Goal: Task Accomplishment & Management: Use online tool/utility

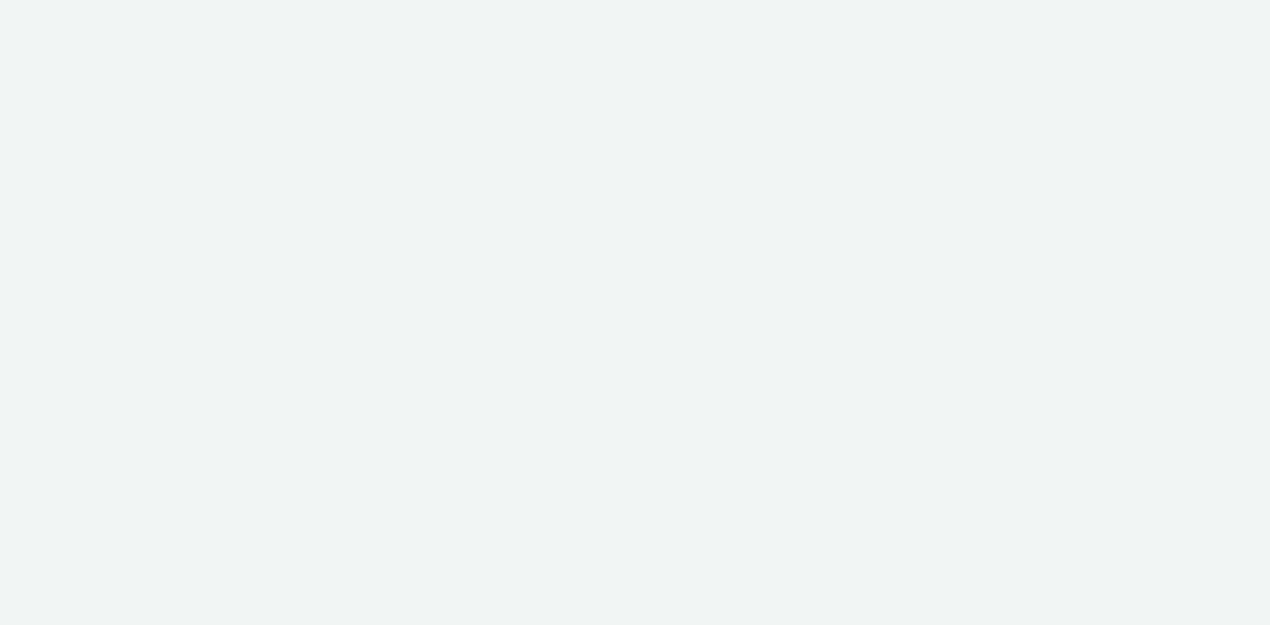
select select "d07aba32-d775-4fed-a722-f10c6504dd64"
select select "f97d6638-e0a1-4f7a-bf46-55015878e29e"
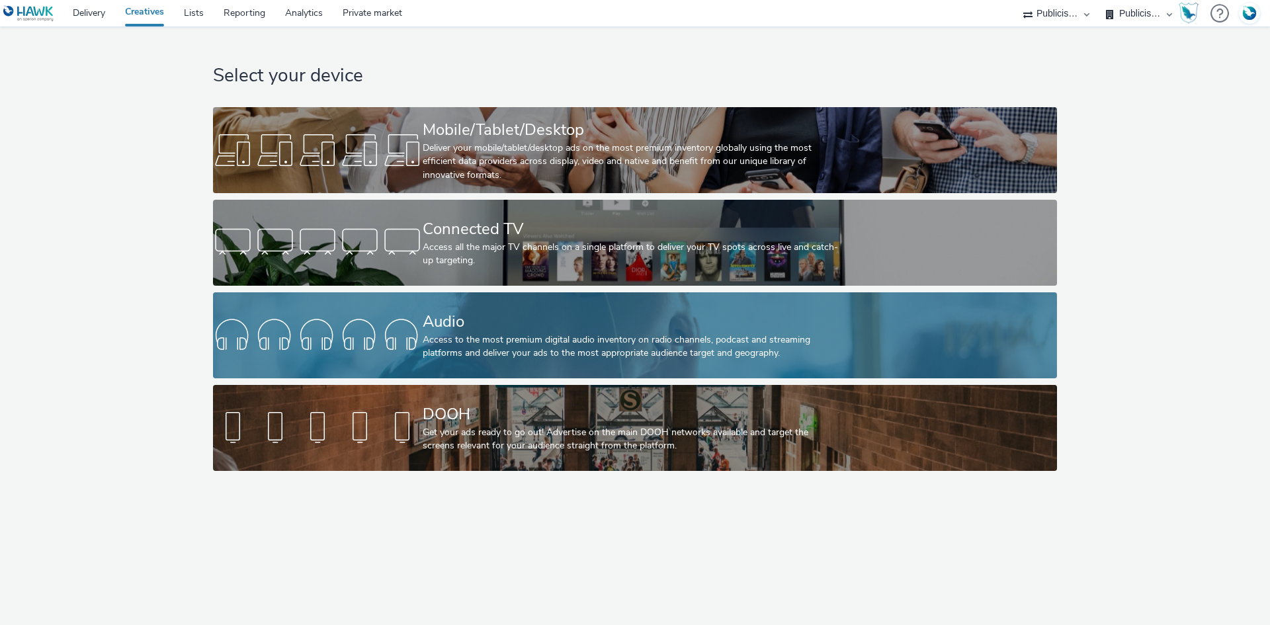
click at [434, 315] on div "Audio" at bounding box center [632, 321] width 419 height 23
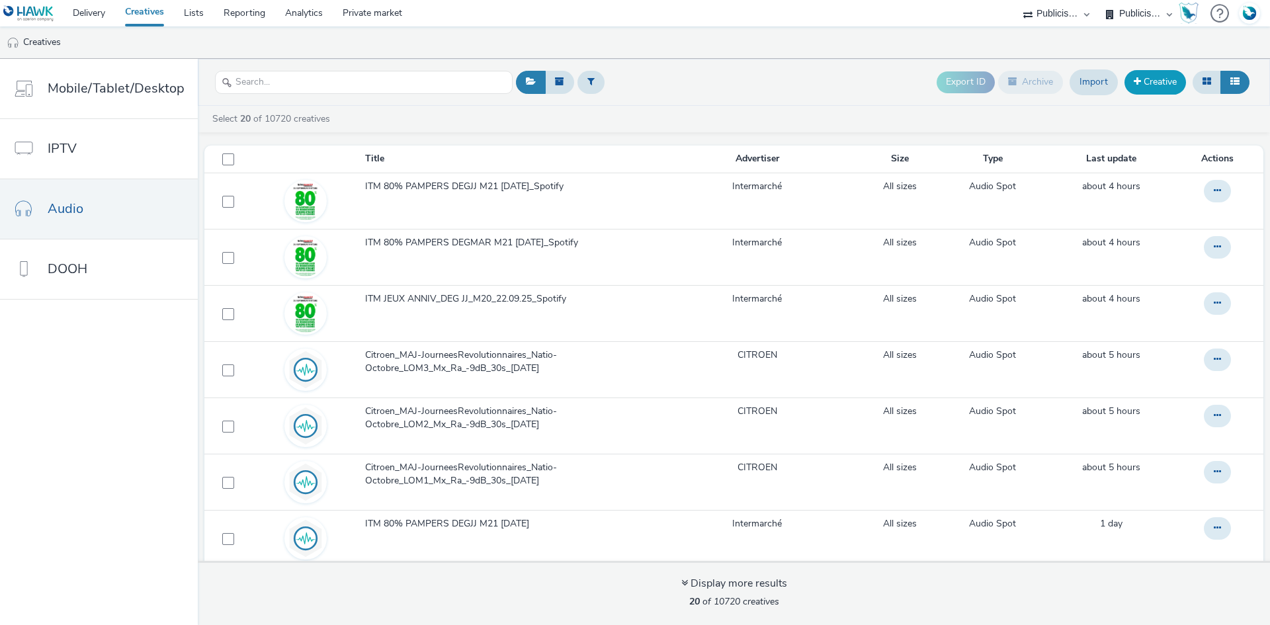
click at [1151, 77] on link "Creative" at bounding box center [1155, 82] width 62 height 24
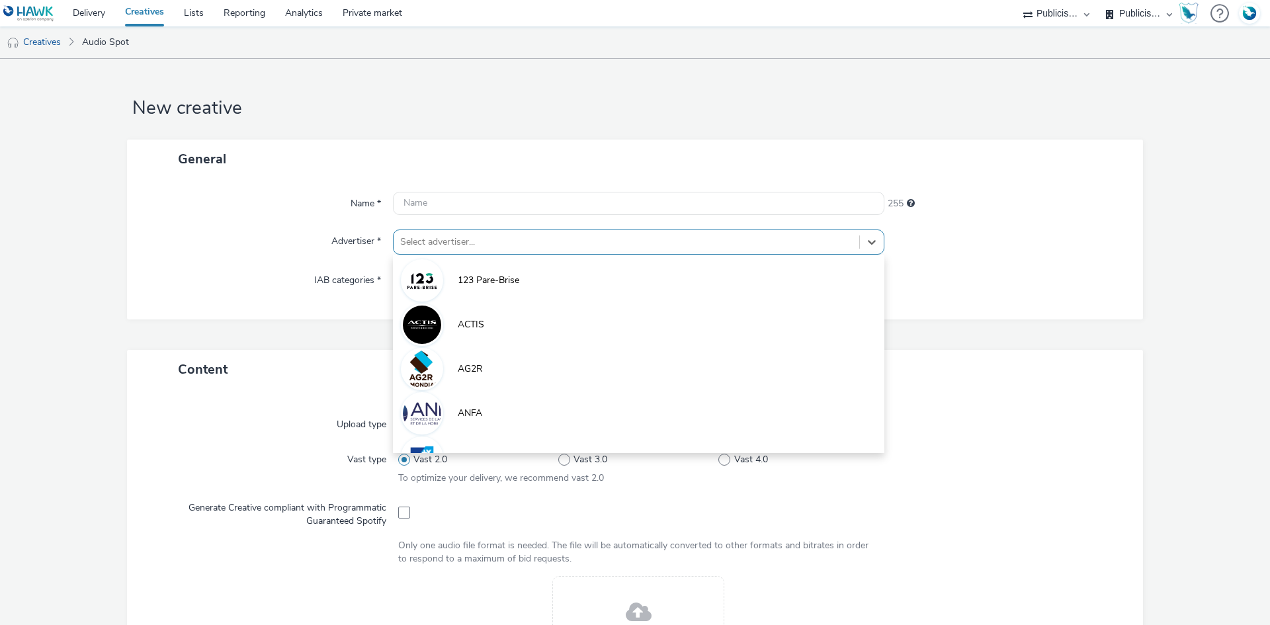
click at [460, 240] on div at bounding box center [626, 242] width 452 height 16
click at [1048, 16] on select "ABI Media Ad4Health Adevinta ADITIKS Adops Agence79 AllMatik AMnet FR Amplifi F…" at bounding box center [1055, 13] width 79 height 26
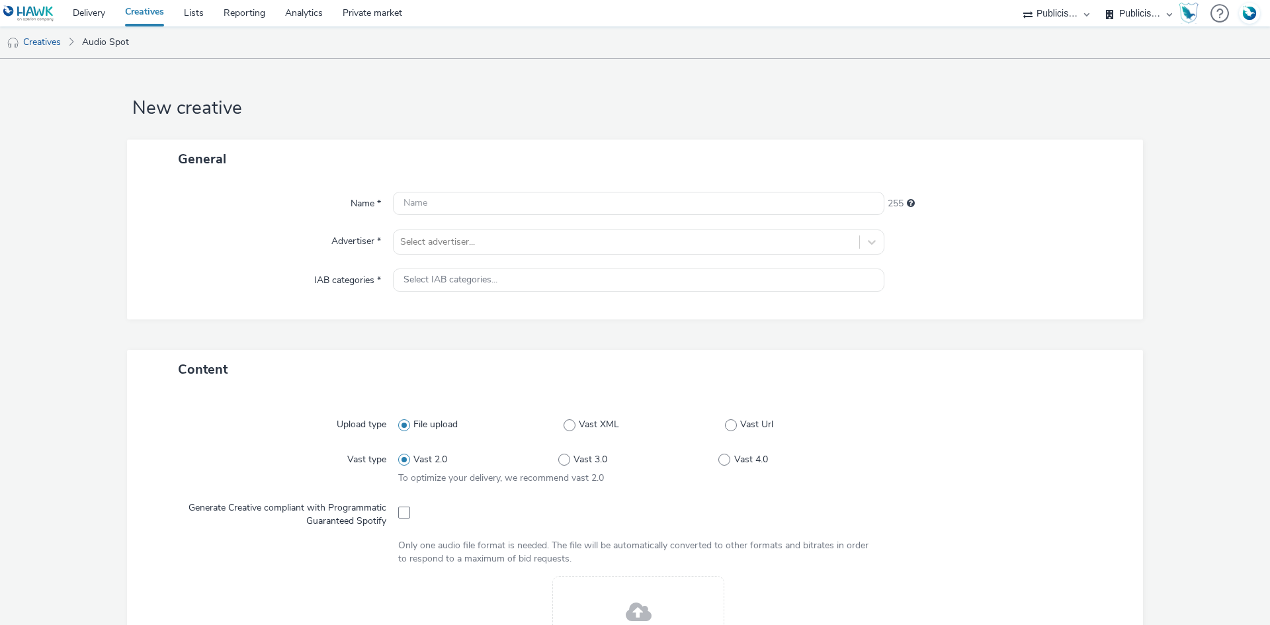
select select "08a58170-7f08-4922-abc8-b2d1eb407230"
click at [1096, 0] on select "ABI Media Ad4Health Adevinta ADITIKS Adops Agence79 AllMatik AMnet FR Amplifi F…" at bounding box center [1055, 13] width 79 height 26
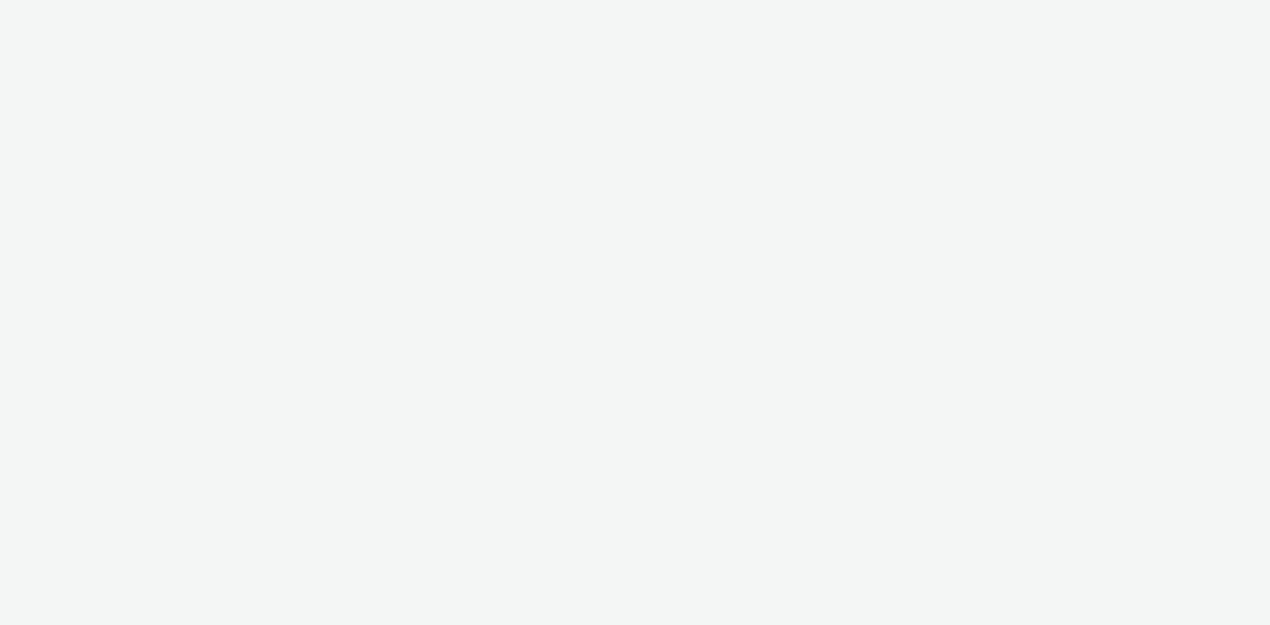
select select "08a58170-7f08-4922-abc8-b2d1eb407230"
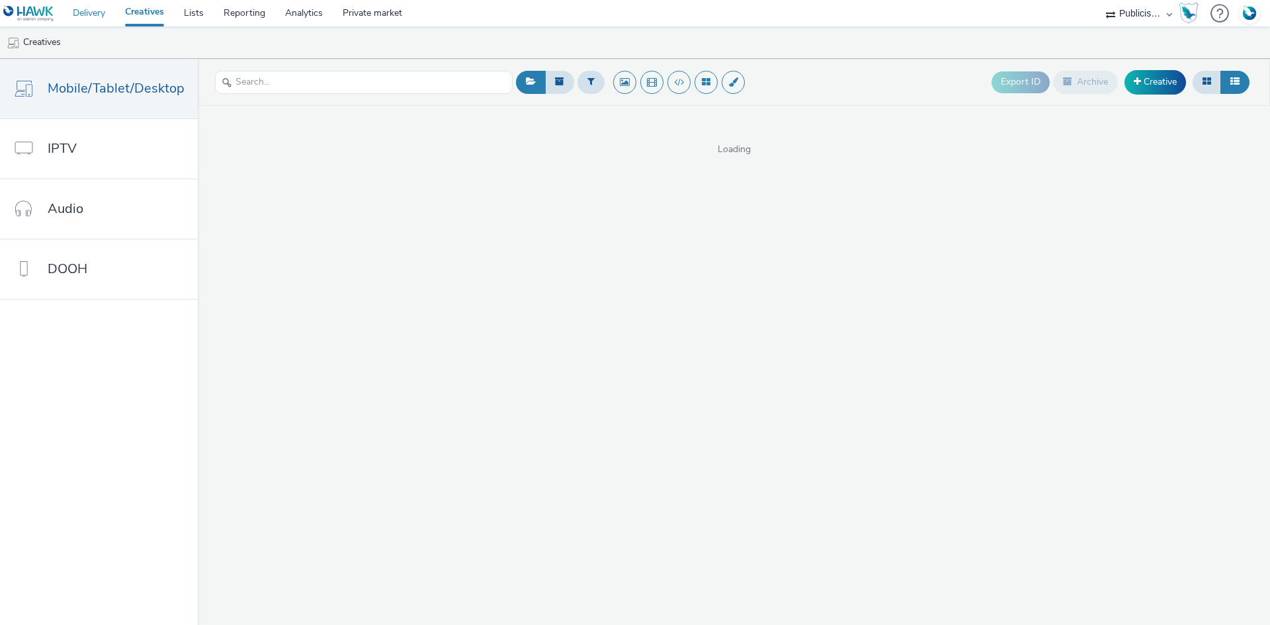
click at [79, 5] on link "Delivery" at bounding box center [89, 13] width 52 height 26
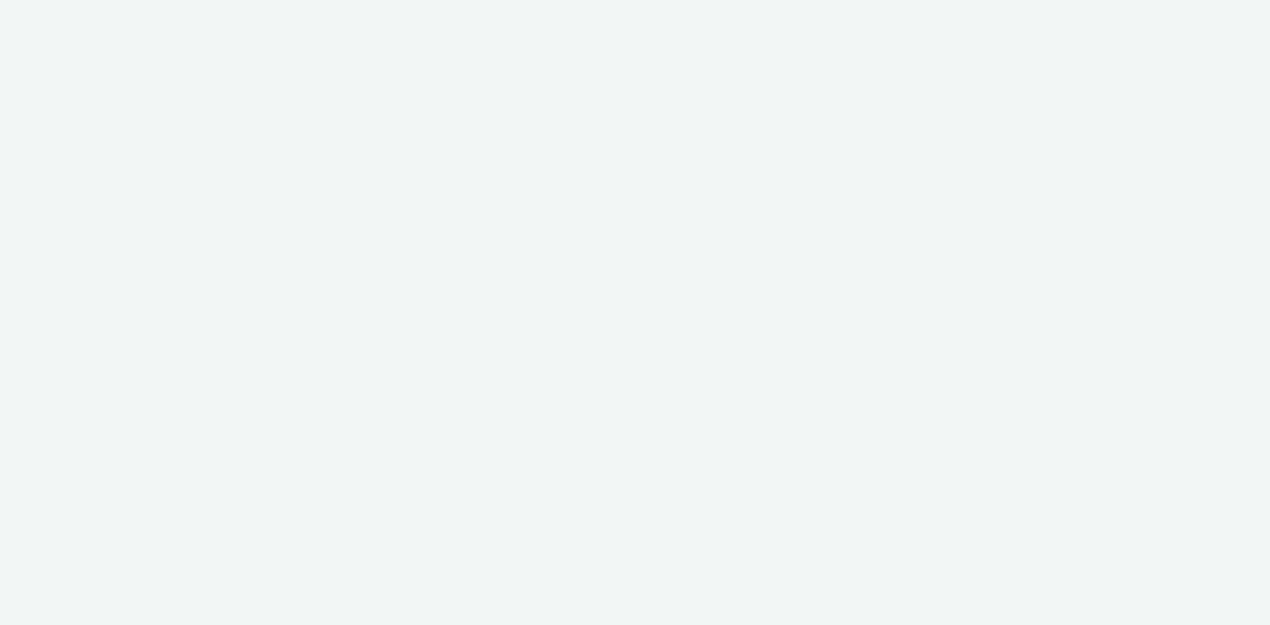
select select "08a58170-7f08-4922-abc8-b2d1eb407230"
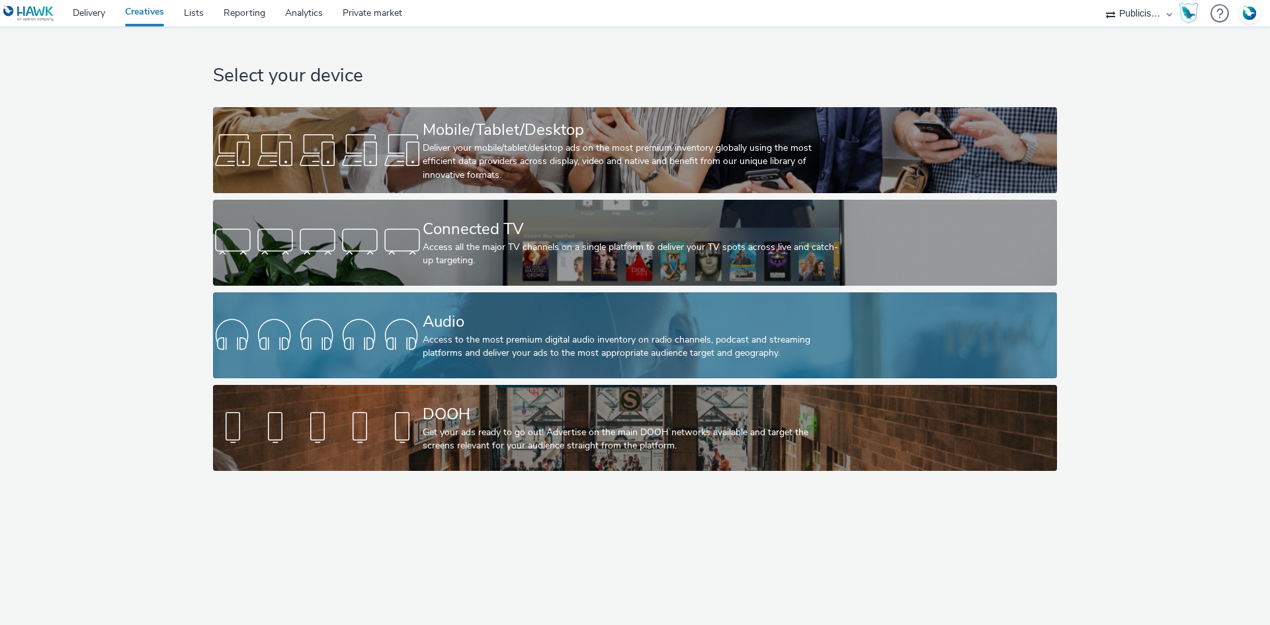
click at [530, 306] on div "Audio Access to the most premium digital audio inventory on radio channels, pod…" at bounding box center [632, 335] width 419 height 86
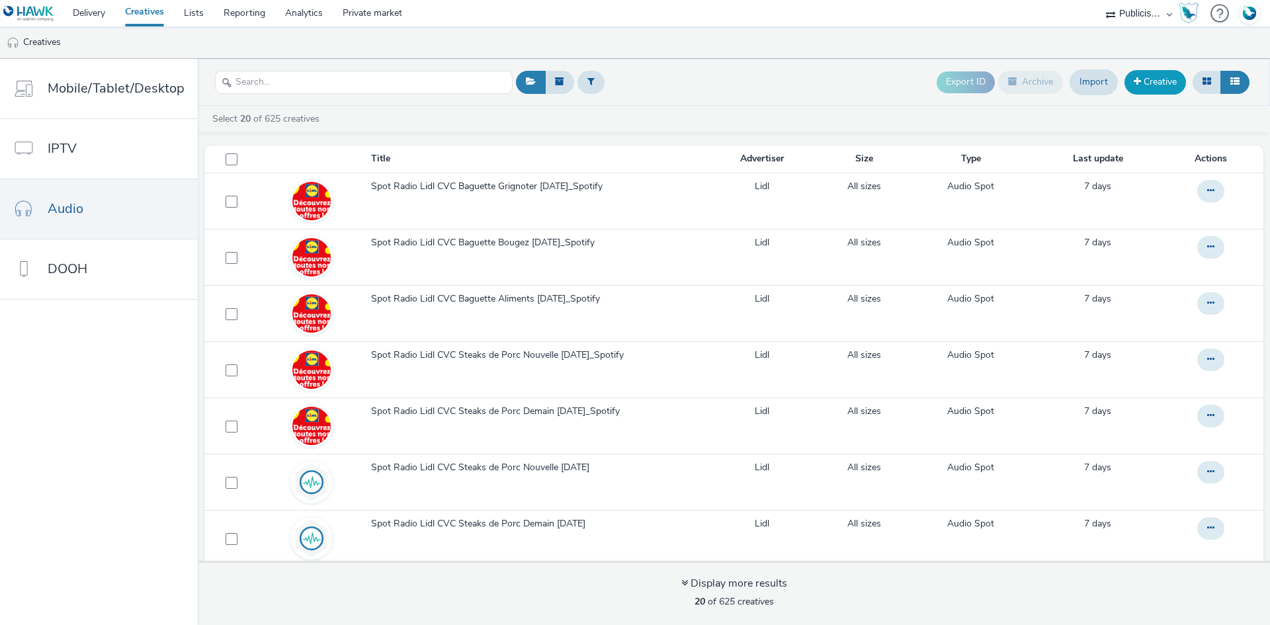
click at [1177, 85] on link "Creative" at bounding box center [1155, 82] width 62 height 24
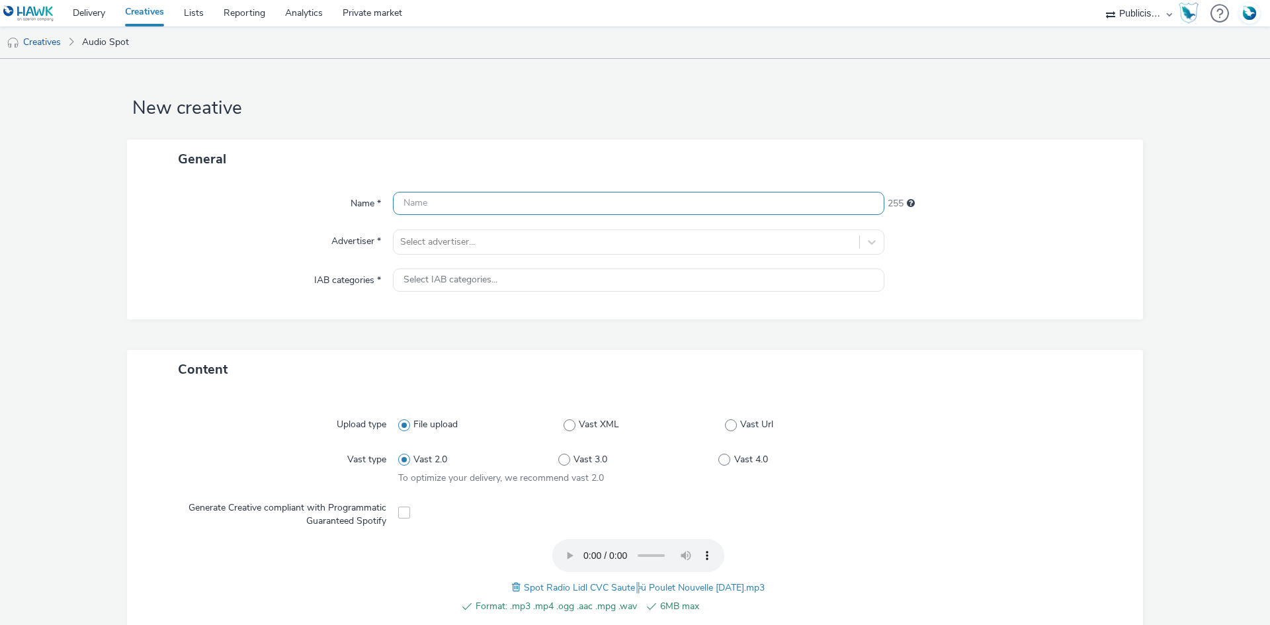
click at [462, 206] on input "text" at bounding box center [638, 203] width 491 height 23
paste input "Spot Radio Lidl CVC Saute╠ü Poulet Nouvelle 30-09-25"
type input "Spot Radio Lidl CVC Saute╠ü Poulet Nouvelle 30-09-25"
click at [461, 247] on div at bounding box center [626, 242] width 452 height 16
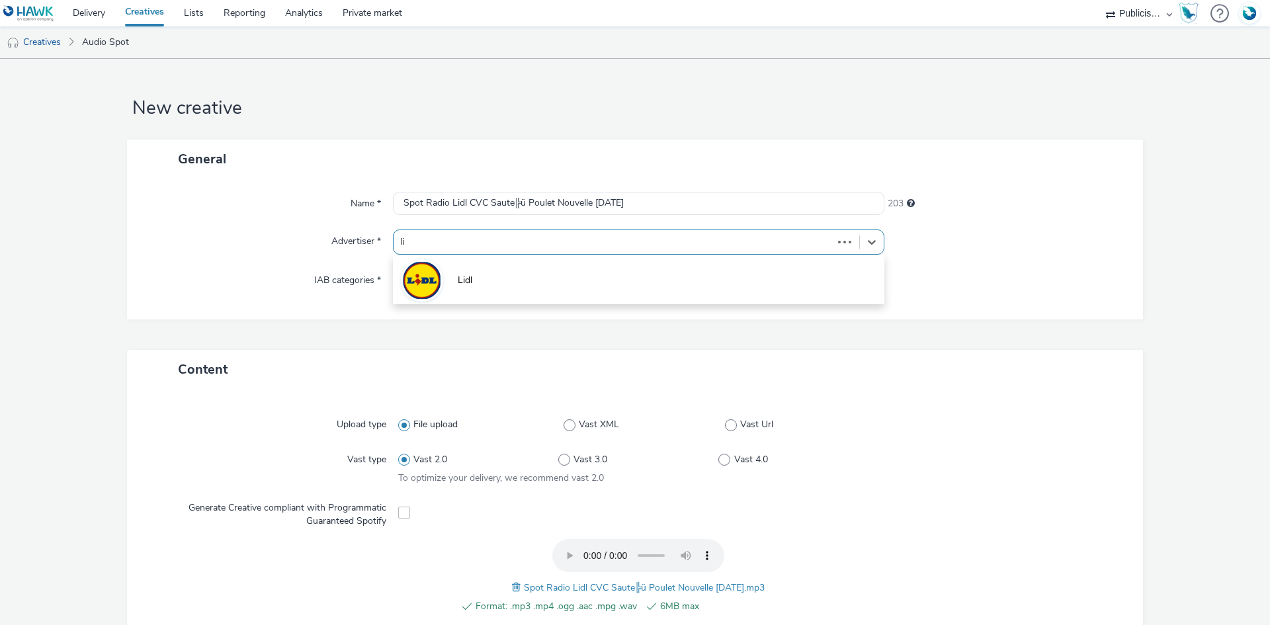
type input "lid"
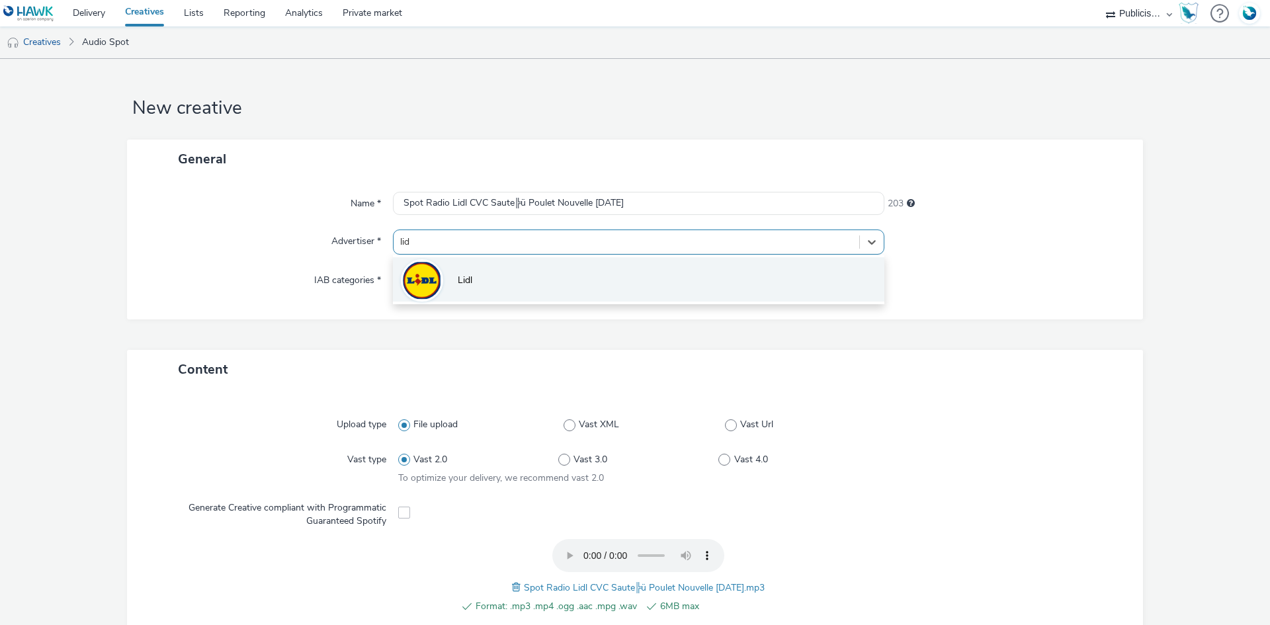
click at [428, 282] on img at bounding box center [422, 280] width 38 height 38
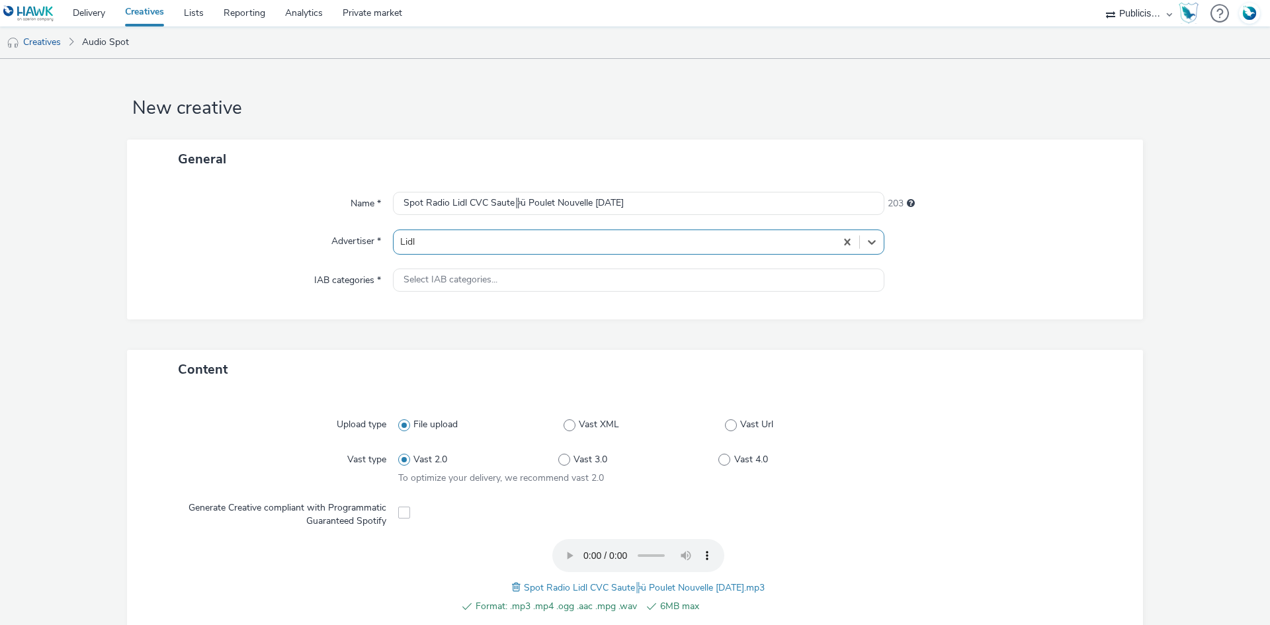
type input "[URL][DOMAIN_NAME]"
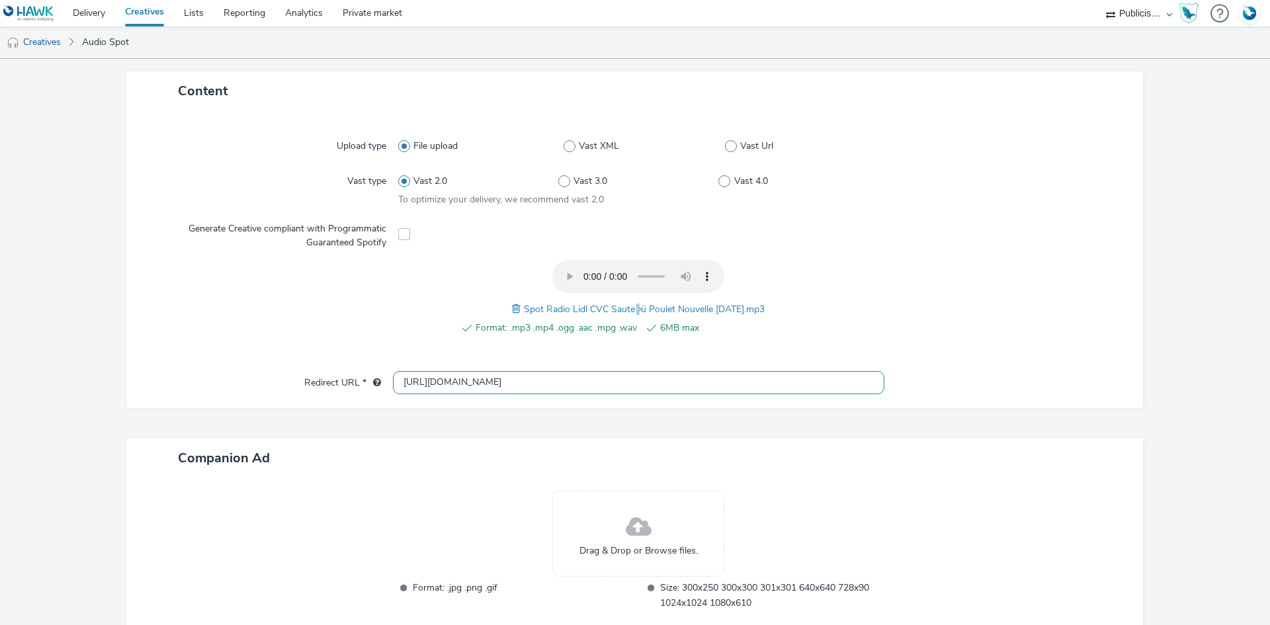
scroll to position [367, 0]
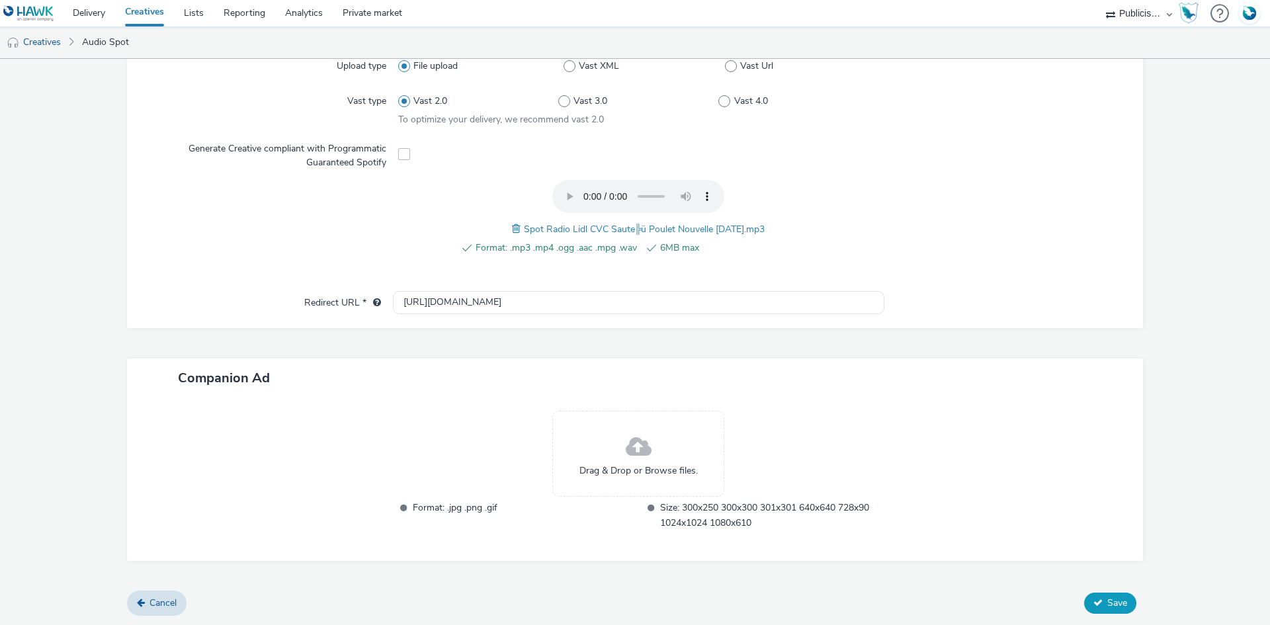
click at [1112, 602] on span "Save" at bounding box center [1117, 603] width 20 height 13
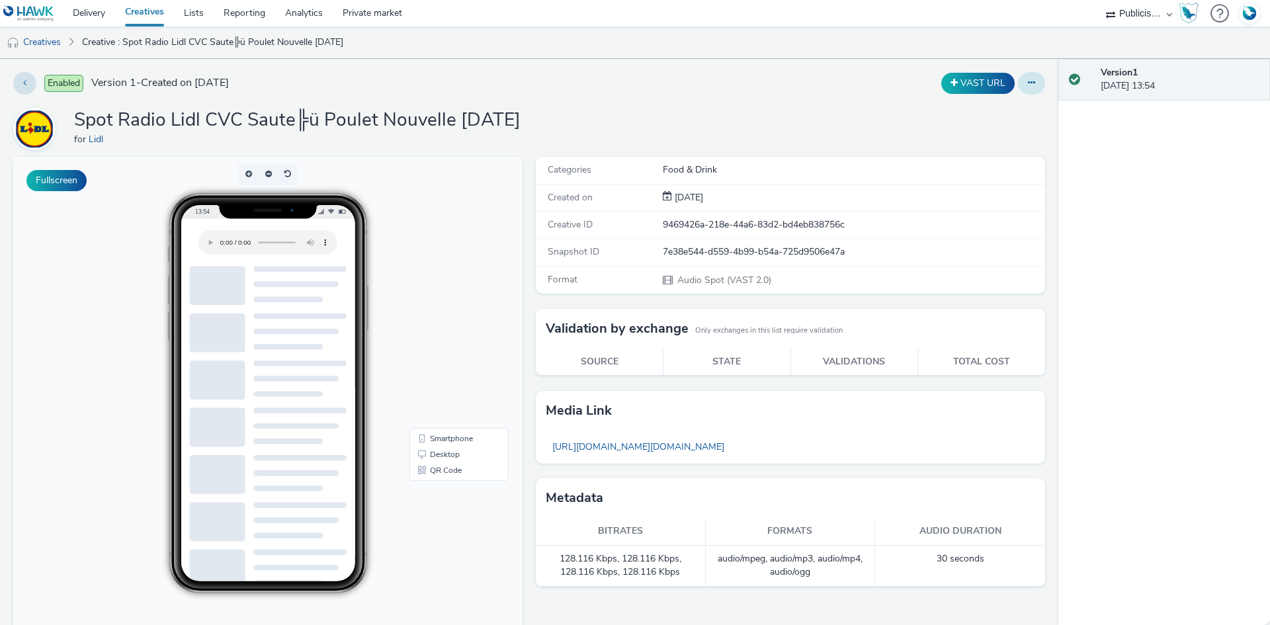
click at [1025, 85] on button at bounding box center [1031, 83] width 27 height 22
click at [976, 137] on link "Duplicate" at bounding box center [995, 136] width 99 height 26
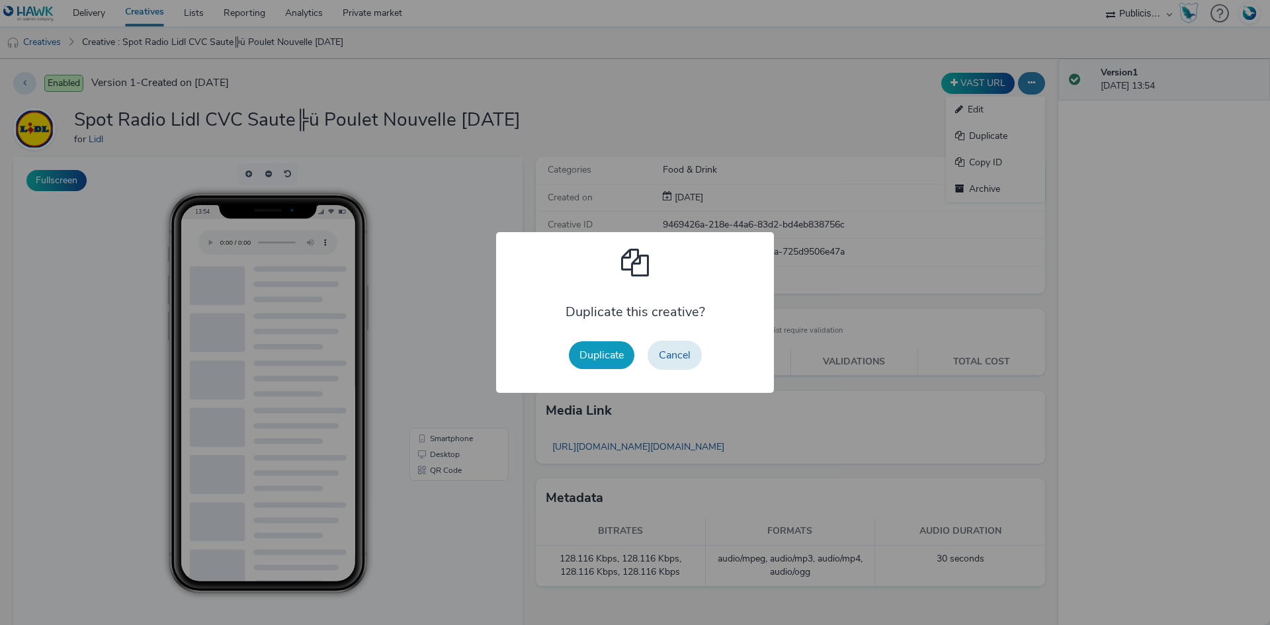
click at [602, 365] on button "Duplicate" at bounding box center [601, 355] width 65 height 28
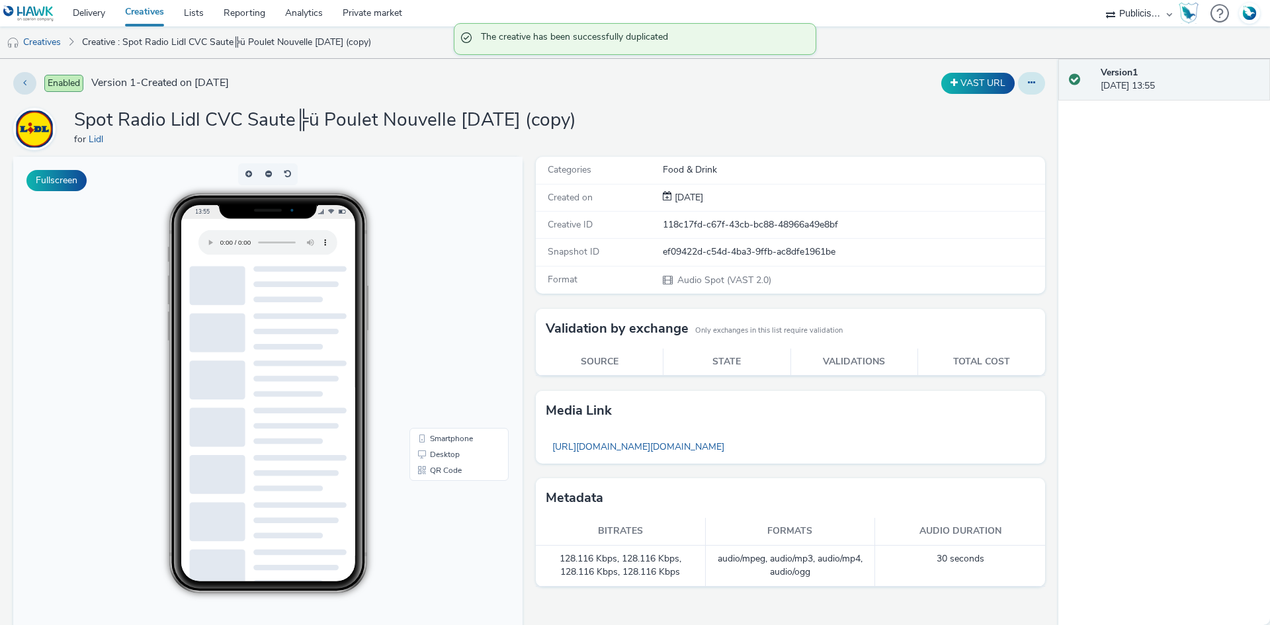
click at [1025, 79] on button at bounding box center [1031, 83] width 27 height 22
click at [971, 108] on link "Edit" at bounding box center [995, 110] width 99 height 26
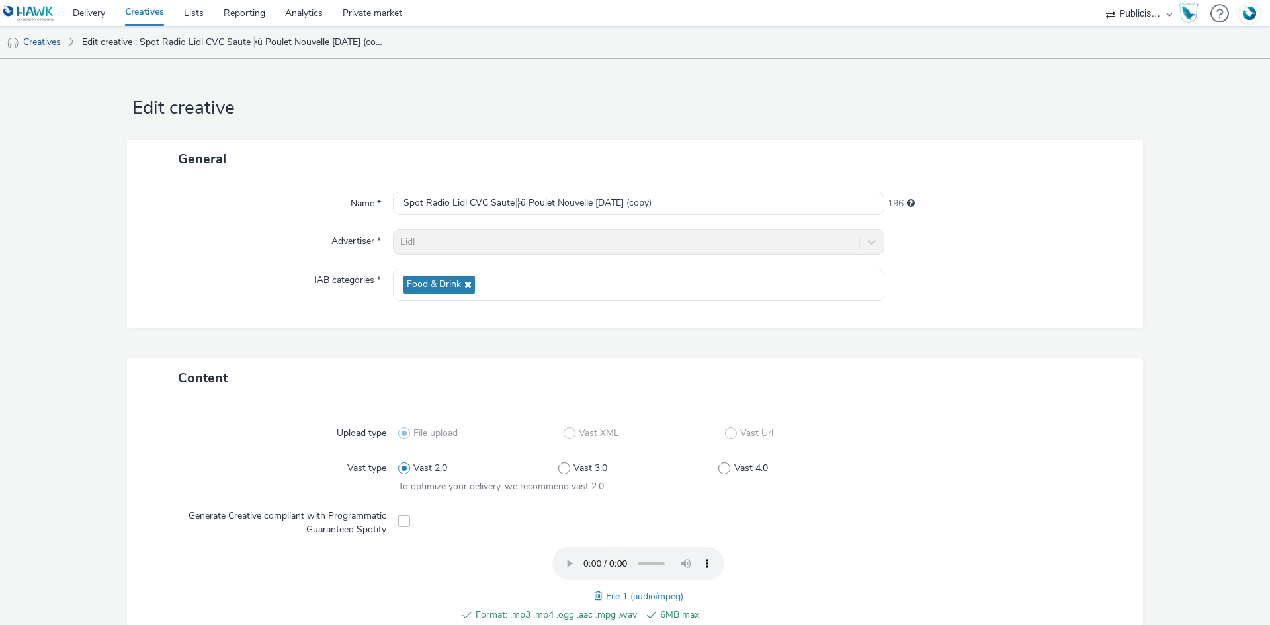
drag, startPoint x: 594, startPoint y: 593, endPoint x: 354, endPoint y: 526, distance: 248.7
click at [594, 593] on span at bounding box center [600, 596] width 12 height 15
click at [512, 195] on input "Spot Radio Lidl CVC Saute╠ü Poulet Nouvelle 30-09-25 (copy)" at bounding box center [638, 203] width 491 height 23
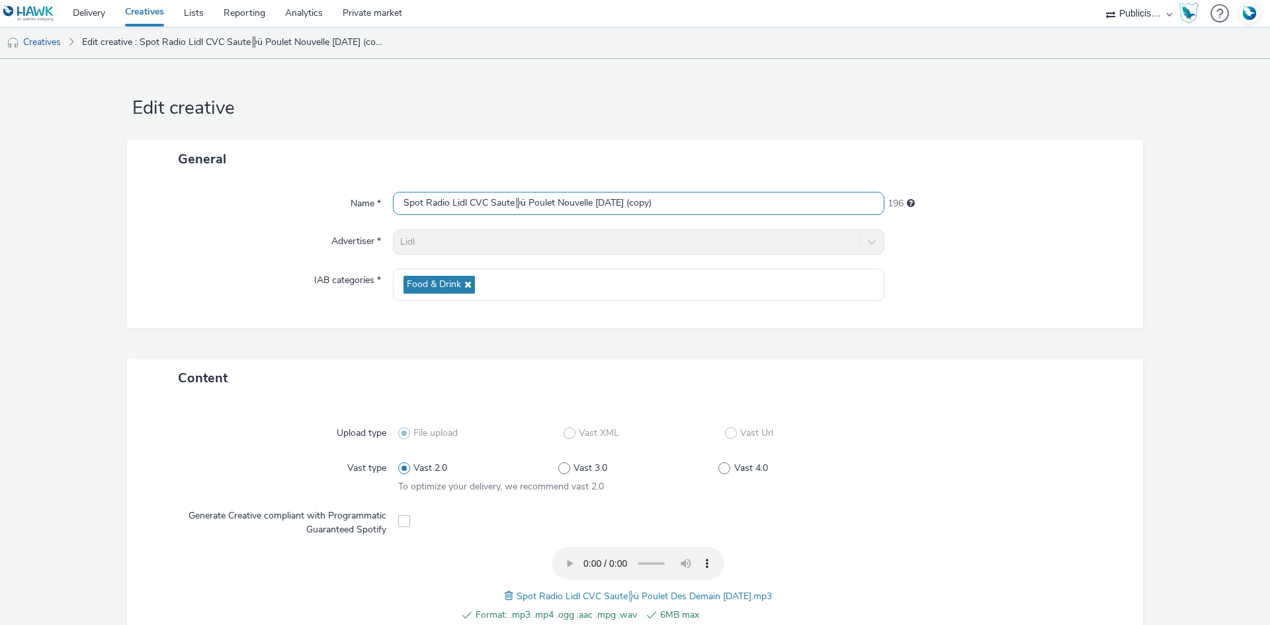
paste input "Des Demain 30-09-25"
type input "Spot Radio Lidl CVC Saute╠ü Poulet Des Demain 30-09-25"
click at [1069, 360] on div "Content" at bounding box center [635, 377] width 1016 height 39
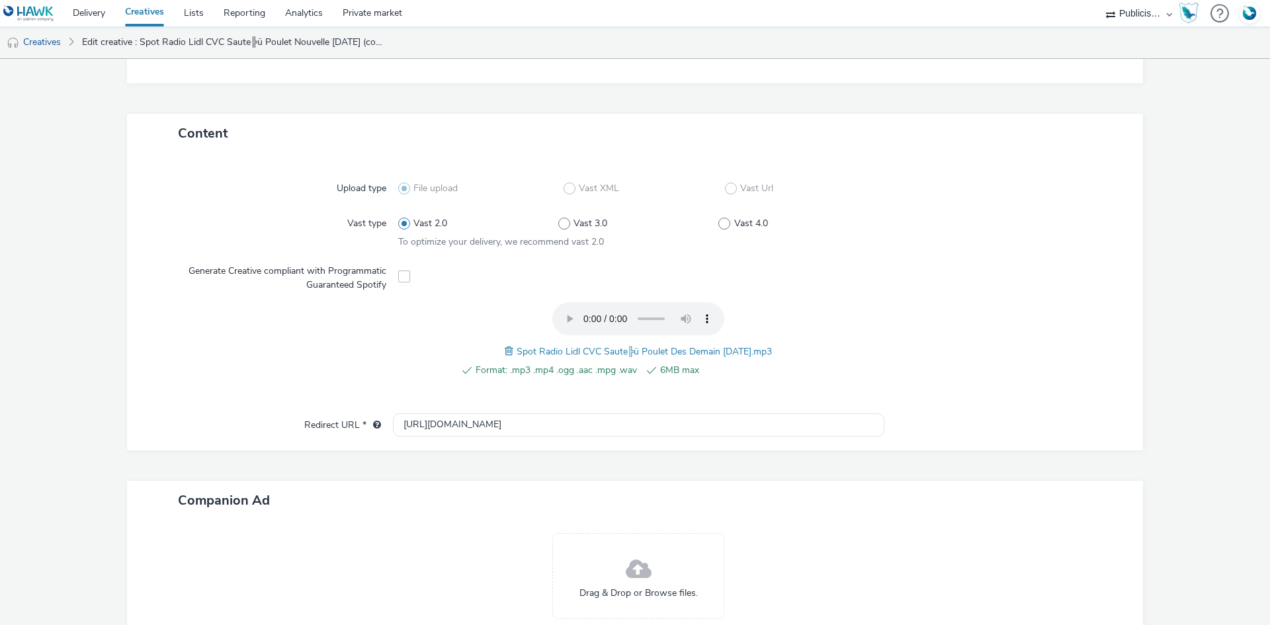
scroll to position [367, 0]
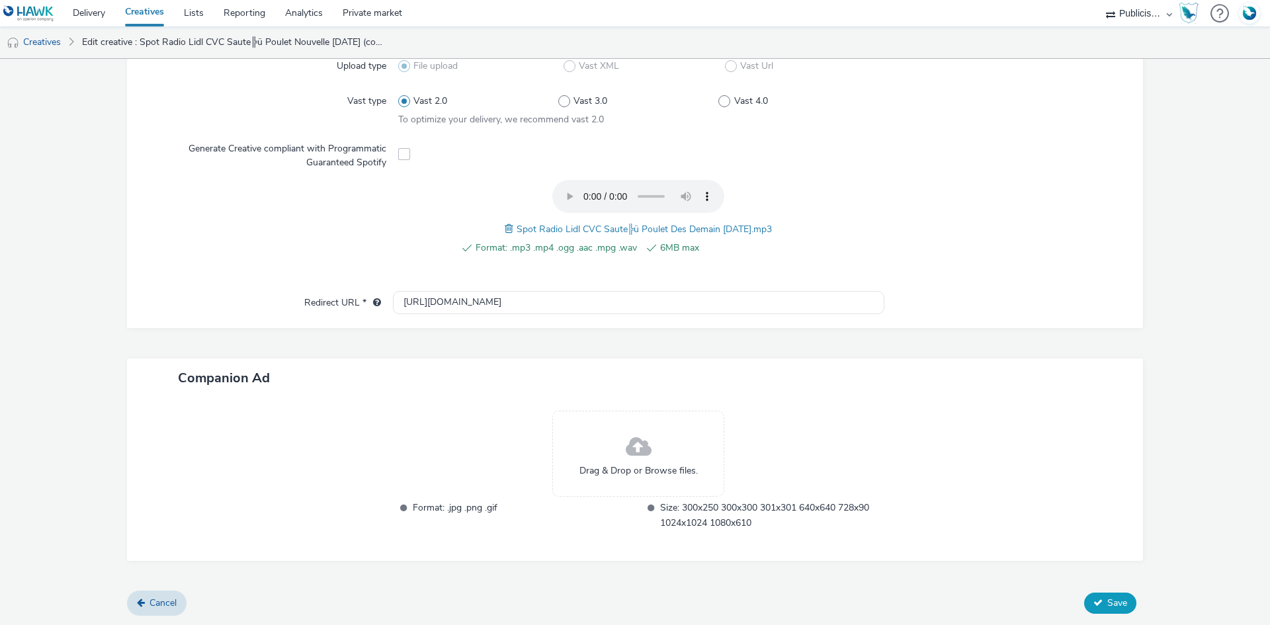
click at [1093, 601] on icon at bounding box center [1097, 602] width 9 height 9
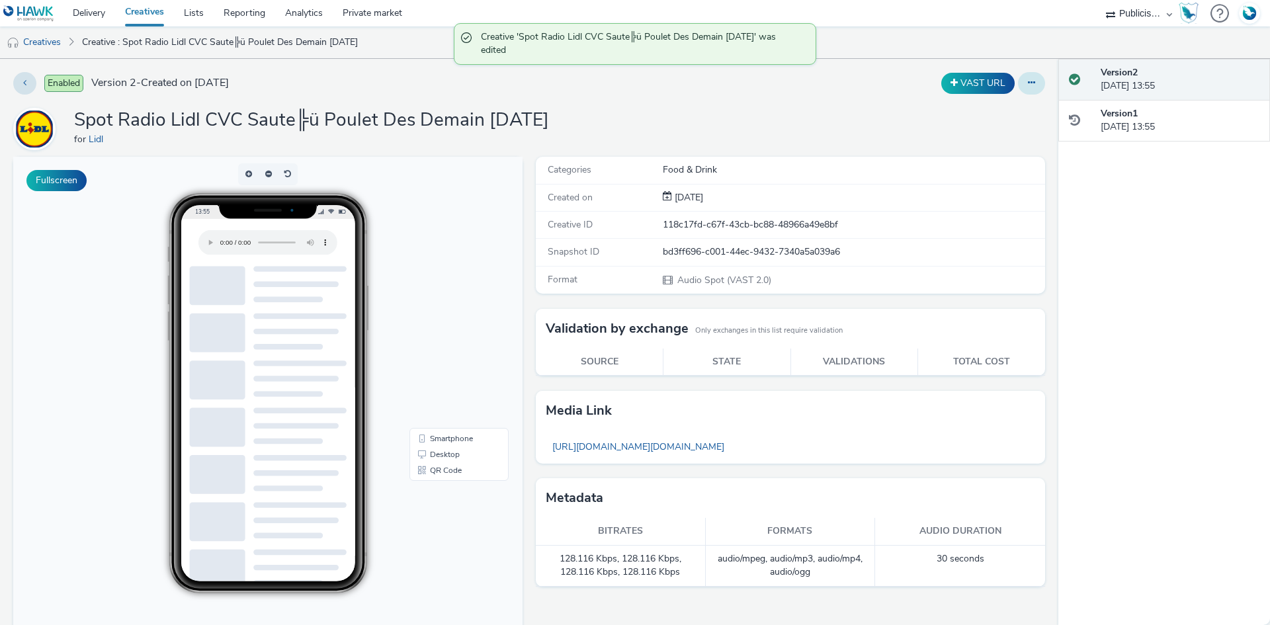
click at [1031, 79] on button at bounding box center [1031, 83] width 27 height 22
click at [961, 135] on link "Duplicate" at bounding box center [995, 136] width 99 height 26
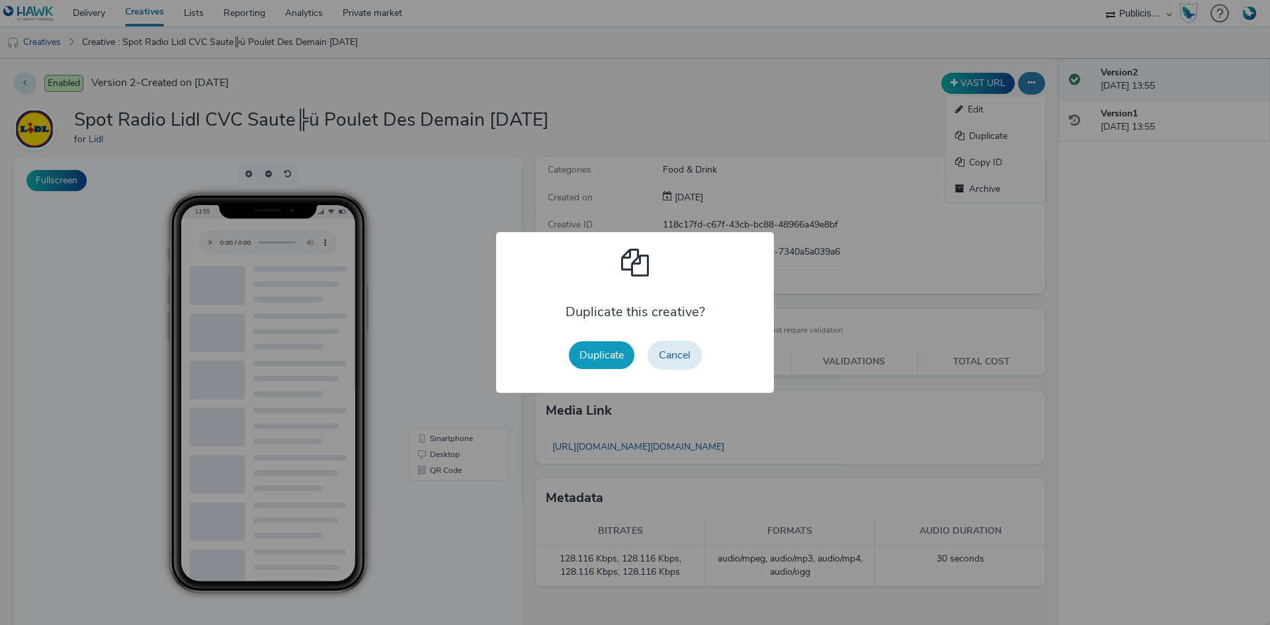
click at [599, 354] on button "Duplicate" at bounding box center [601, 355] width 65 height 28
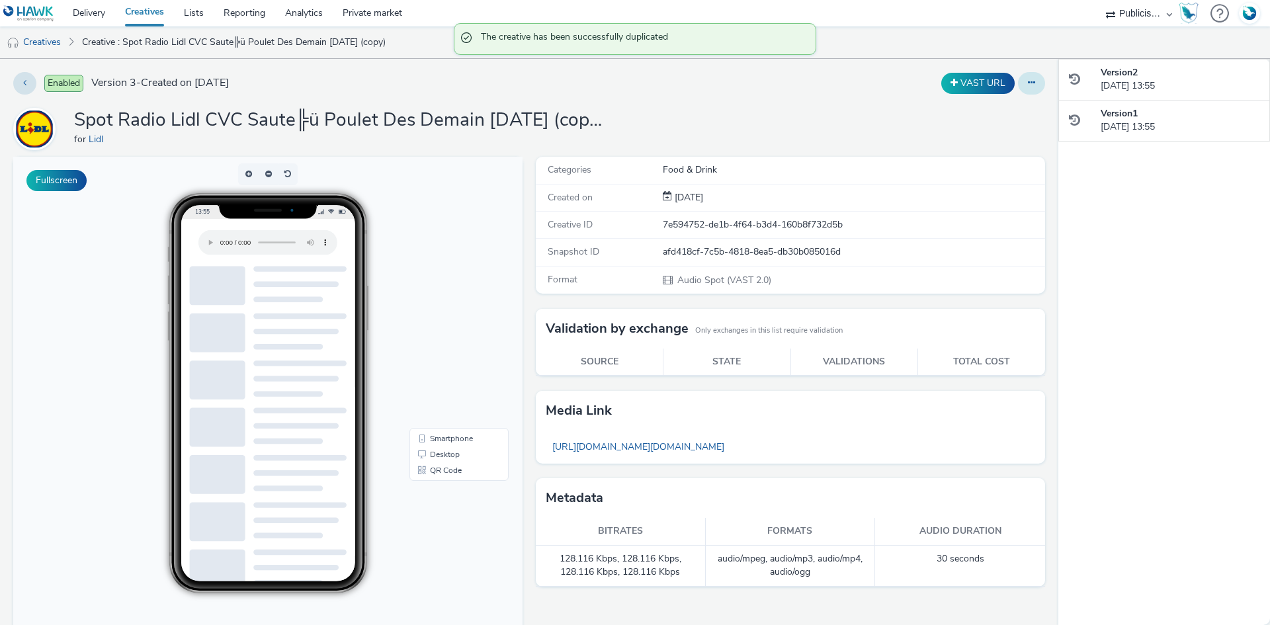
click at [1025, 83] on button at bounding box center [1031, 83] width 27 height 22
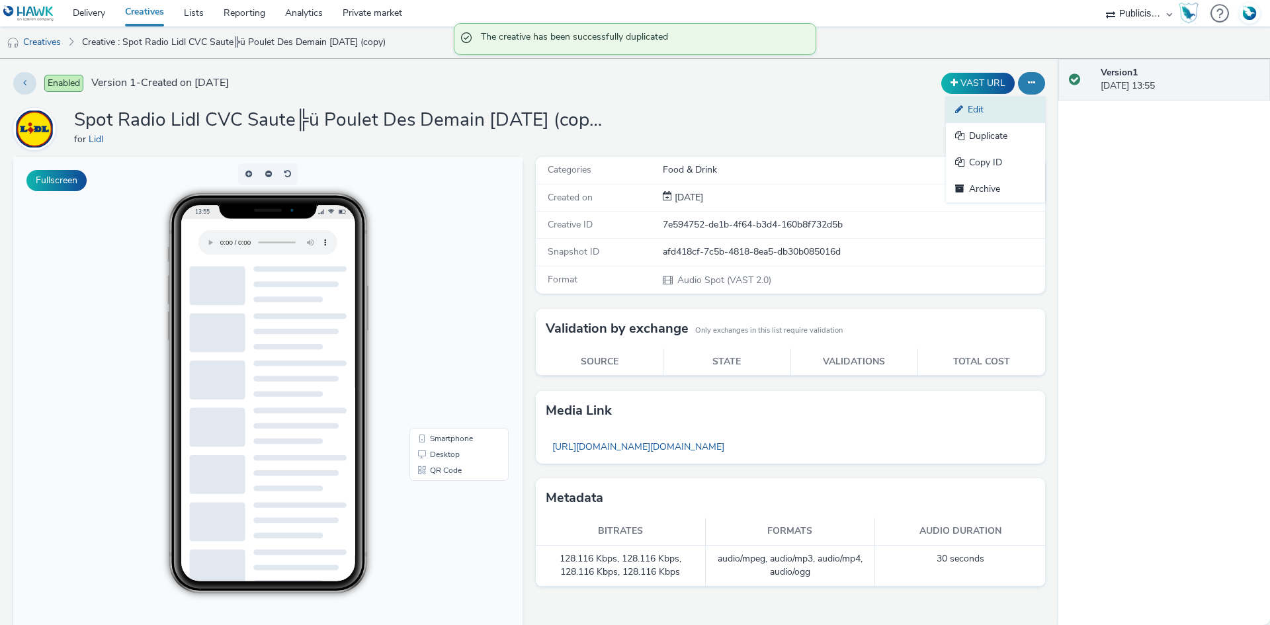
click at [970, 109] on link "Edit" at bounding box center [995, 110] width 99 height 26
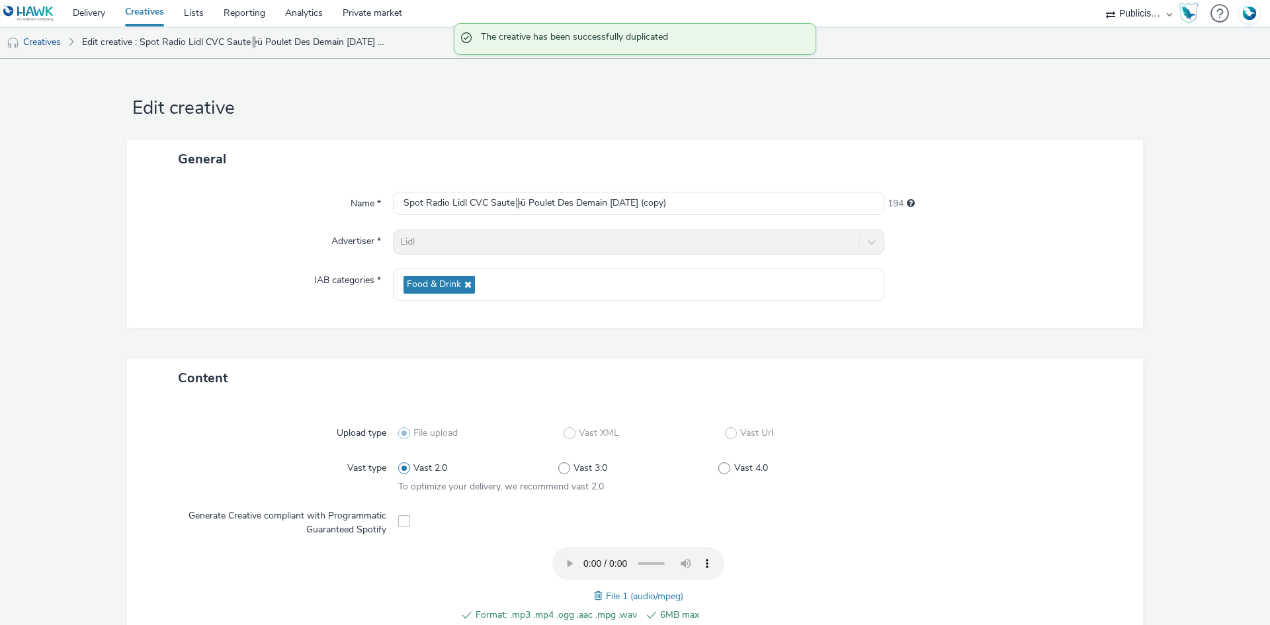
click at [597, 593] on span at bounding box center [600, 596] width 12 height 15
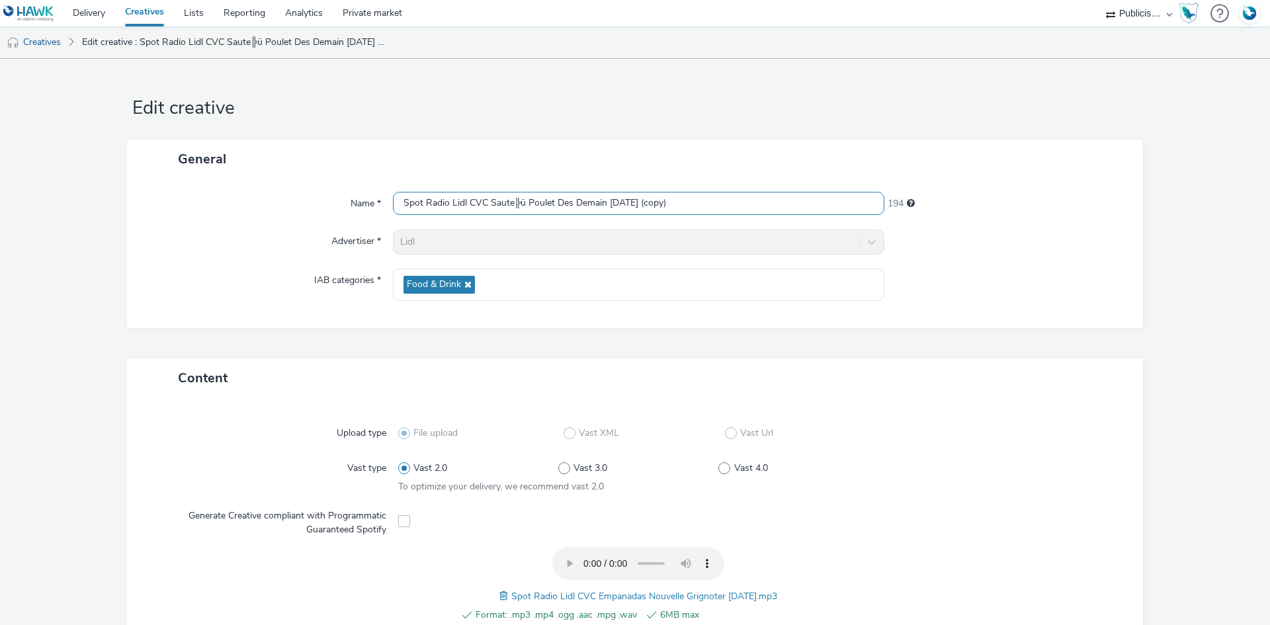
click at [585, 200] on input "Spot Radio Lidl CVC Saute╠ü Poulet Des Demain 30-09-25 (copy)" at bounding box center [638, 203] width 491 height 23
paste input "Empanadas Nouvelle Grignoter 30-09-25"
type input "Spot Radio Lidl CVC Empanadas Nouvelle Grignoter 30-09-25"
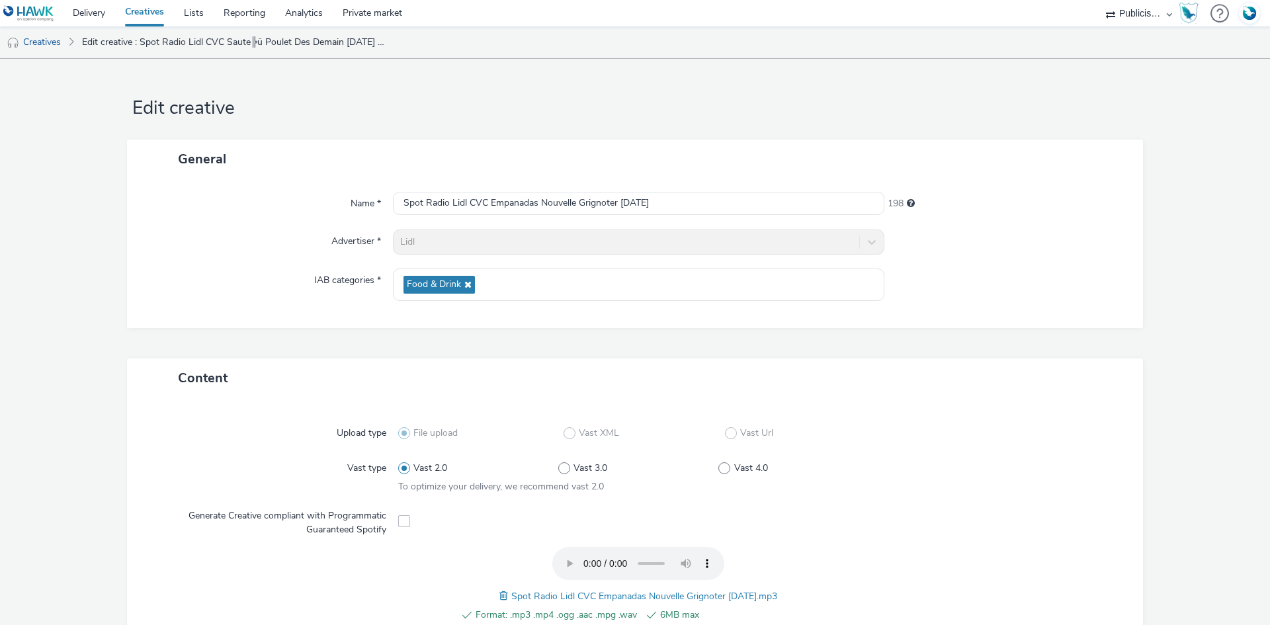
click at [934, 265] on div "Name * Spot Radio Lidl CVC Empanadas Nouvelle Grignoter 30-09-25 198 Advertiser…" at bounding box center [635, 253] width 1016 height 149
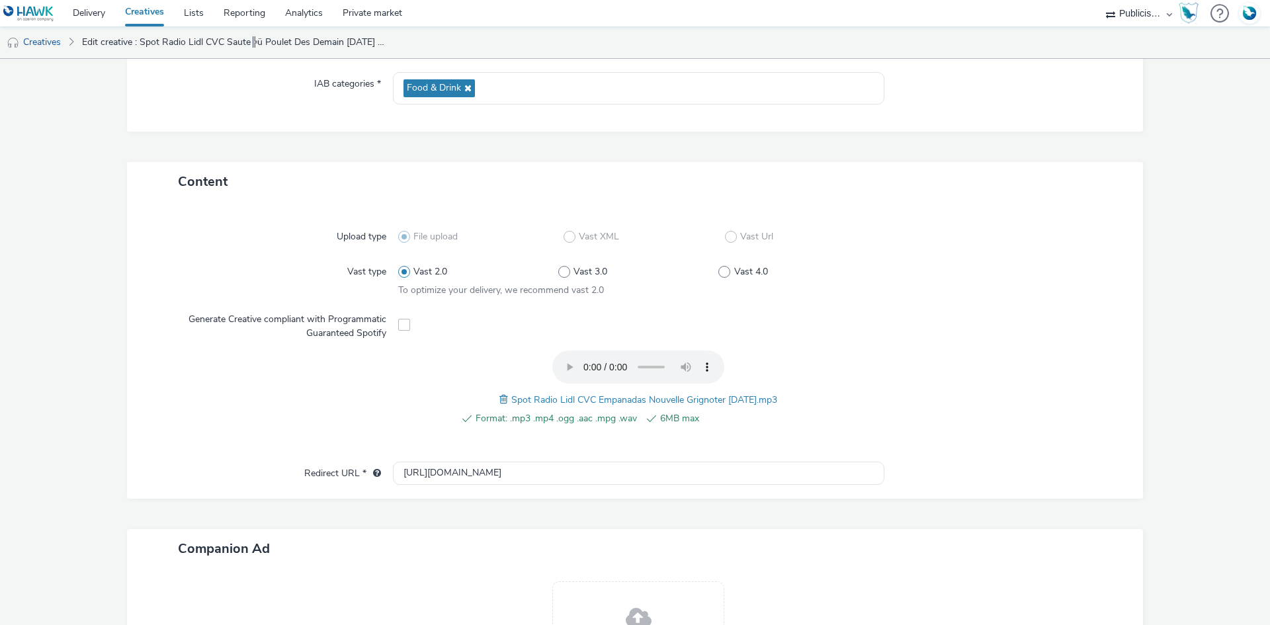
scroll to position [331, 0]
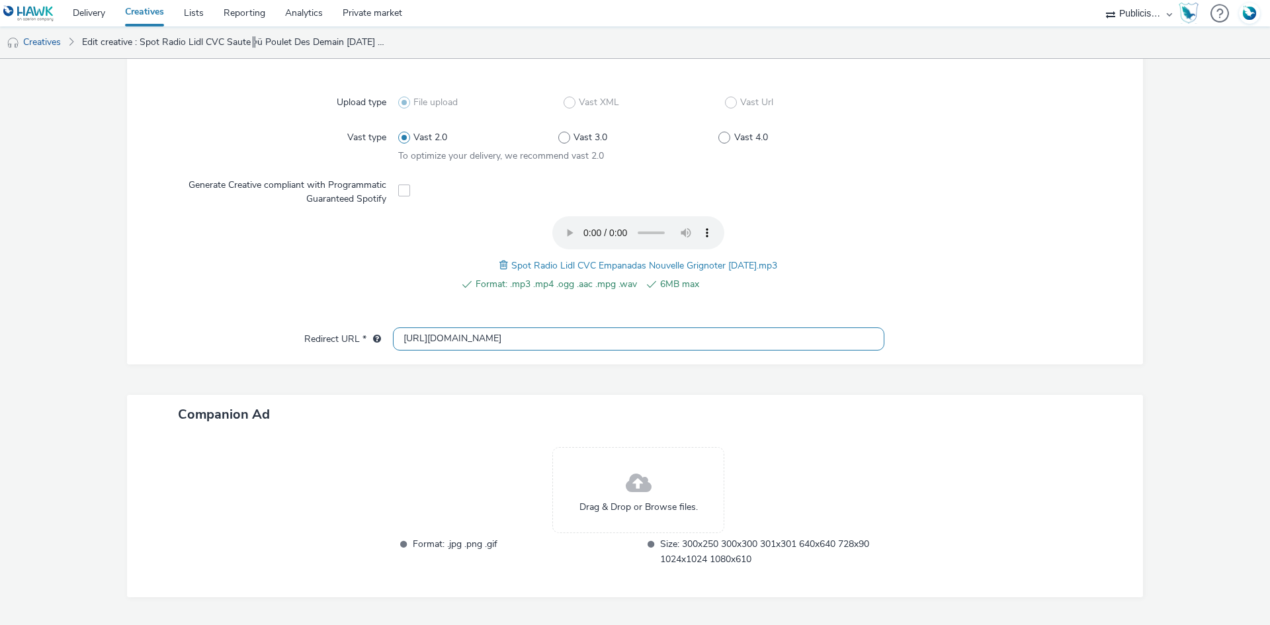
click at [417, 340] on input "[URL][DOMAIN_NAME]" at bounding box center [638, 338] width 491 height 23
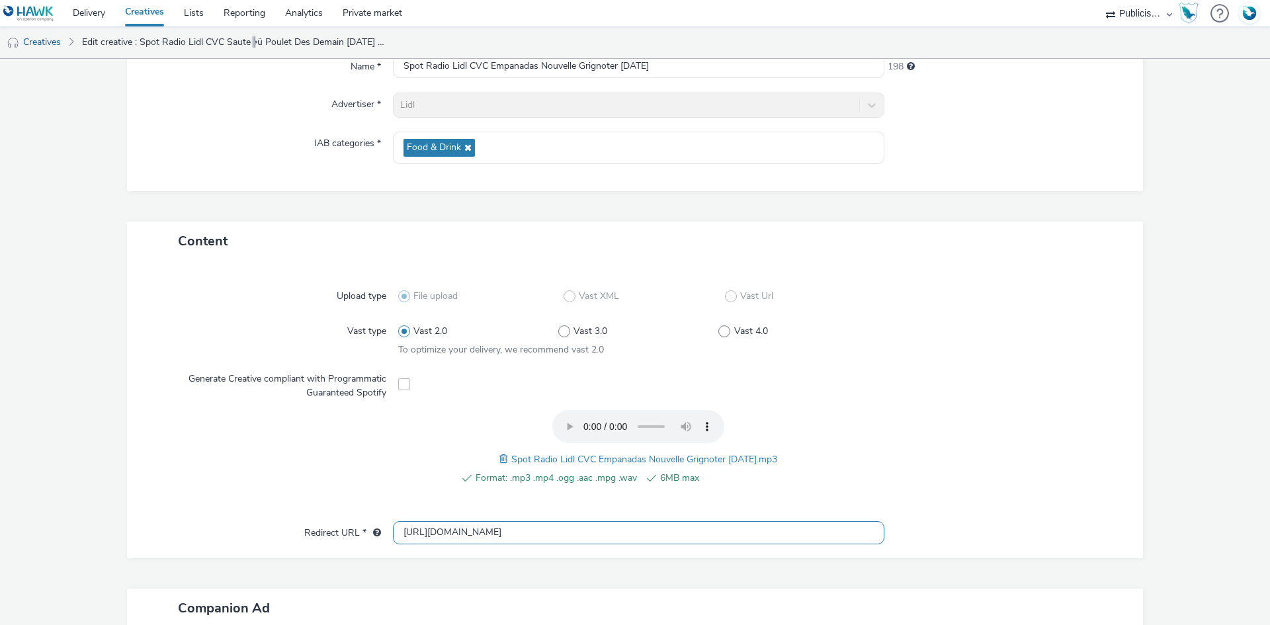
scroll to position [367, 0]
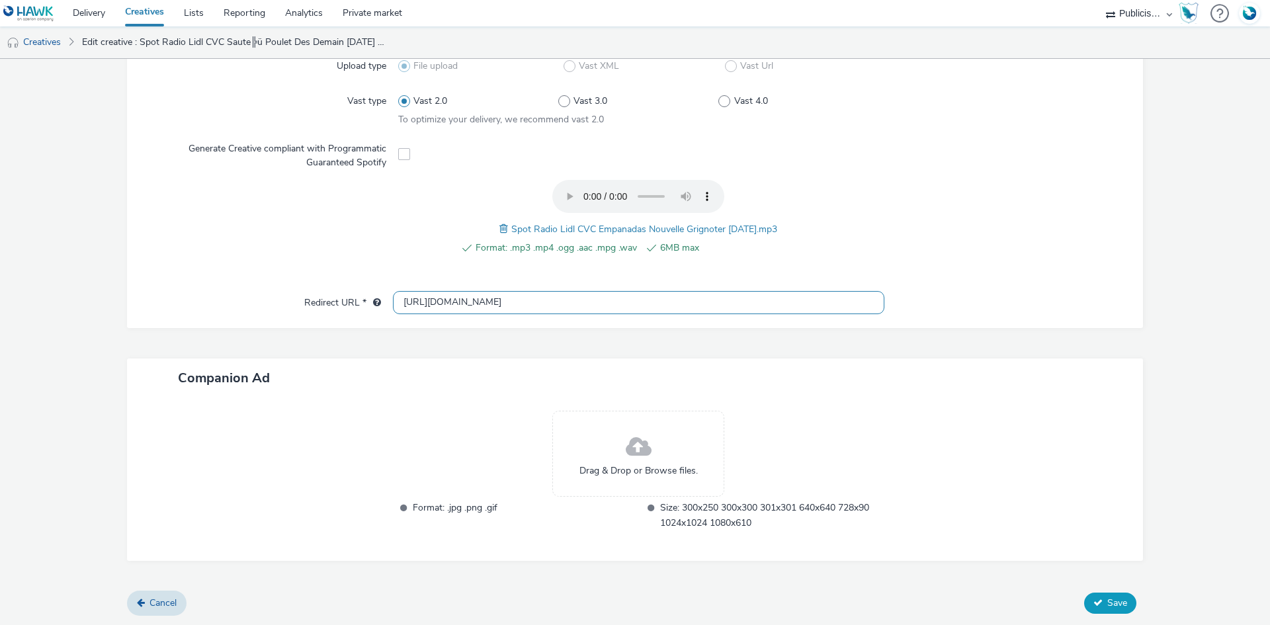
type input "https://lidl.fr"
click at [1118, 611] on button "Save" at bounding box center [1110, 603] width 52 height 21
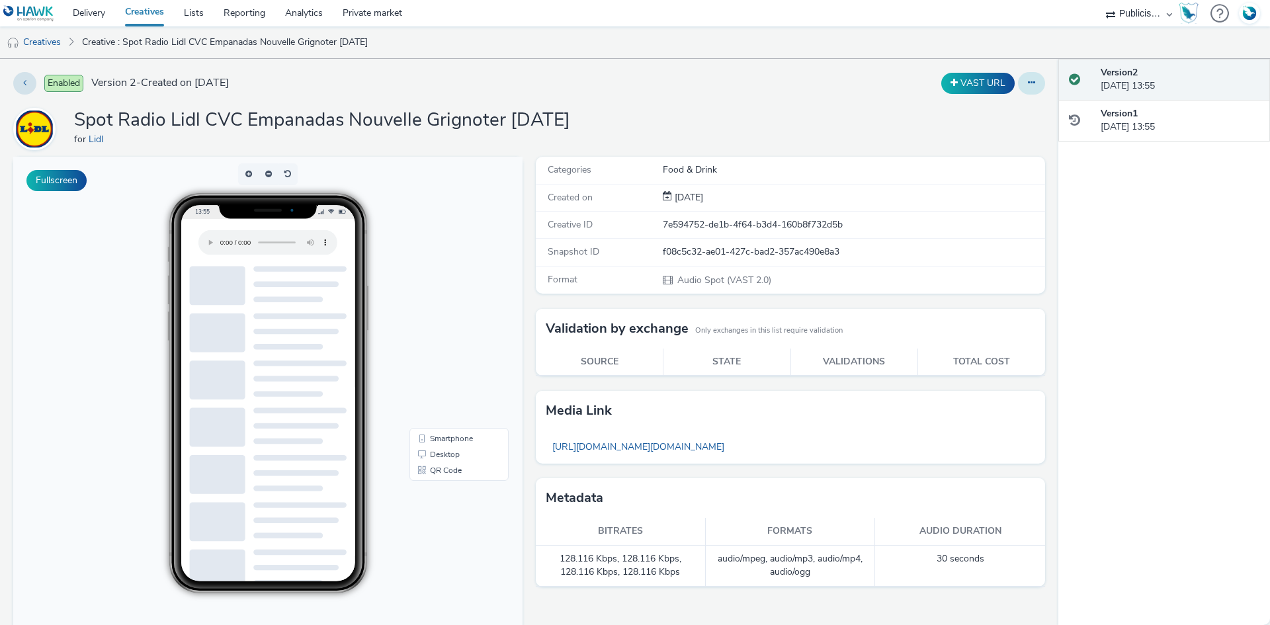
click at [1024, 91] on button at bounding box center [1031, 83] width 27 height 22
click at [959, 139] on link "Duplicate" at bounding box center [995, 136] width 99 height 26
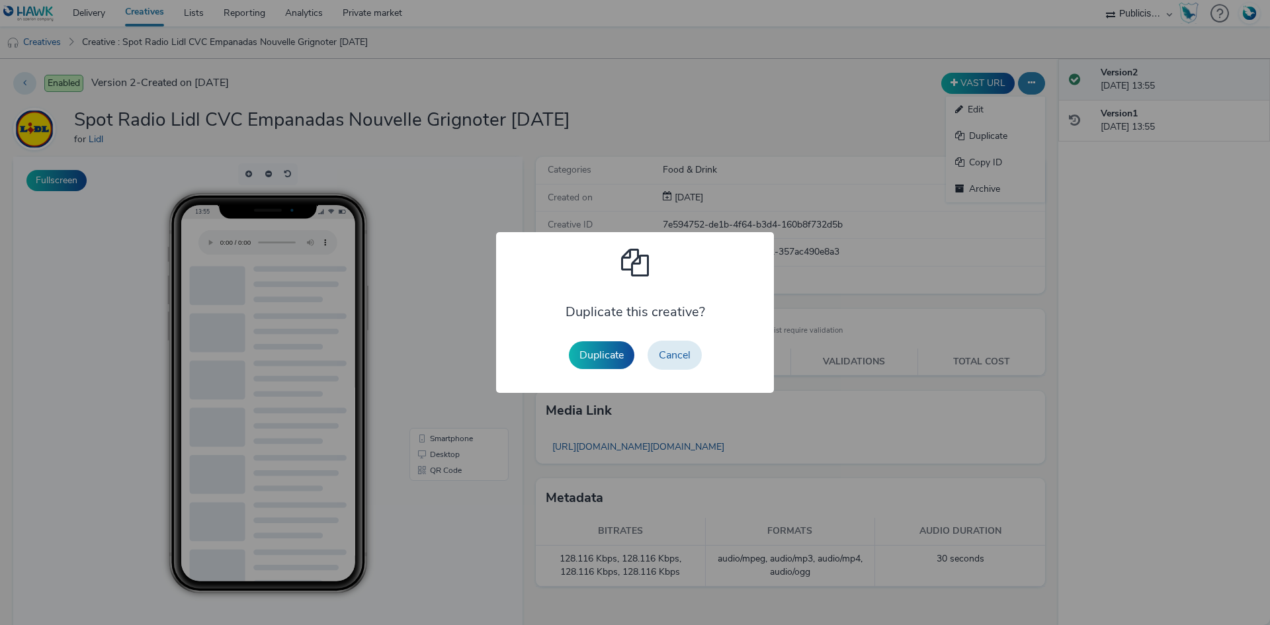
drag, startPoint x: 597, startPoint y: 362, endPoint x: 804, endPoint y: 251, distance: 235.8
click at [597, 361] on button "Duplicate" at bounding box center [601, 355] width 65 height 28
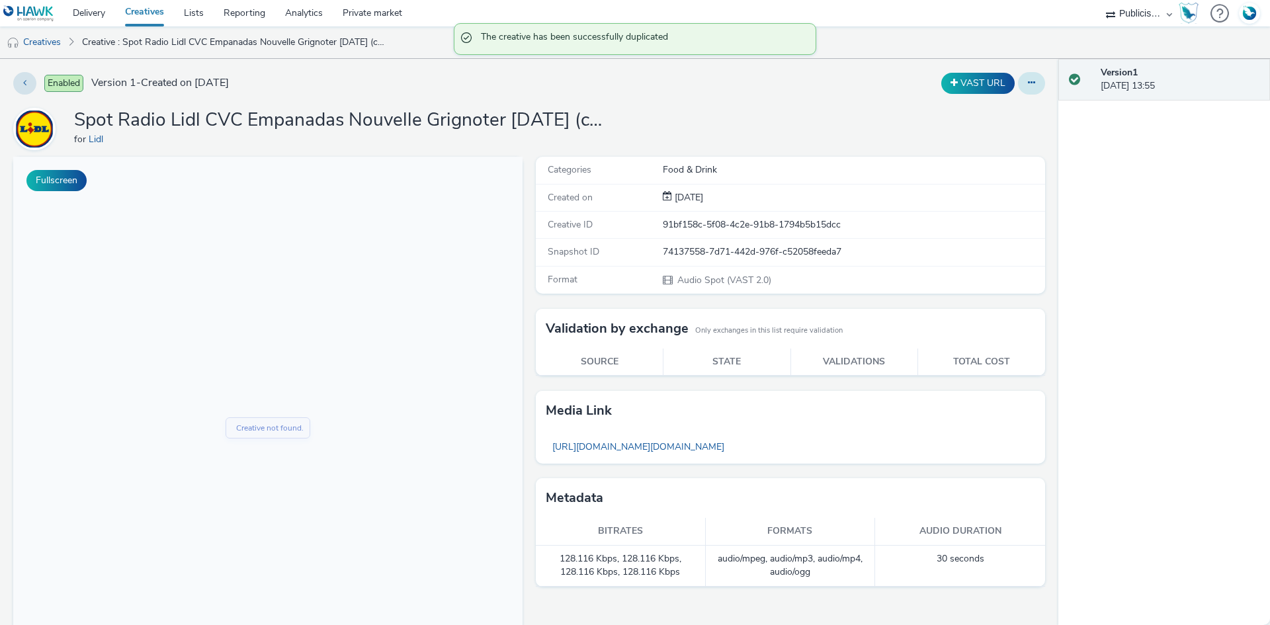
click at [1018, 86] on button at bounding box center [1031, 83] width 27 height 22
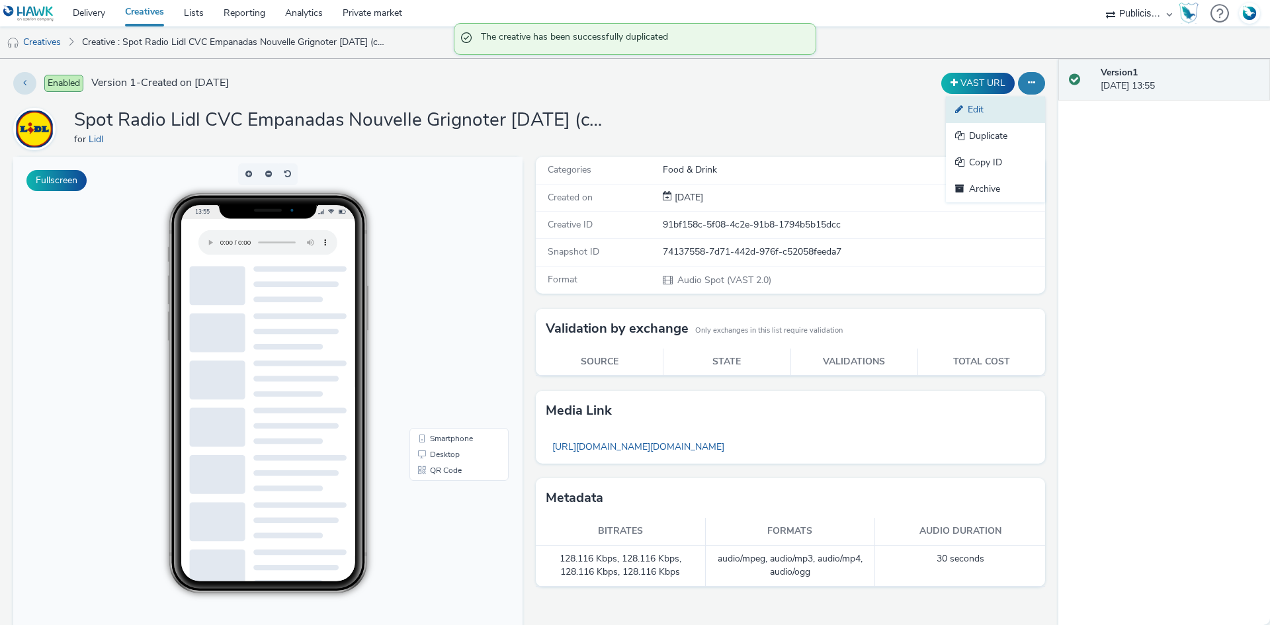
click at [999, 110] on link "Edit" at bounding box center [995, 110] width 99 height 26
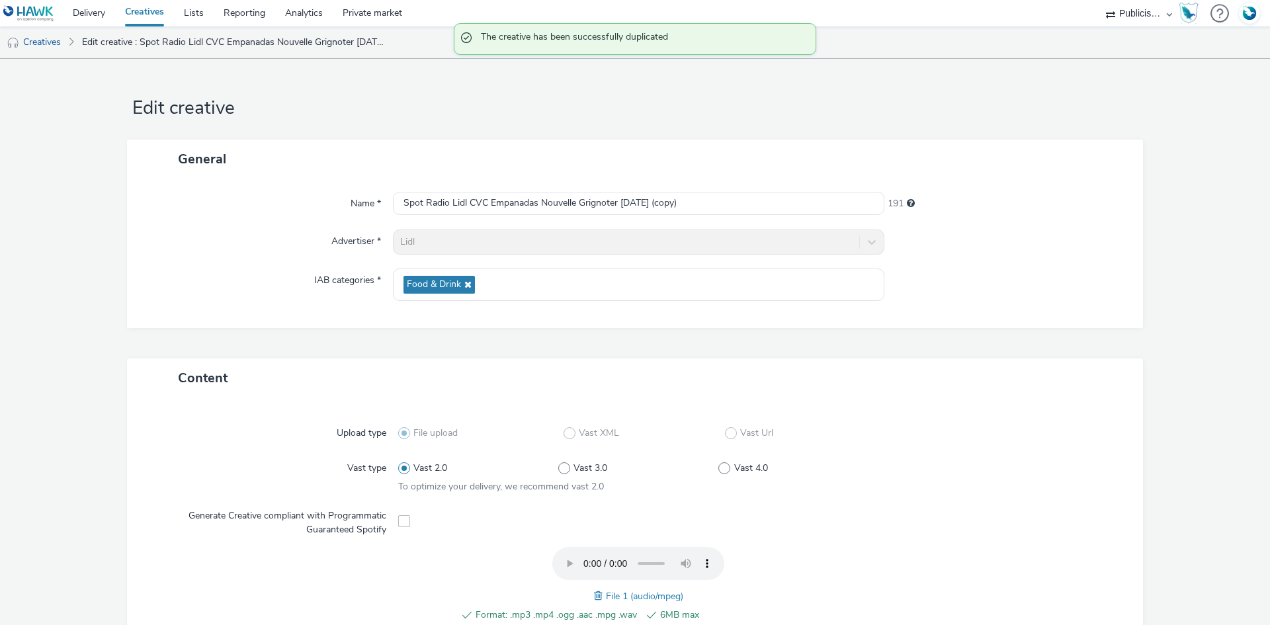
scroll to position [367, 0]
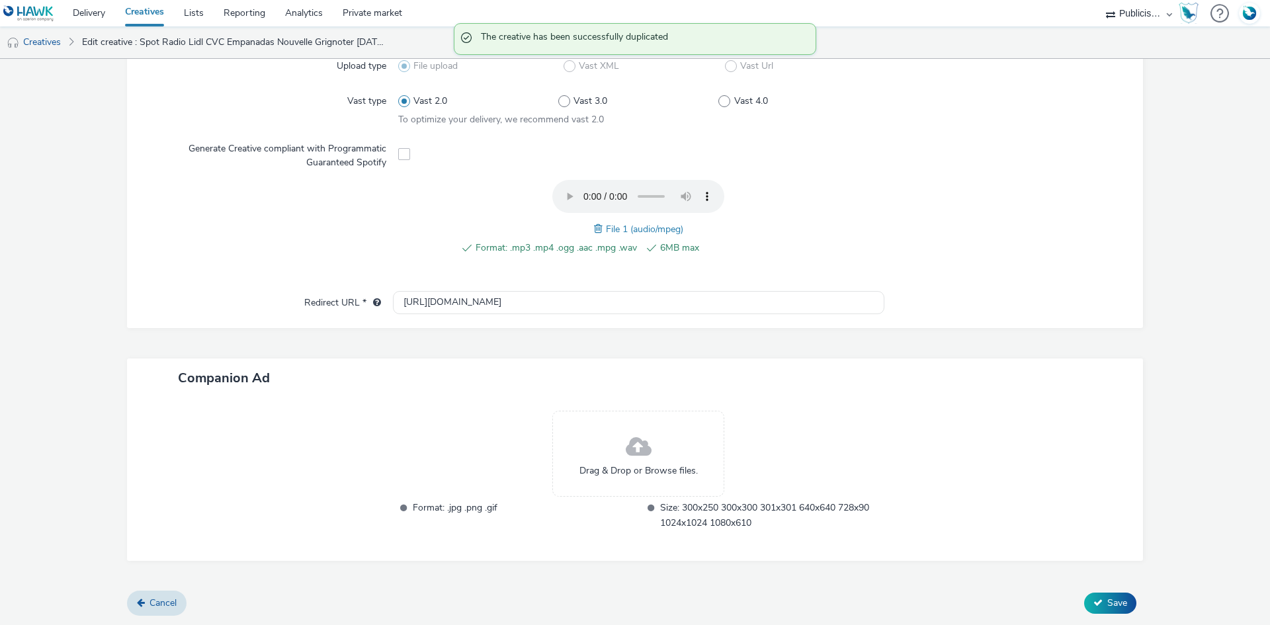
click at [594, 229] on span at bounding box center [600, 229] width 12 height 15
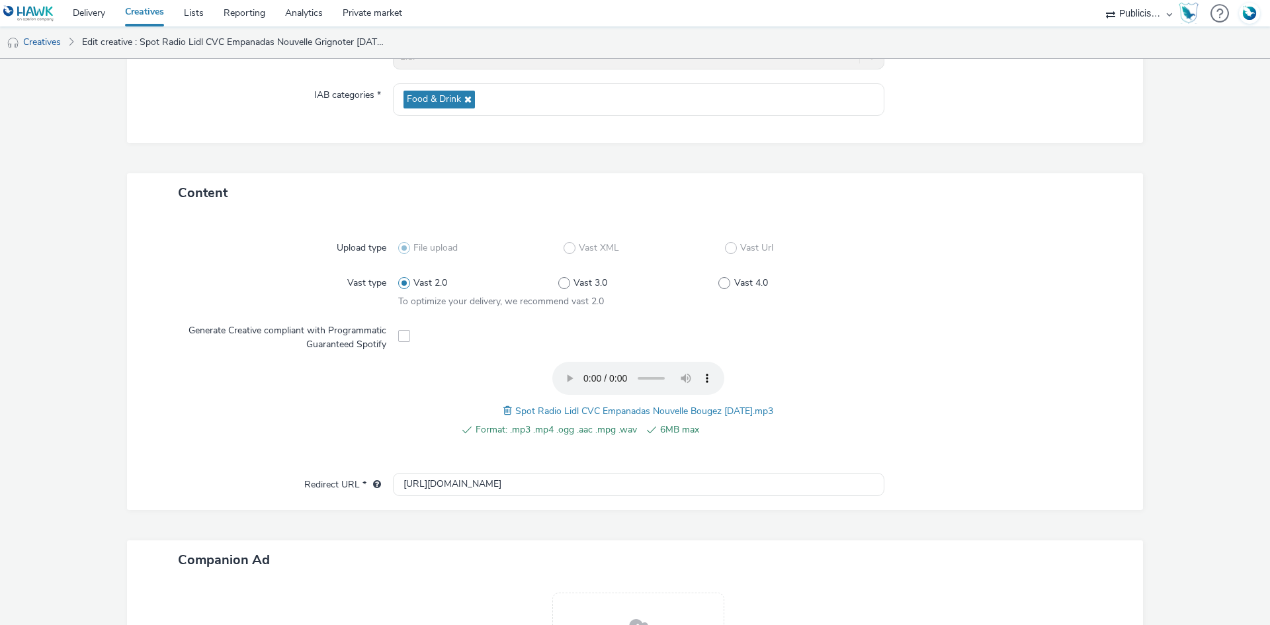
scroll to position [0, 0]
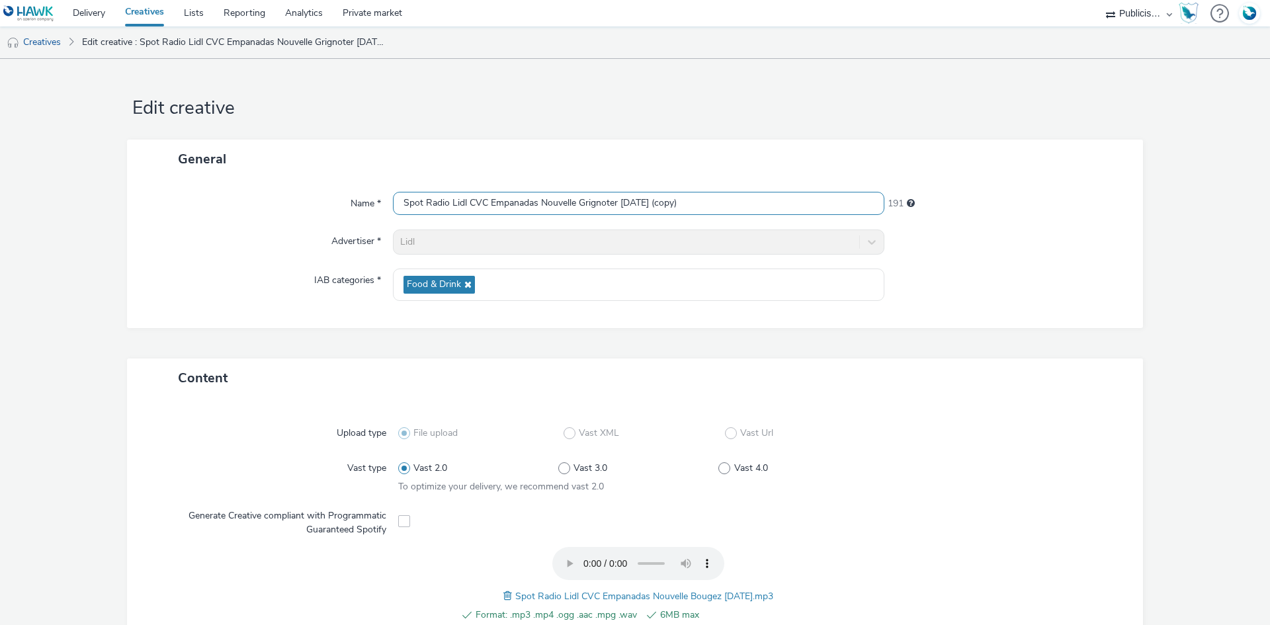
click at [505, 199] on input "Spot Radio Lidl CVC Empanadas Nouvelle Grignoter 30-09-25 (copy)" at bounding box center [638, 203] width 491 height 23
paste input "Bougez 30-09-25"
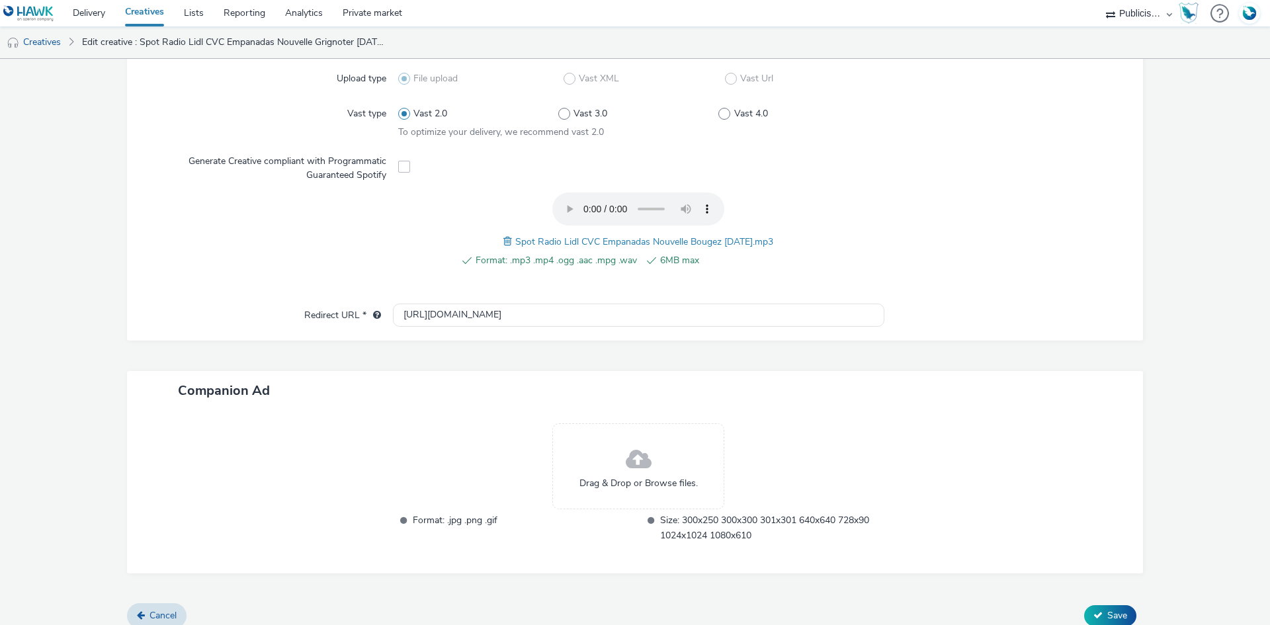
scroll to position [367, 0]
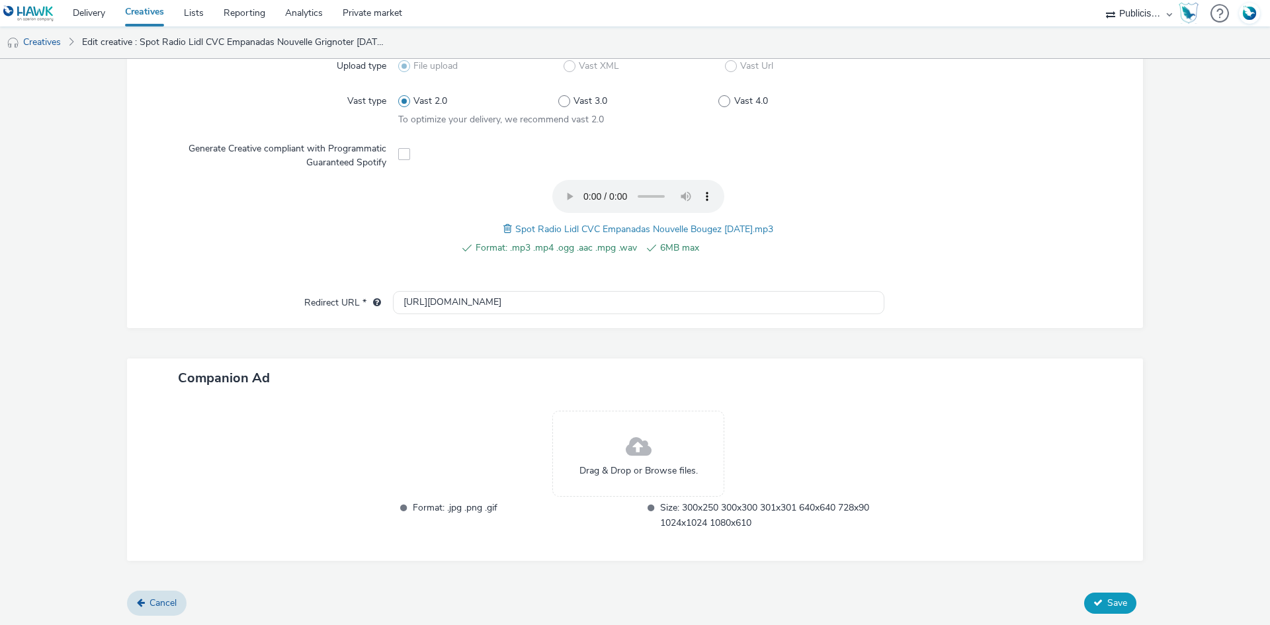
type input "Spot Radio Lidl CVC Empanadas Nouvelle Bougez [DATE]"
click at [1107, 598] on span "Save" at bounding box center [1117, 603] width 20 height 13
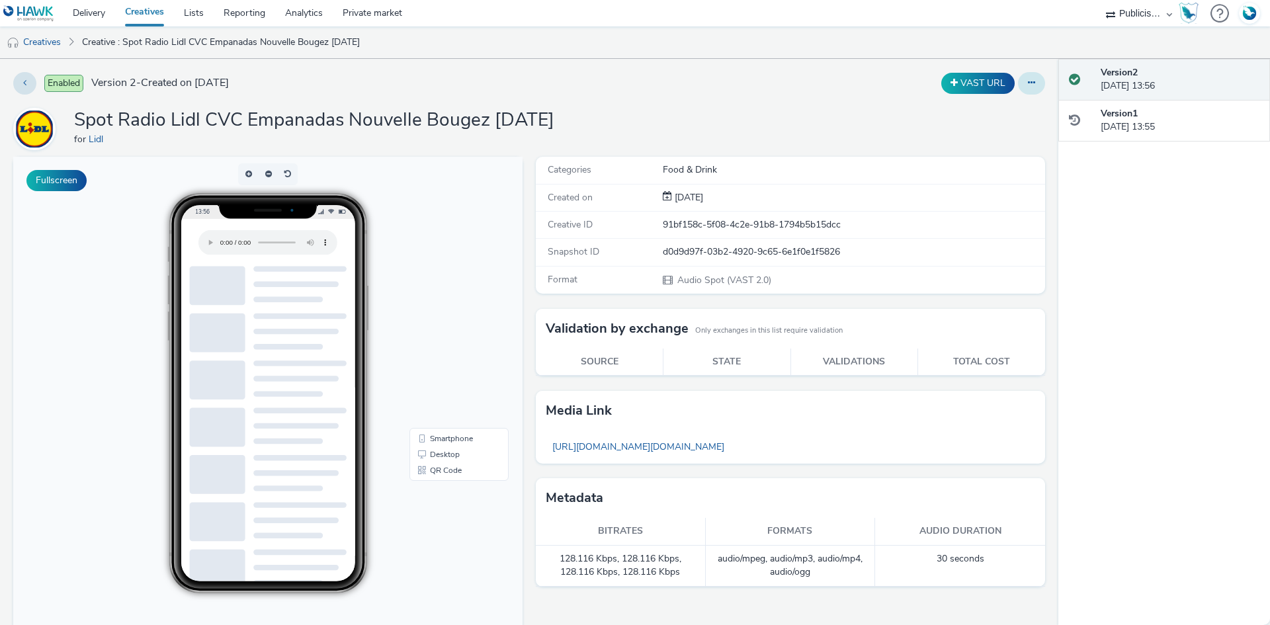
click at [1028, 78] on button at bounding box center [1031, 83] width 27 height 22
click at [977, 137] on link "Duplicate" at bounding box center [995, 136] width 99 height 26
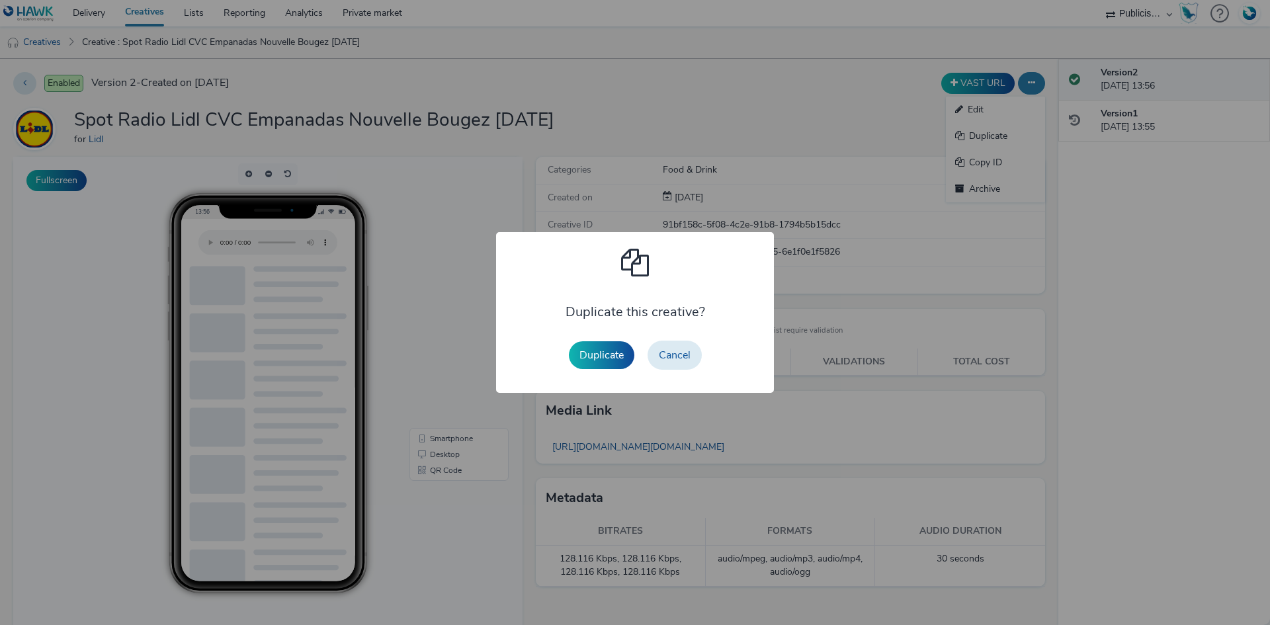
click at [599, 358] on button "Duplicate" at bounding box center [601, 355] width 65 height 28
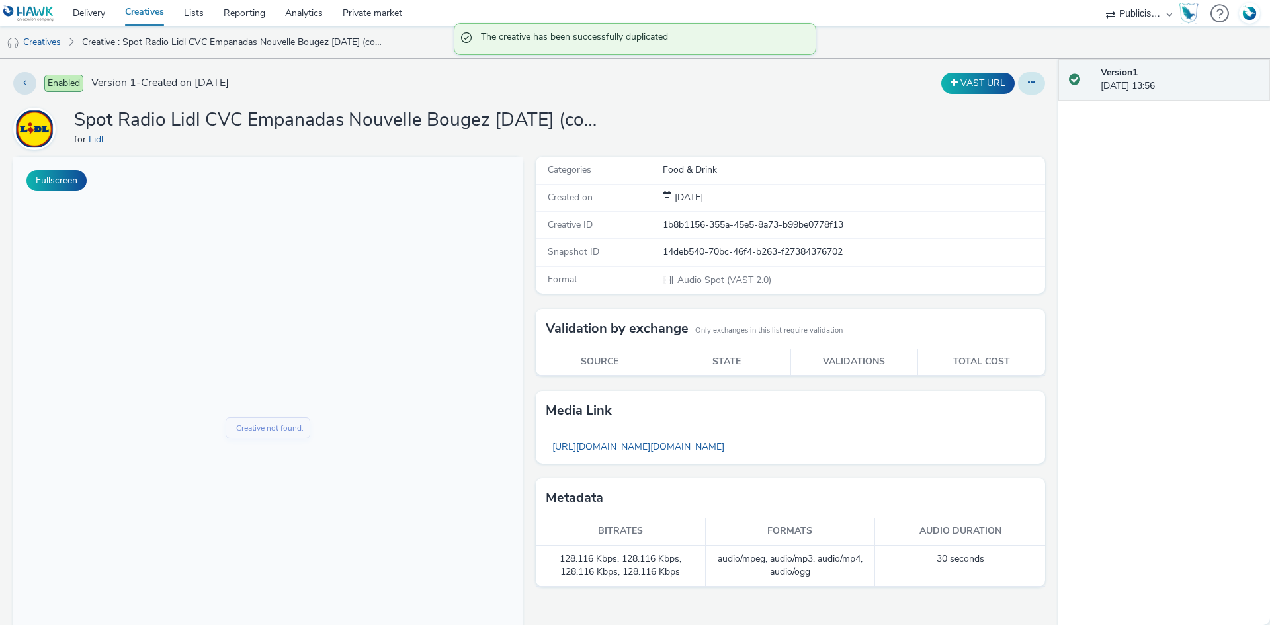
click at [1030, 85] on button at bounding box center [1031, 83] width 27 height 22
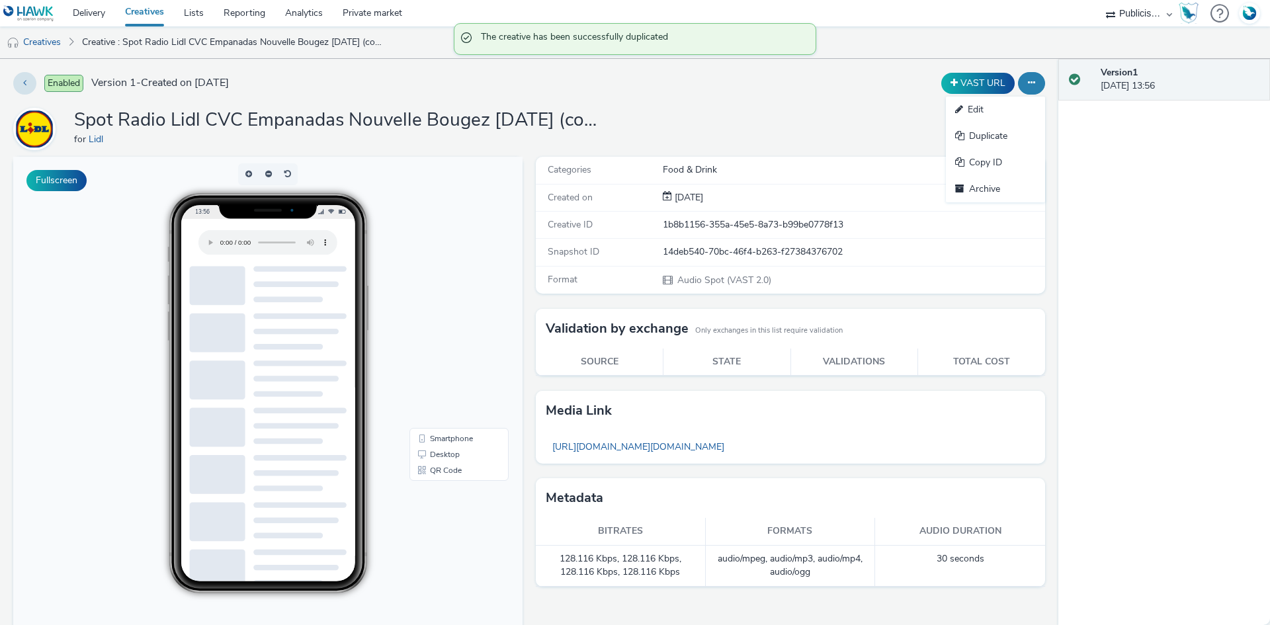
click at [1007, 99] on link "Edit" at bounding box center [995, 110] width 99 height 26
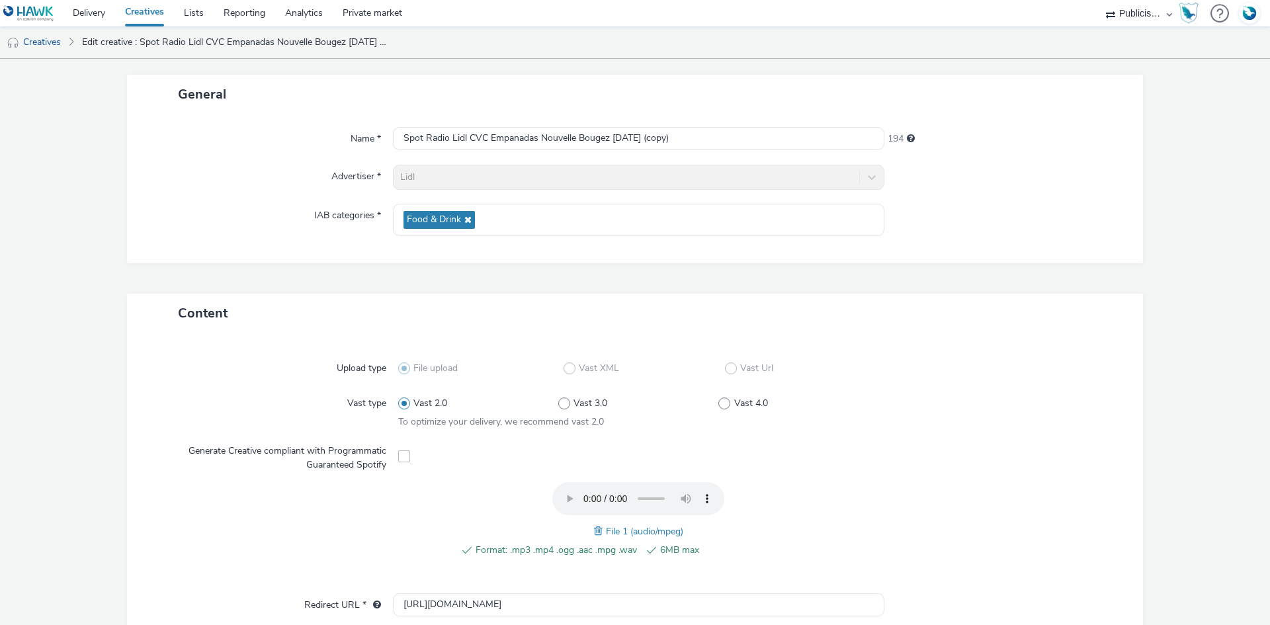
scroll to position [198, 0]
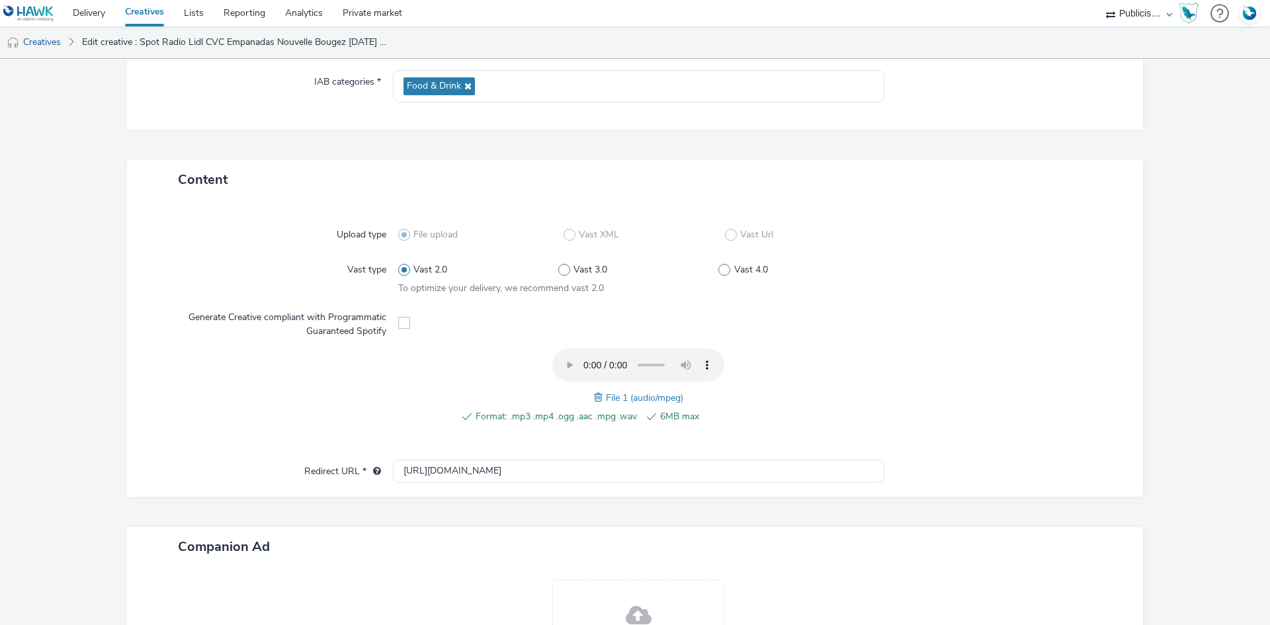
click at [595, 392] on span at bounding box center [600, 397] width 12 height 15
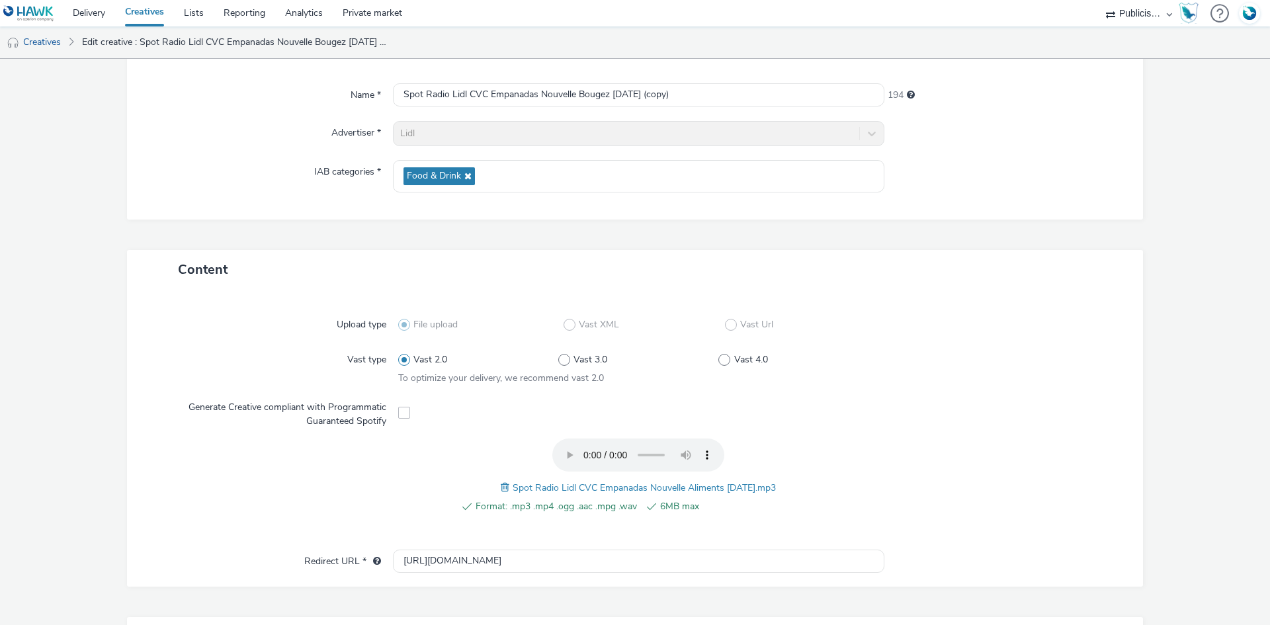
scroll to position [0, 0]
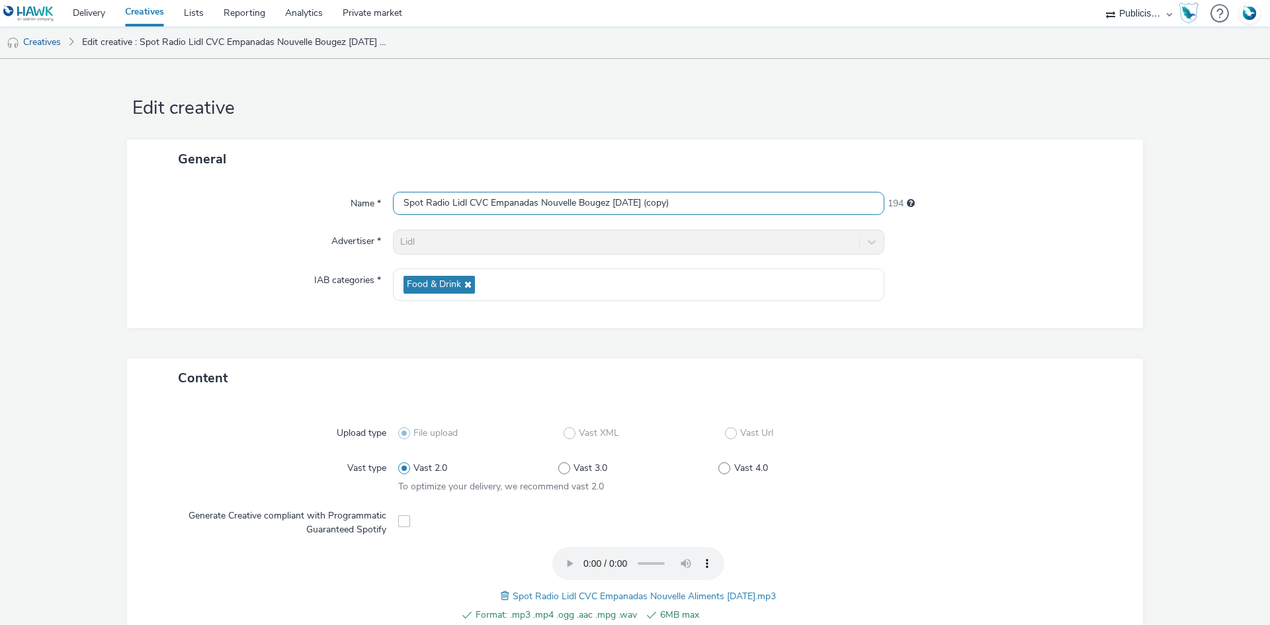
drag, startPoint x: 537, startPoint y: 212, endPoint x: 540, endPoint y: 202, distance: 10.5
click at [537, 210] on input "Spot Radio Lidl CVC Empanadas Nouvelle Bougez 30-09-25 (copy)" at bounding box center [638, 203] width 491 height 23
click at [540, 202] on input "Spot Radio Lidl CVC Empanadas Nouvelle Bougez 30-09-25 (copy)" at bounding box center [638, 203] width 491 height 23
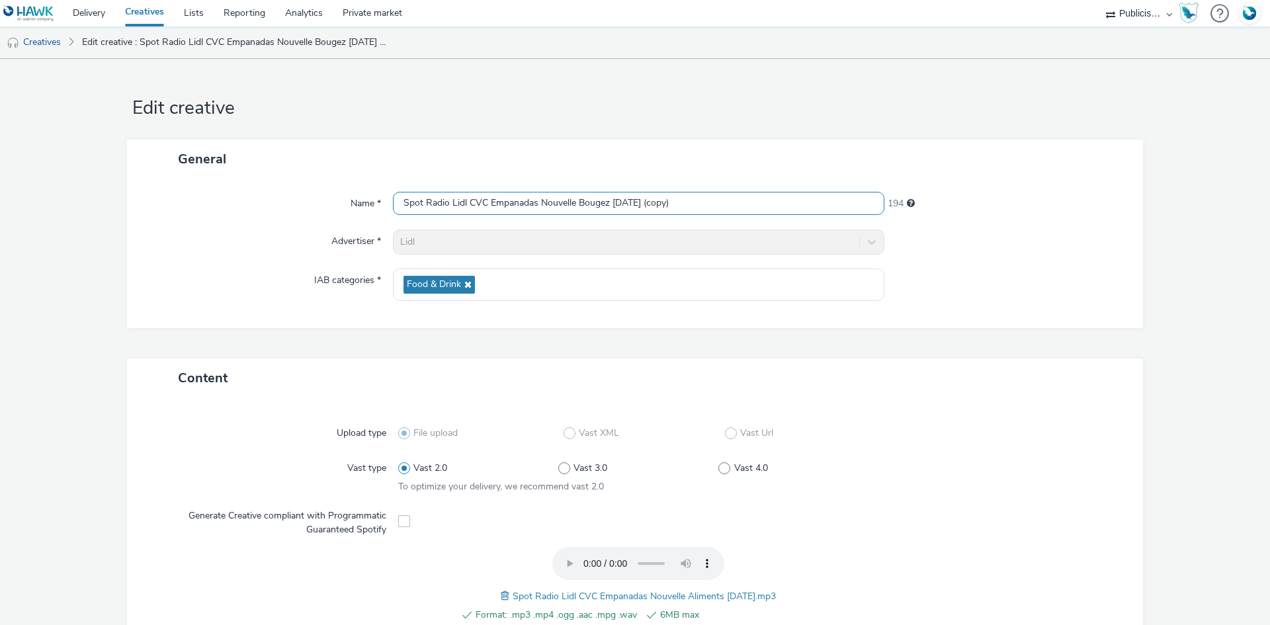
paste input "Aliments 30-09-25"
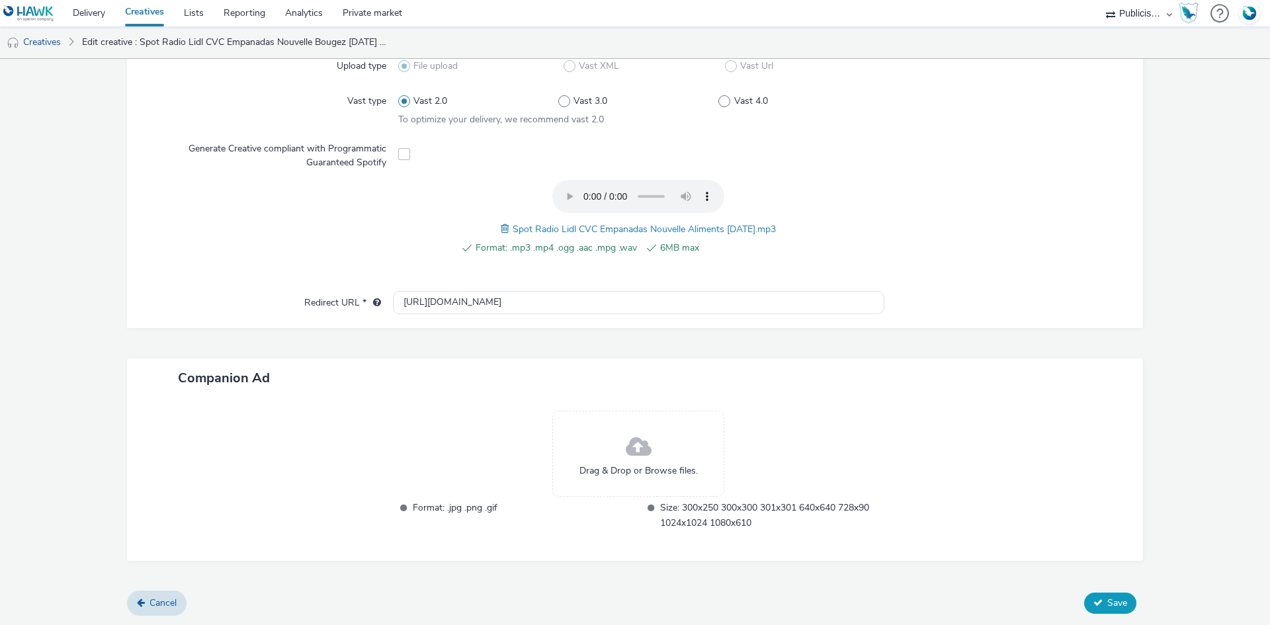
type input "Spot Radio Lidl CVC Empanadas Nouvelle Aliments 30-09-25"
click at [1107, 605] on span "Save" at bounding box center [1117, 603] width 20 height 13
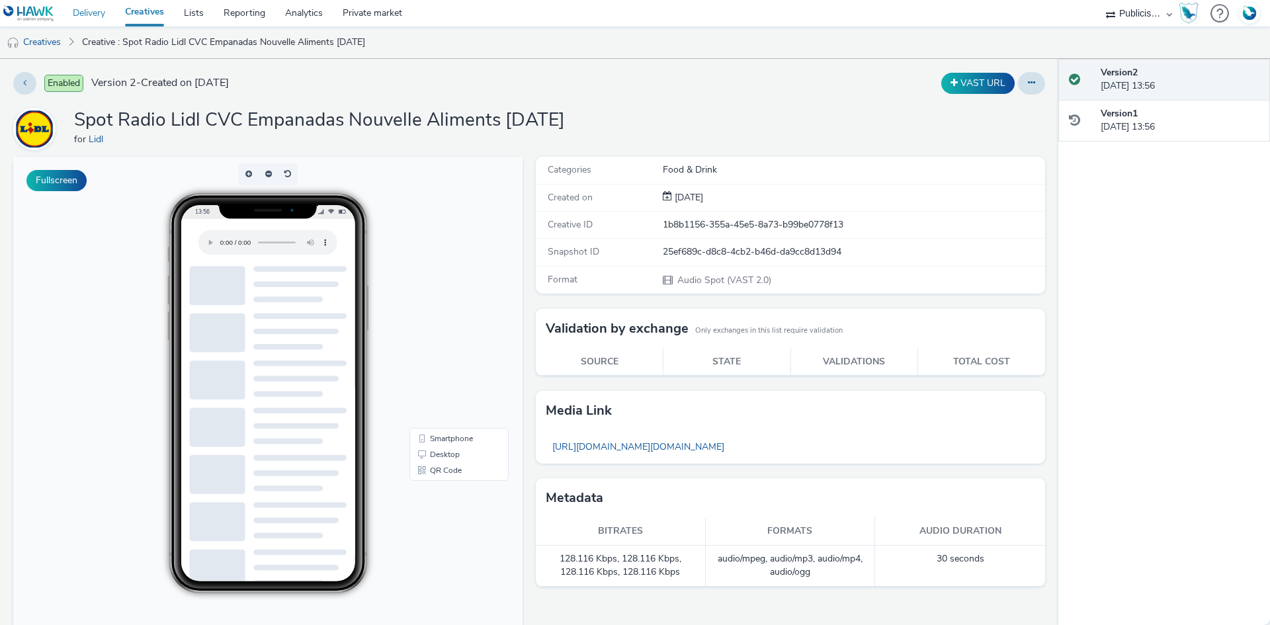
click at [83, 9] on link "Delivery" at bounding box center [89, 13] width 52 height 26
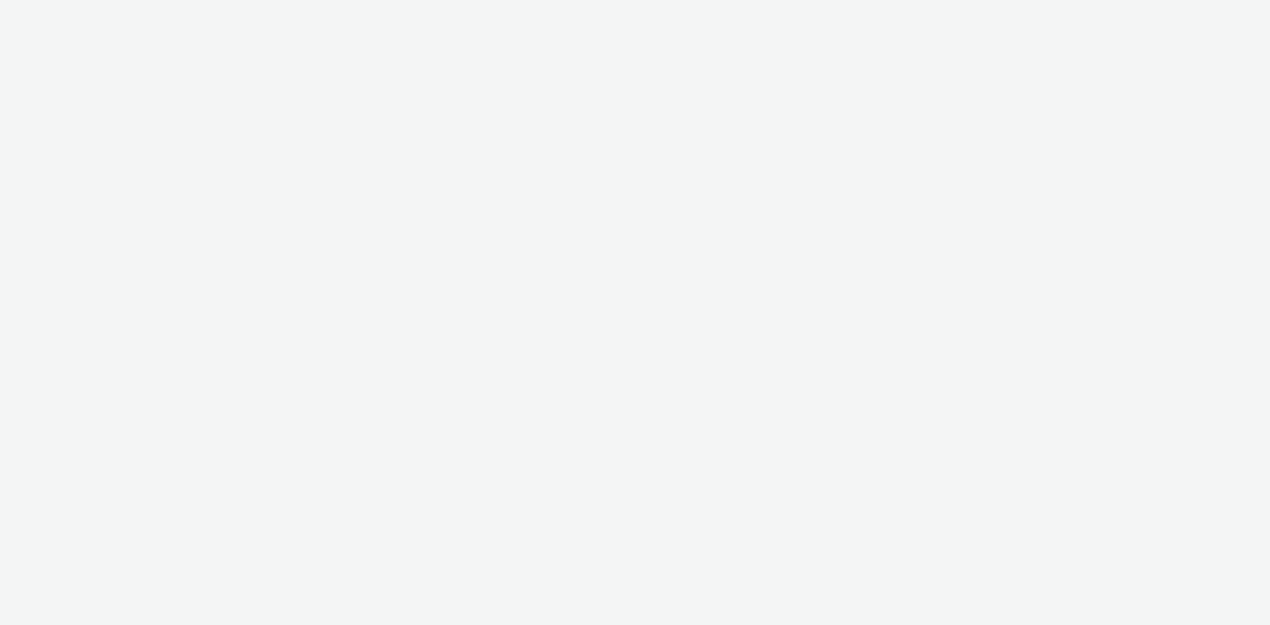
select select "08a58170-7f08-4922-abc8-b2d1eb407230"
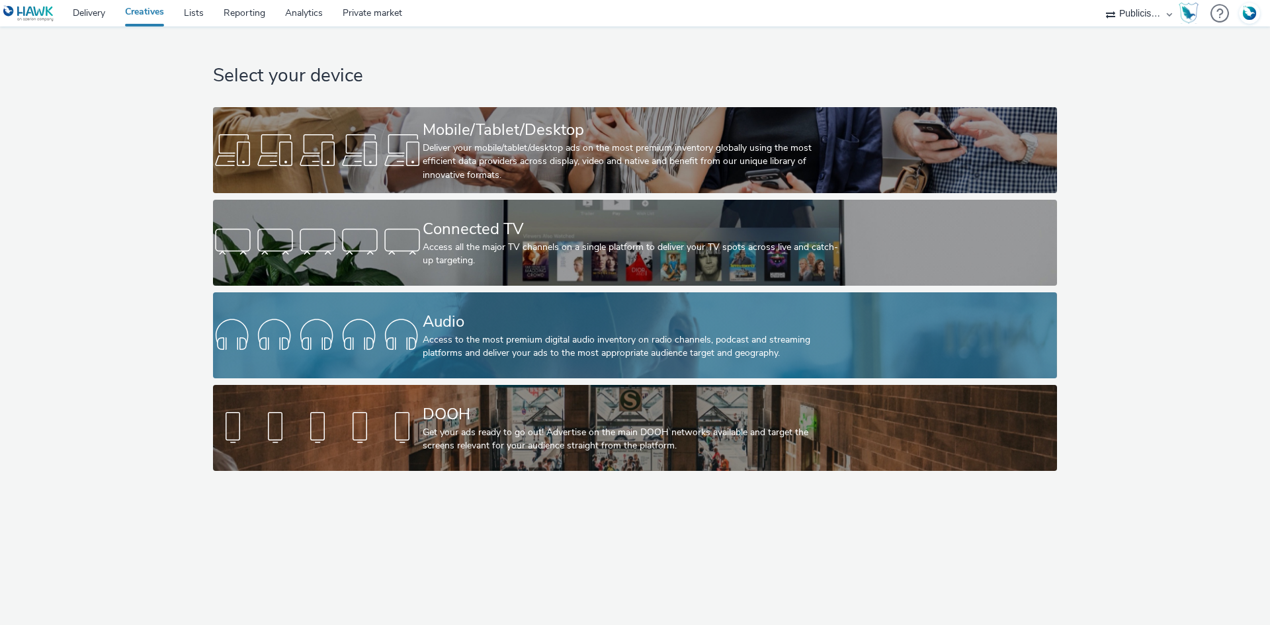
click at [522, 350] on div "Access to the most premium digital audio inventory on radio channels, podcast a…" at bounding box center [632, 346] width 419 height 27
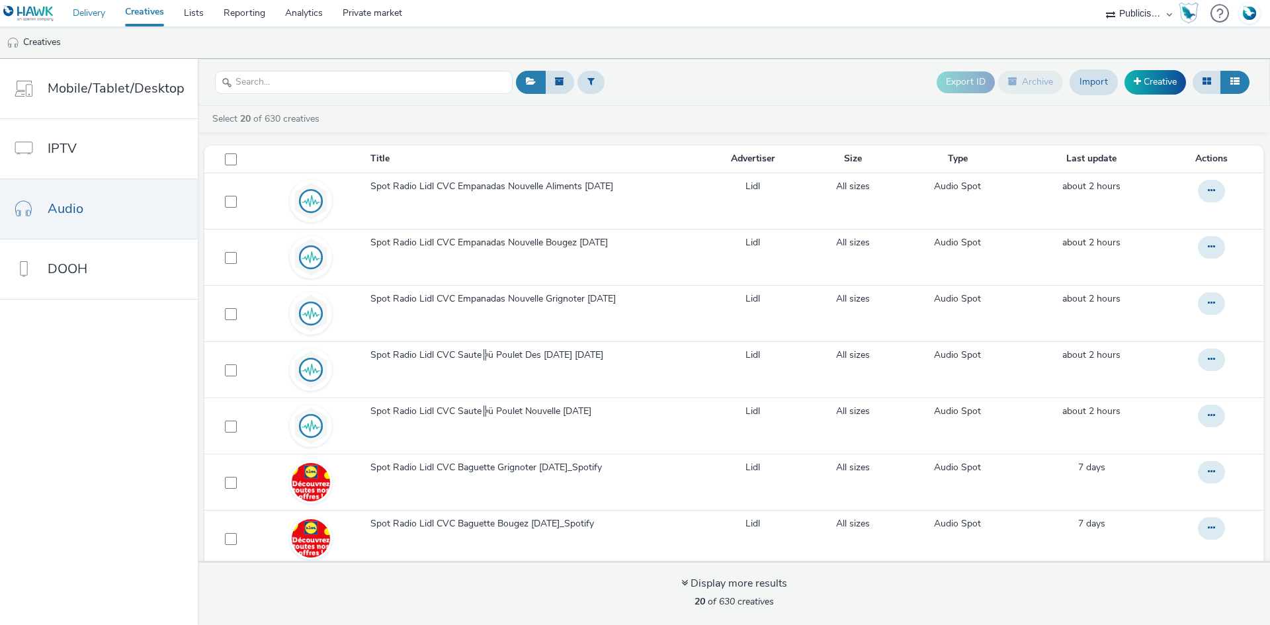
click at [101, 10] on link "Delivery" at bounding box center [89, 13] width 52 height 26
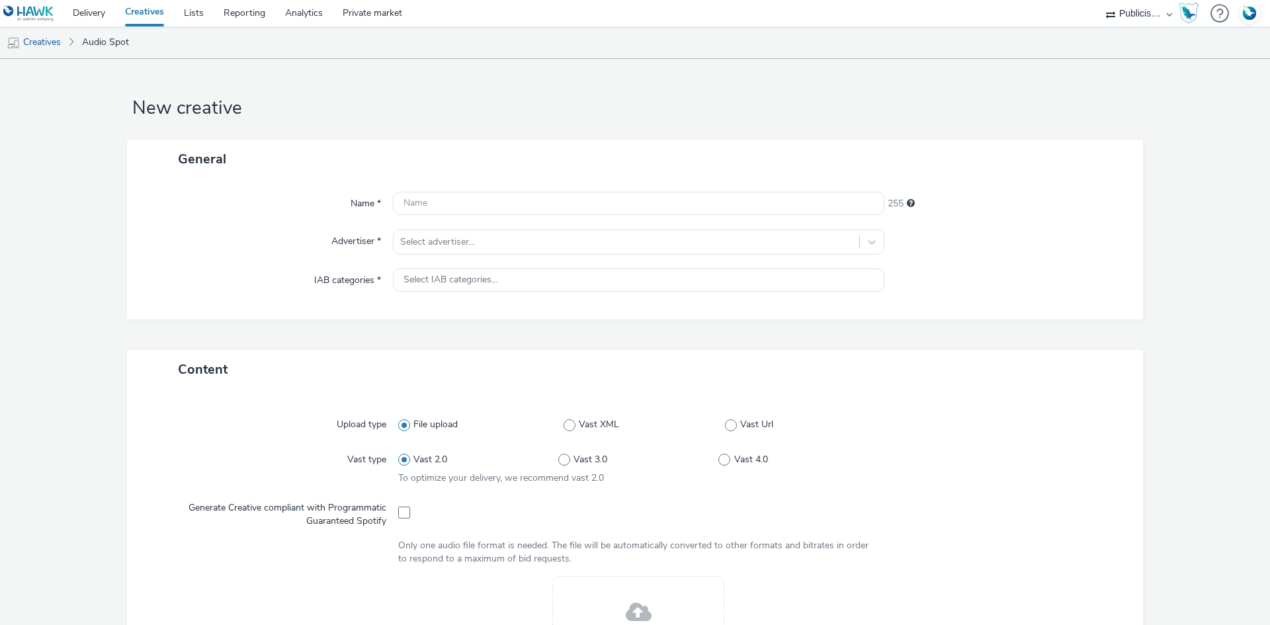
select select "08a58170-7f08-4922-abc8-b2d1eb407230"
click at [484, 248] on div at bounding box center [626, 242] width 452 height 16
type input "lid"
type input "[URL][DOMAIN_NAME]"
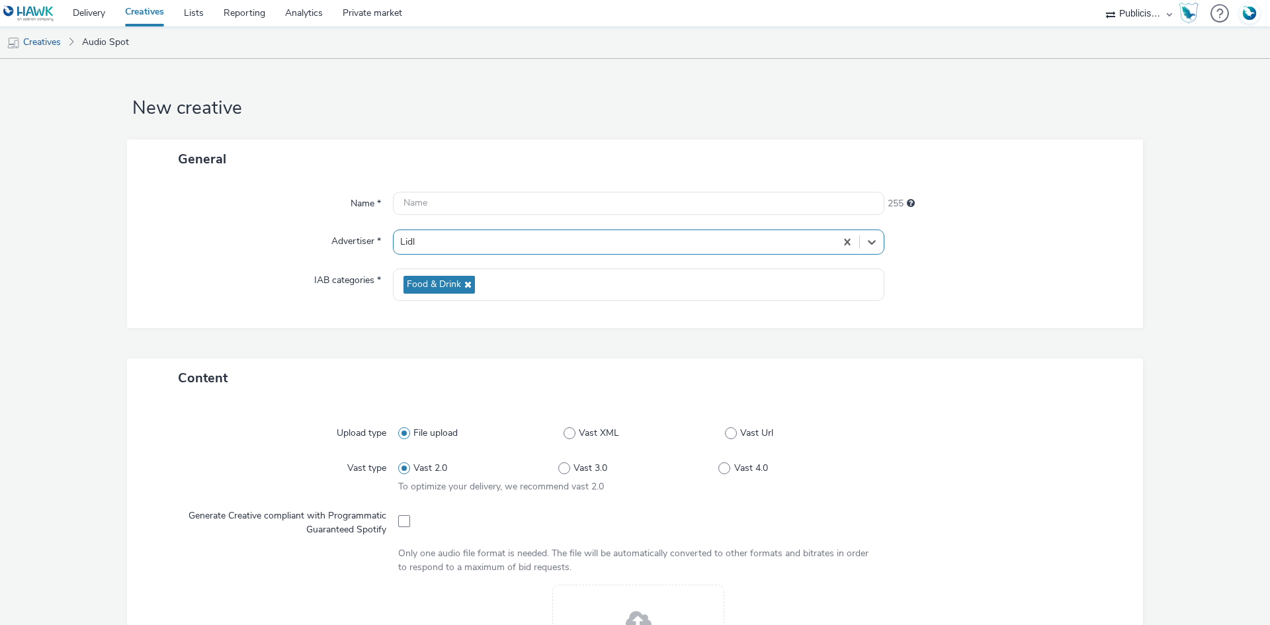
click at [407, 518] on div at bounding box center [638, 520] width 481 height 32
click at [401, 520] on span at bounding box center [404, 521] width 12 height 12
checkbox input "true"
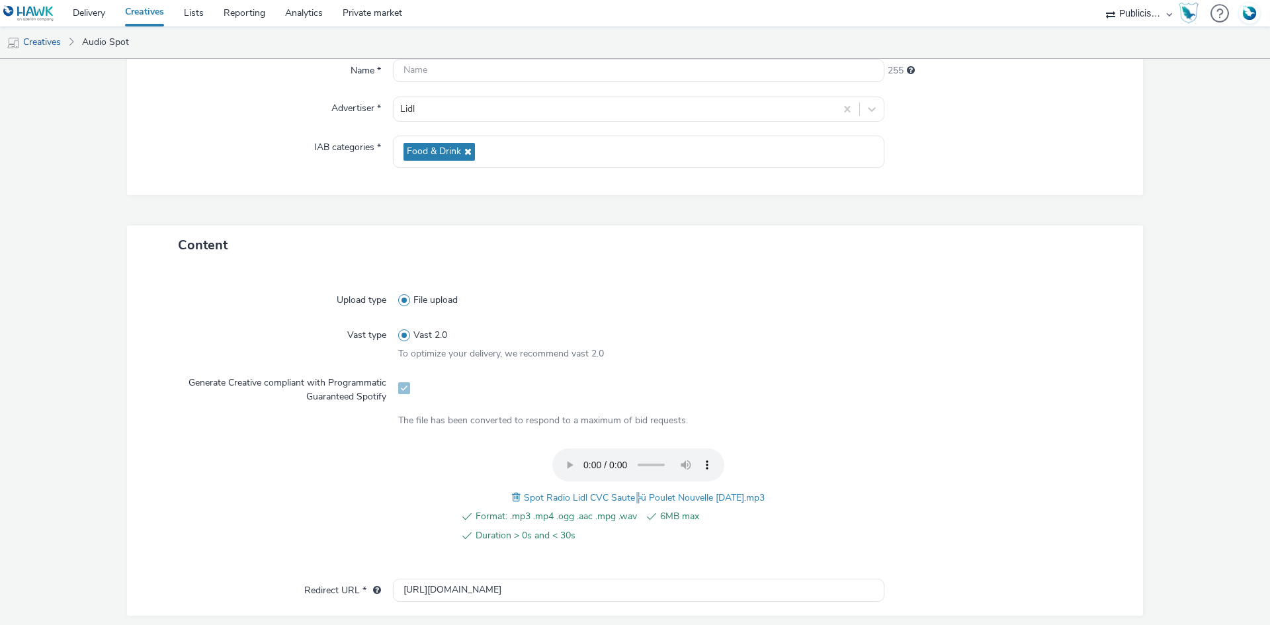
scroll to position [265, 0]
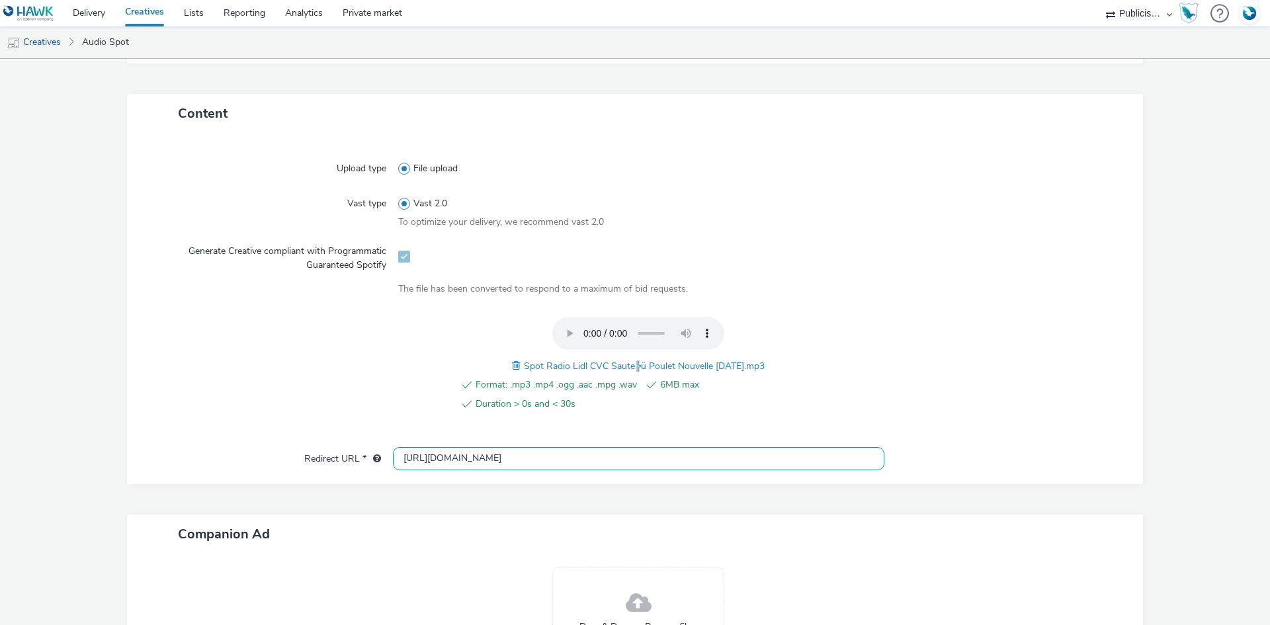
click at [425, 456] on input "[URL][DOMAIN_NAME]" at bounding box center [638, 458] width 491 height 23
click at [424, 456] on input "[URL][DOMAIN_NAME]" at bounding box center [638, 458] width 491 height 23
paste input "s://[DOMAIN_NAME][URL]"
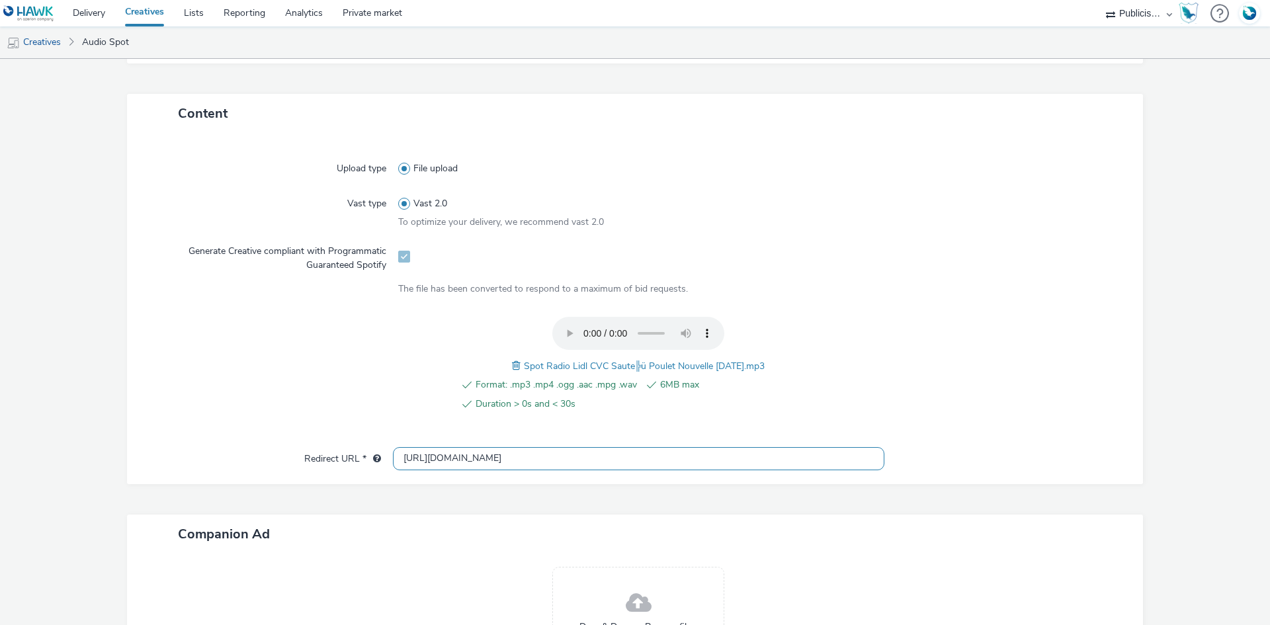
type input "[URL][DOMAIN_NAME]"
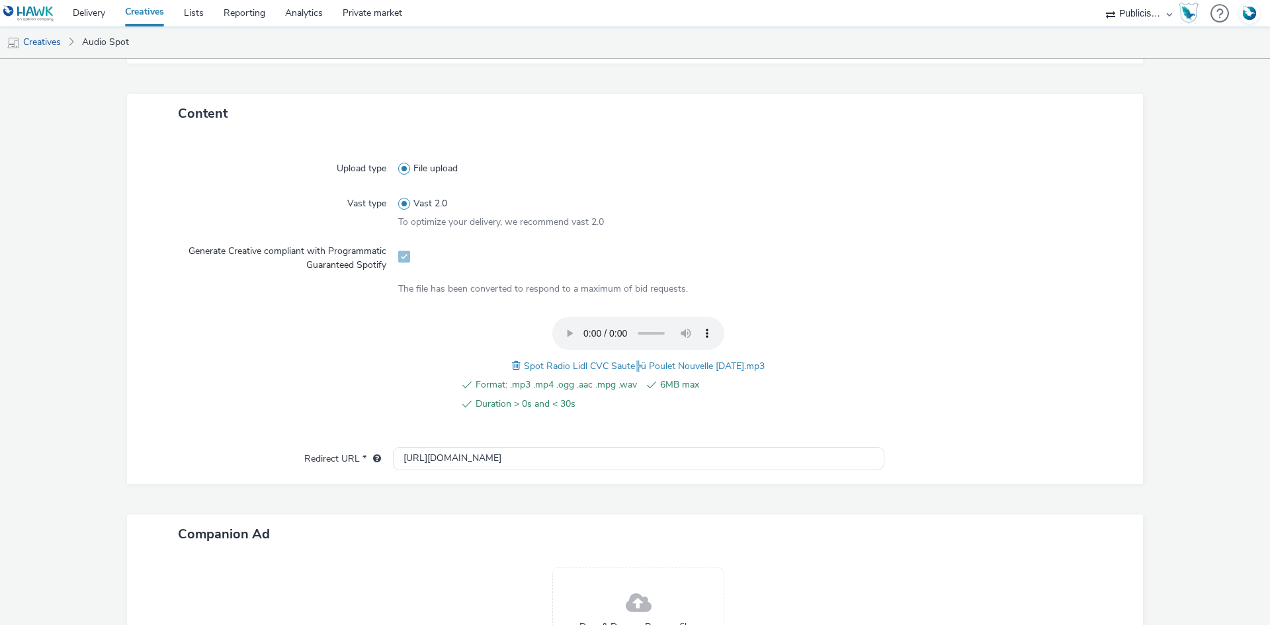
scroll to position [0, 0]
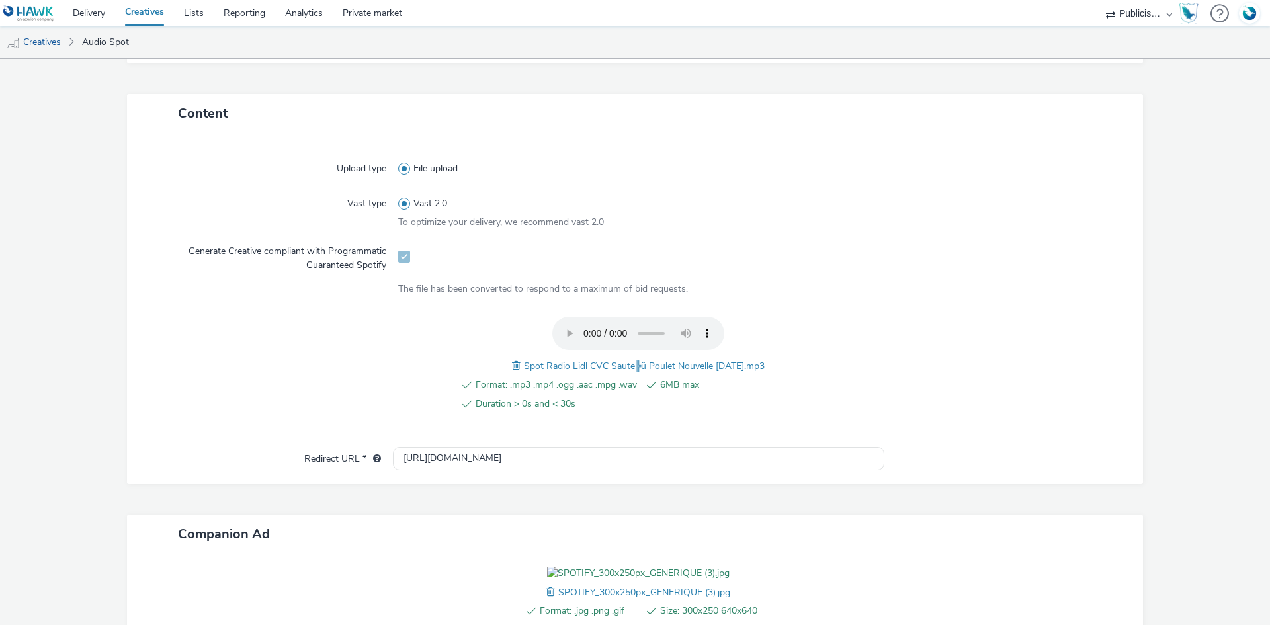
click at [589, 366] on span "Spot Radio Lidl CVC Saute╠ü Poulet Nouvelle 30-09-25.mp3" at bounding box center [644, 366] width 241 height 13
copy span "Spot Radio Lidl CVC Saute╠ü Poulet Nouvelle 30-09-25.mp3"
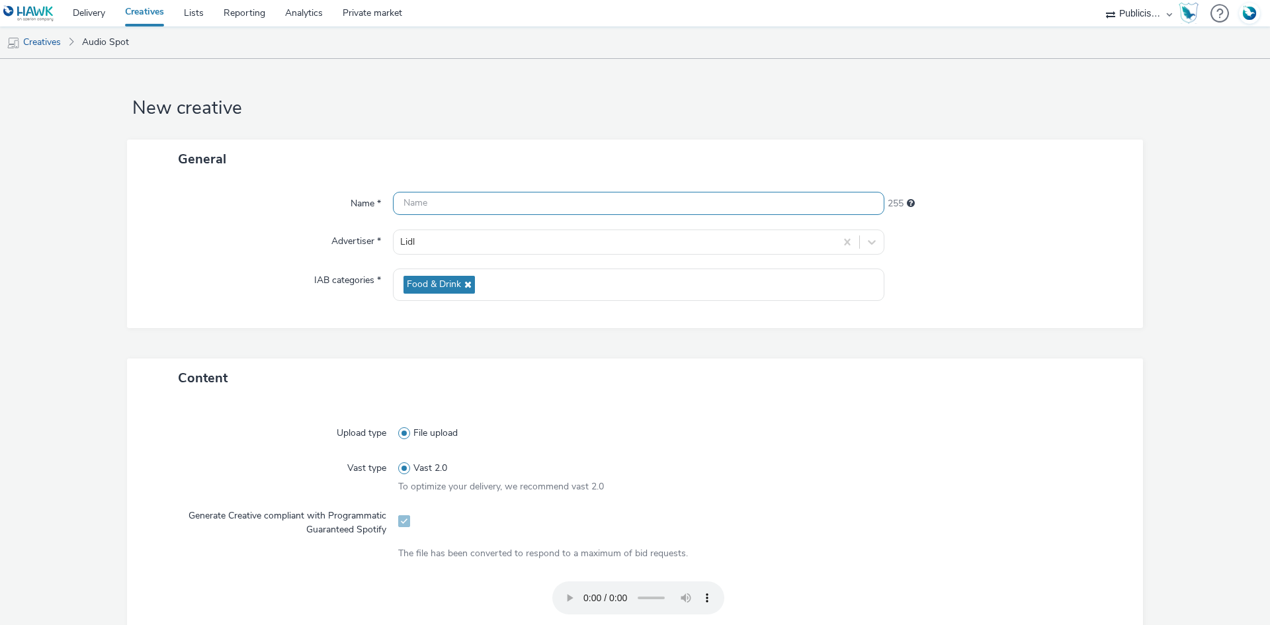
click at [452, 198] on input "text" at bounding box center [638, 203] width 491 height 23
paste input "Spot Radio Lidl CVC Saute╠ü Poulet Nouvelle 30-09-25.mp3"
drag, startPoint x: 634, startPoint y: 206, endPoint x: 706, endPoint y: 228, distance: 75.1
click at [705, 228] on div "Name * Spot Radio Lidl CVC Saute╠ü Poulet Nouvelle 30-09-25.mp3 199 Advertiser …" at bounding box center [635, 253] width 1016 height 149
type input "Spot Radio Lidl CVC Saute╠ü Poulet Nouvelle 30-09-25_Spotify"
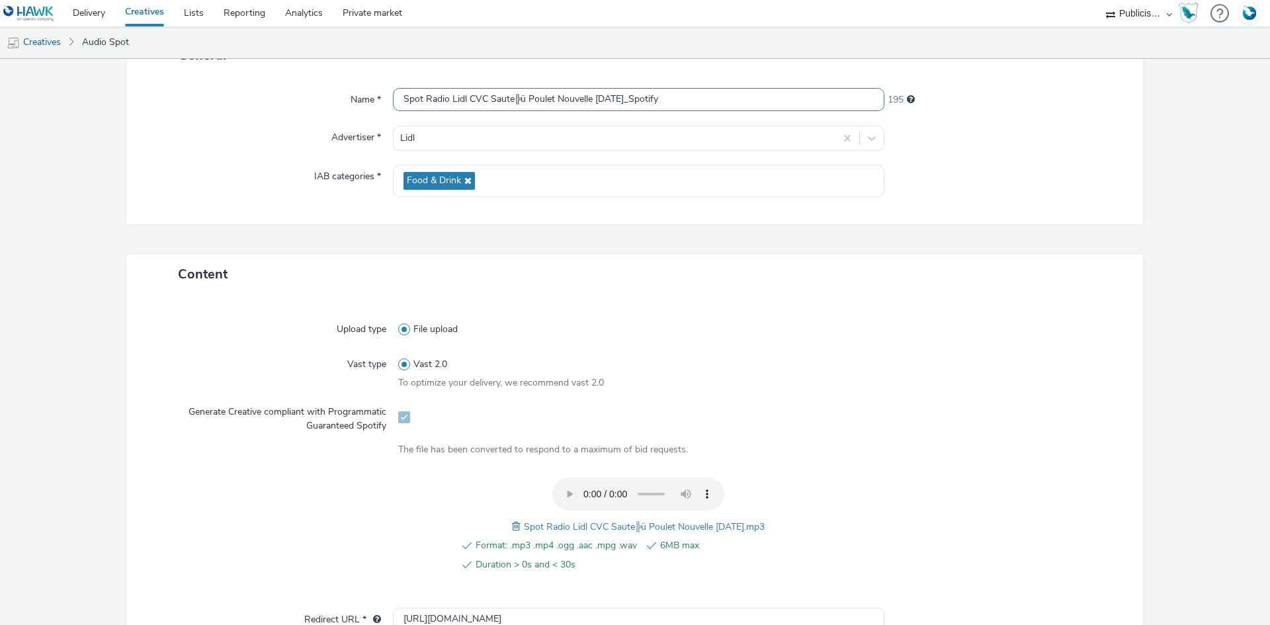
scroll to position [427, 0]
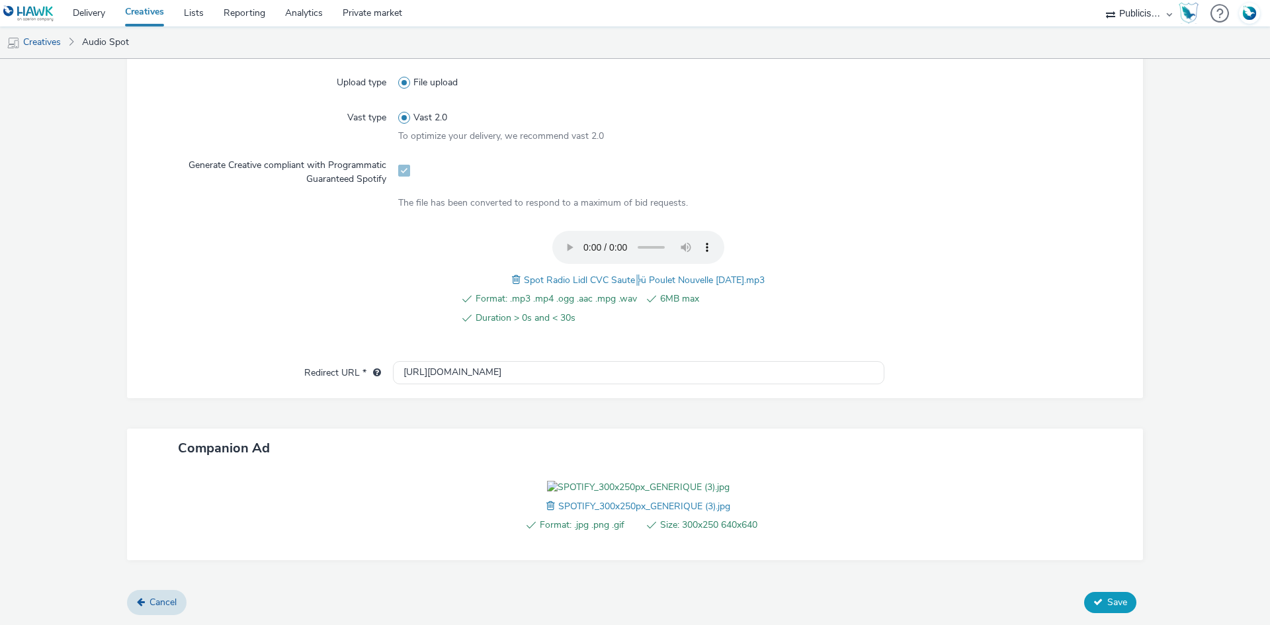
click at [1107, 603] on span "Save" at bounding box center [1117, 602] width 20 height 13
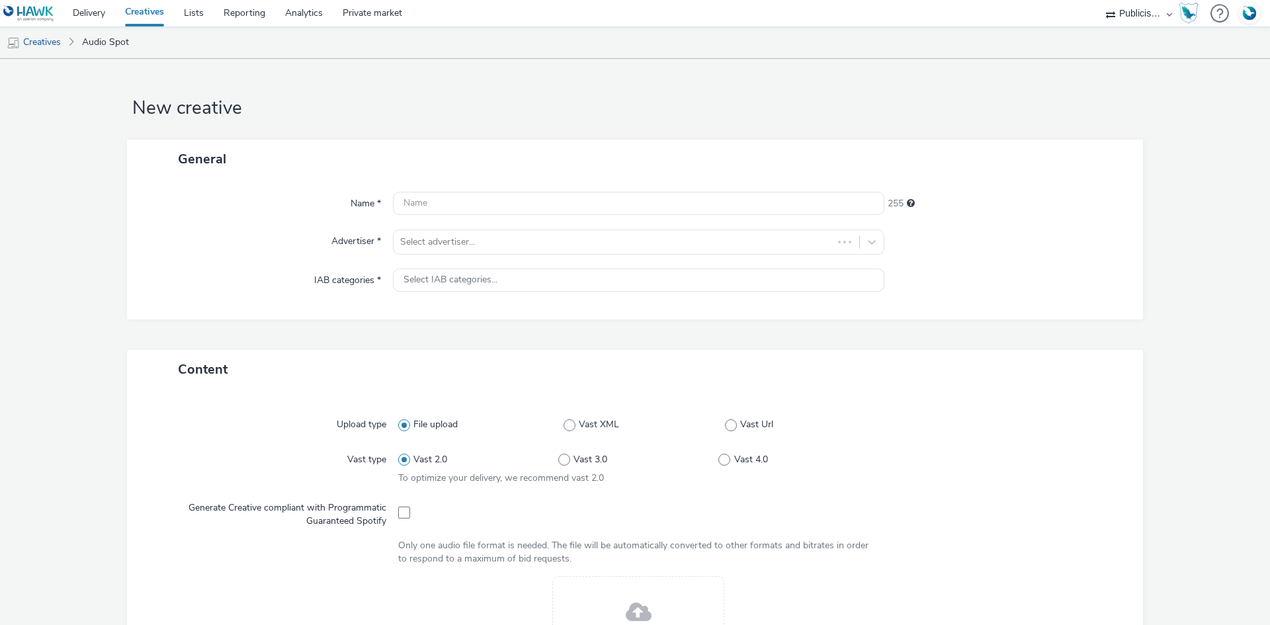
select select "08a58170-7f08-4922-abc8-b2d1eb407230"
click at [436, 247] on div at bounding box center [626, 242] width 452 height 16
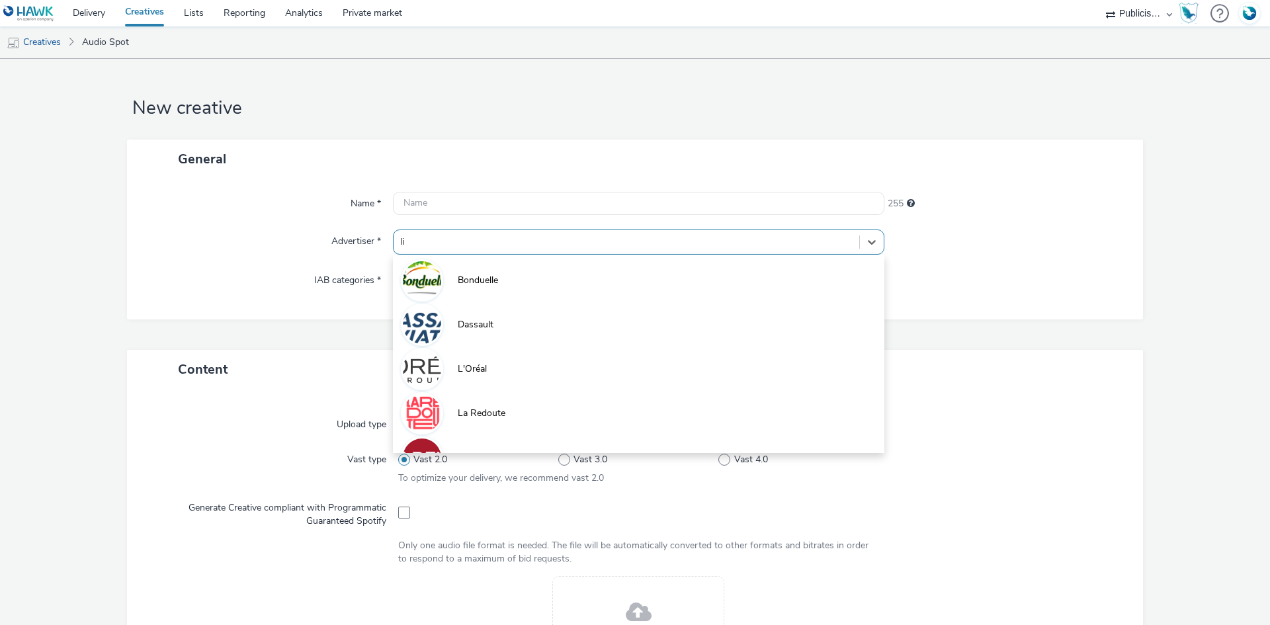
type input "lid"
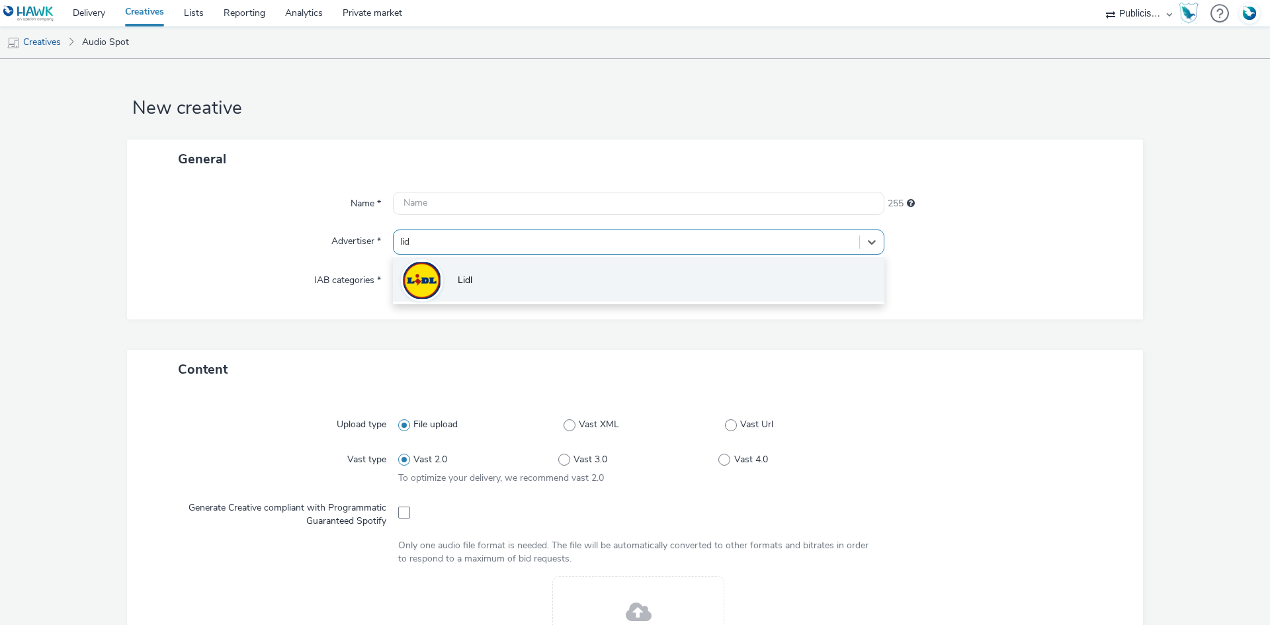
click at [448, 273] on li "Lidl" at bounding box center [638, 279] width 491 height 44
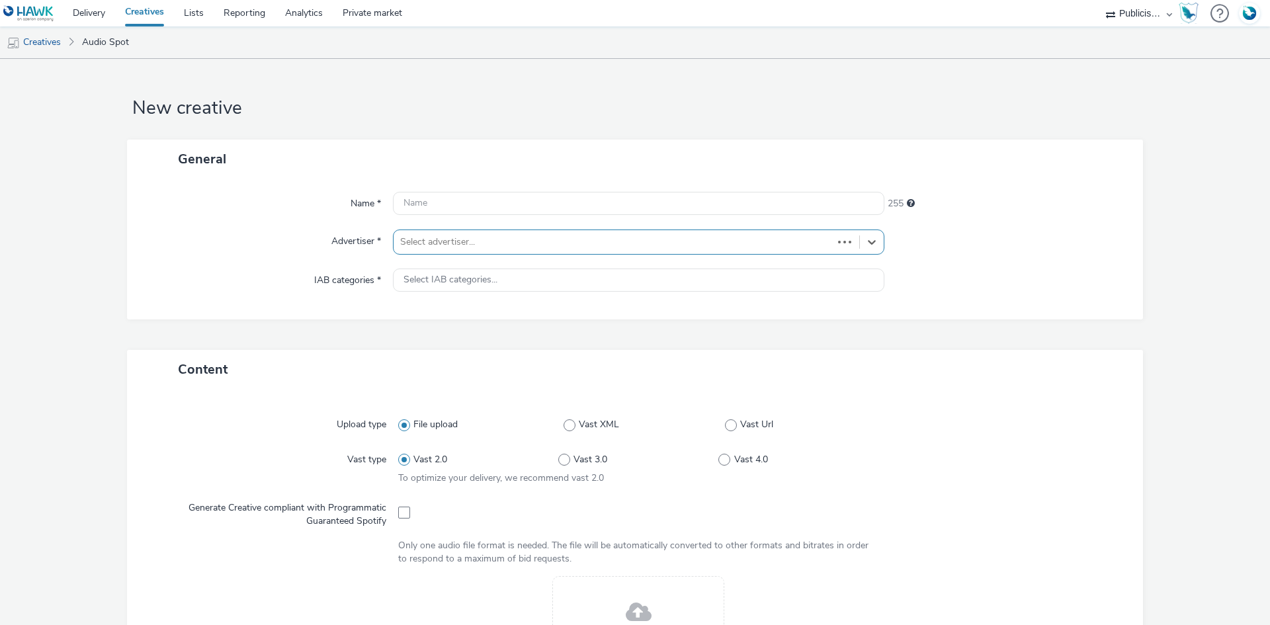
type input "[URL][DOMAIN_NAME]"
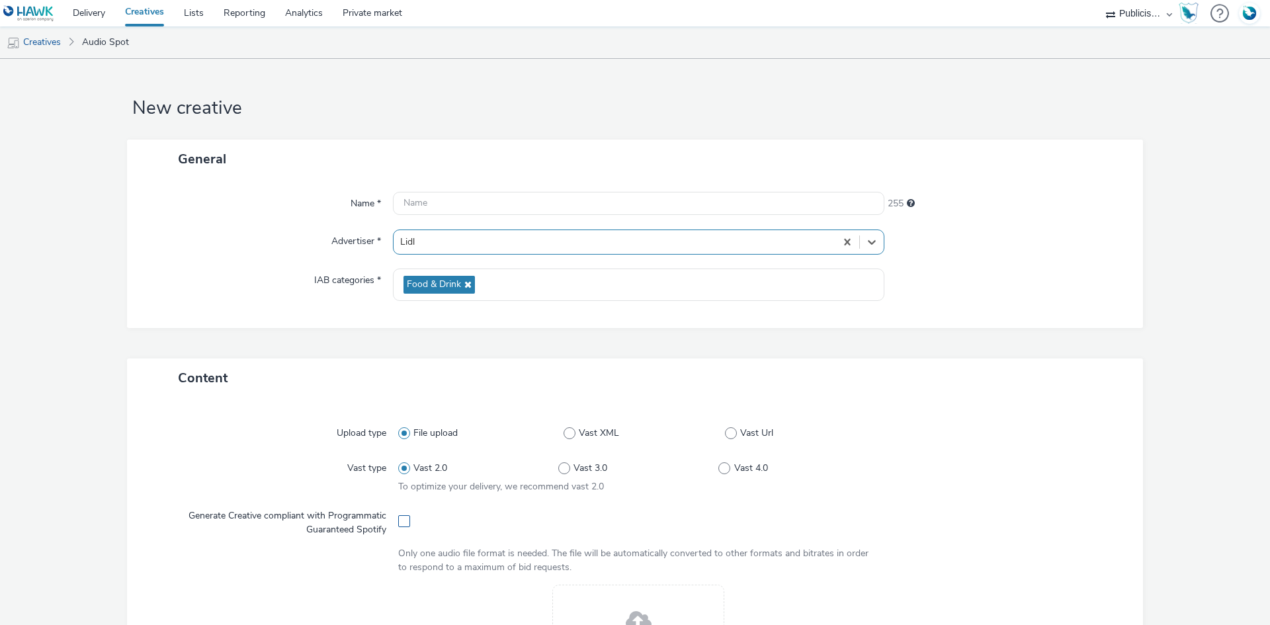
click at [401, 522] on span at bounding box center [404, 521] width 12 height 12
checkbox input "true"
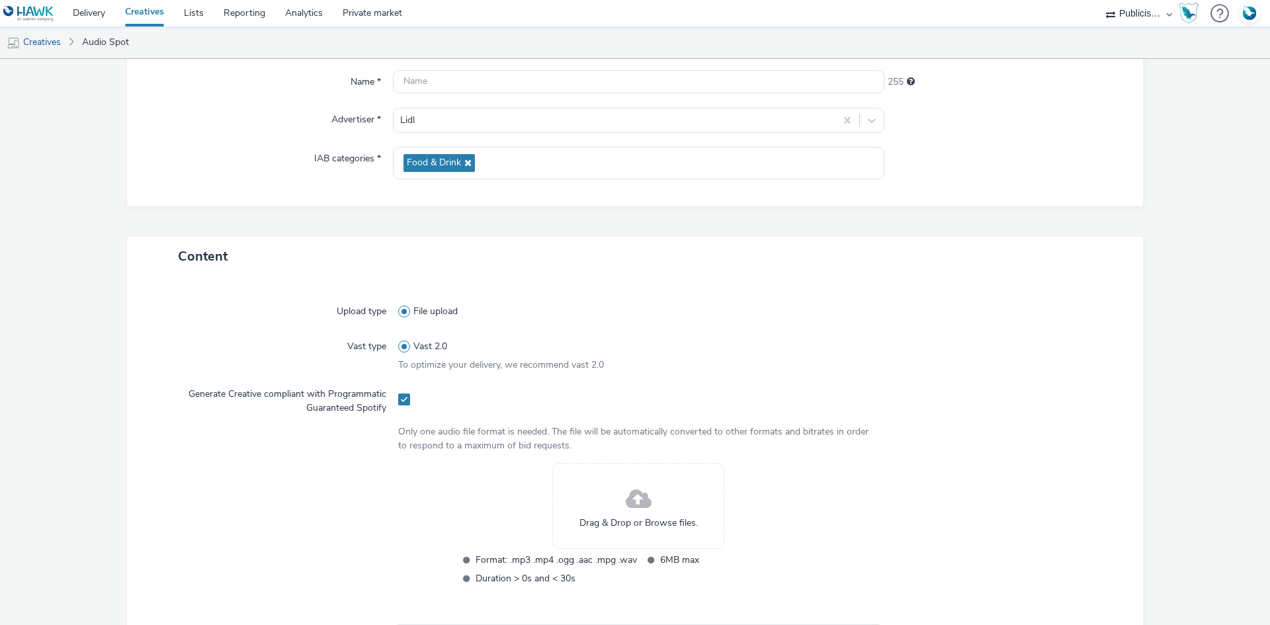
scroll to position [331, 0]
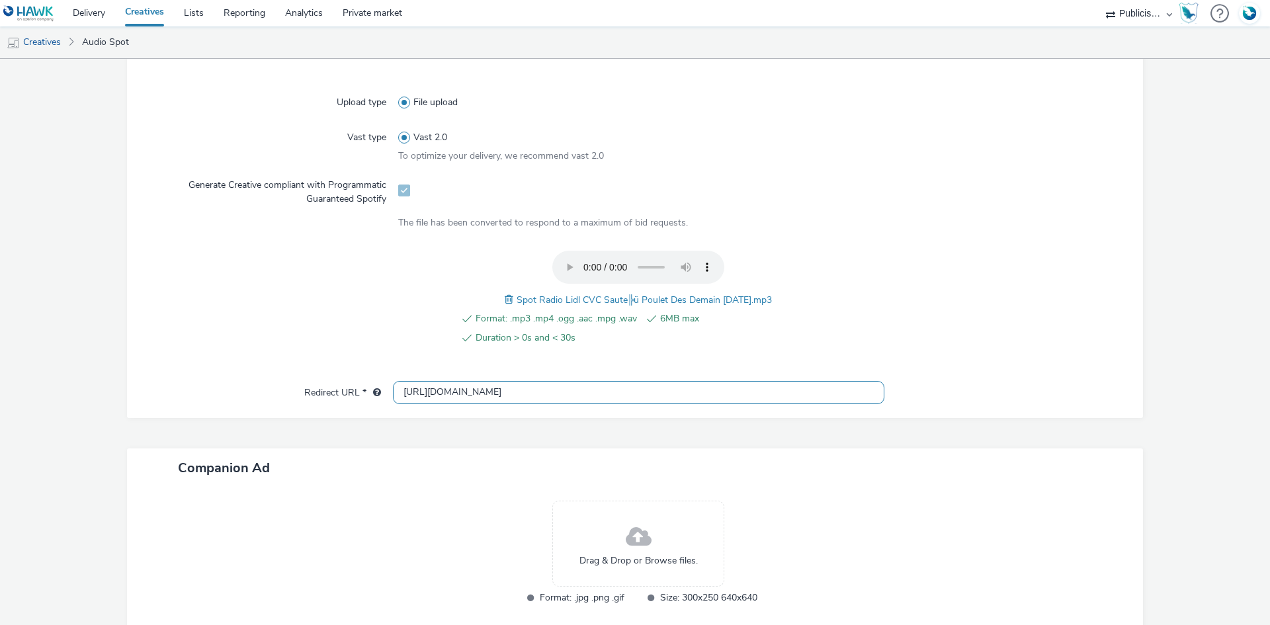
click at [421, 395] on input "[URL][DOMAIN_NAME]" at bounding box center [638, 392] width 491 height 23
paste input "s://[DOMAIN_NAME][URL]"
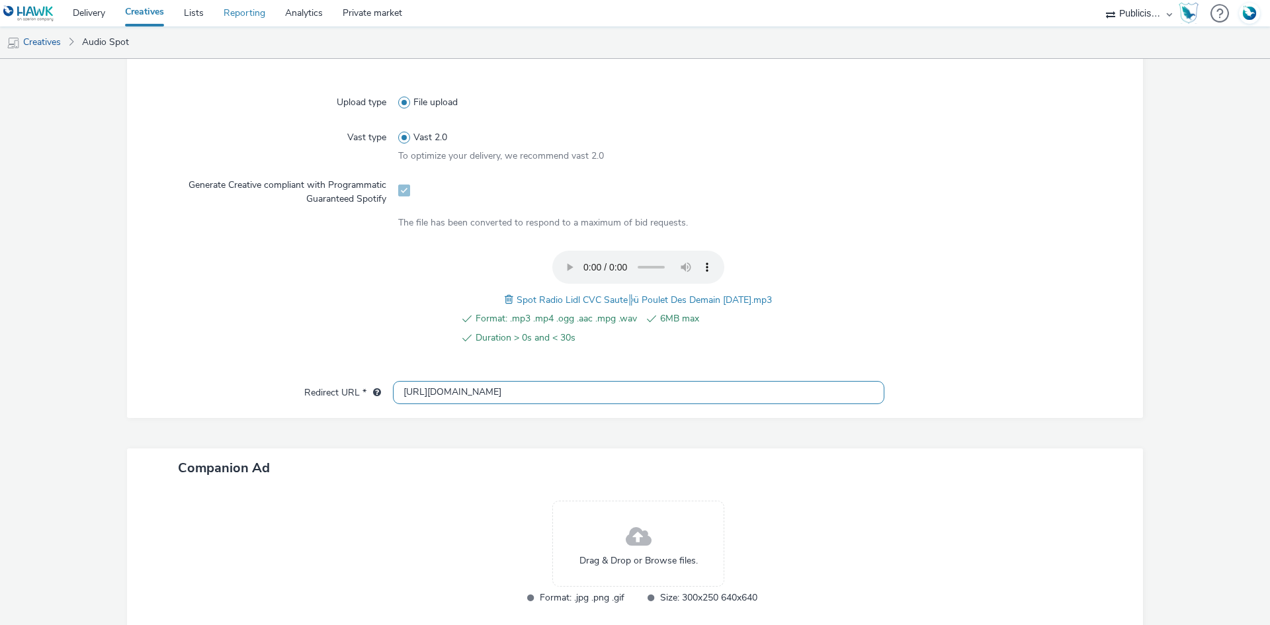
type input "[URL][DOMAIN_NAME]"
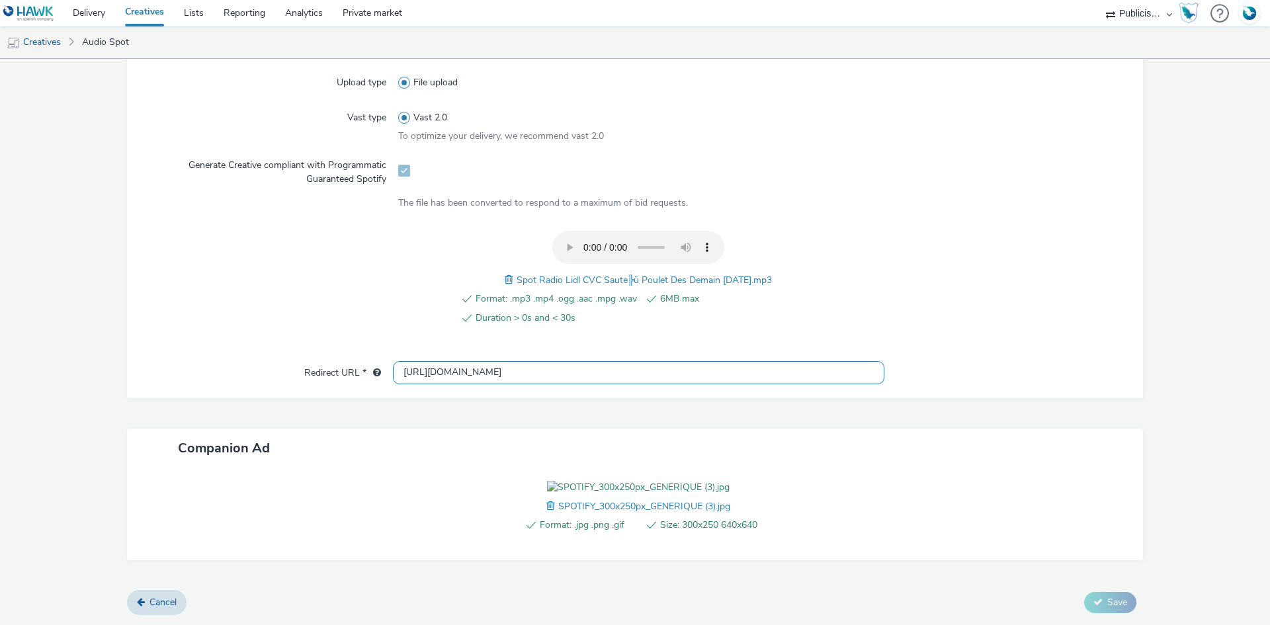
scroll to position [427, 0]
click at [594, 231] on div "Format: .mp3 .mp4 .ogg .aac .mpg .wav 6MB max Duration > 0s and < 30s Spot Radi…" at bounding box center [638, 285] width 481 height 109
click at [598, 274] on span "Spot Radio Lidl CVC Saute╠ü Poulet Des Demain [DATE].mp3" at bounding box center [645, 280] width 256 height 13
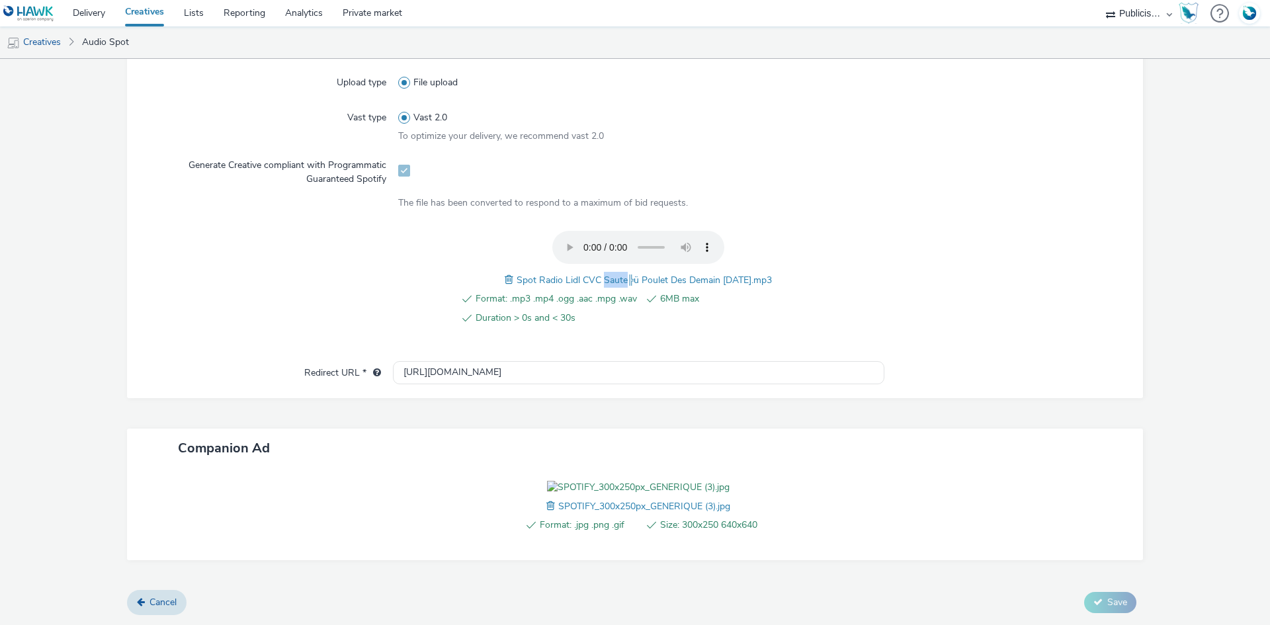
click at [598, 274] on span "Spot Radio Lidl CVC Saute╠ü Poulet Des Demain [DATE].mp3" at bounding box center [645, 280] width 256 height 13
copy span "Spot Radio Lidl CVC Saute╠ü Poulet Des Demain [DATE].mp3"
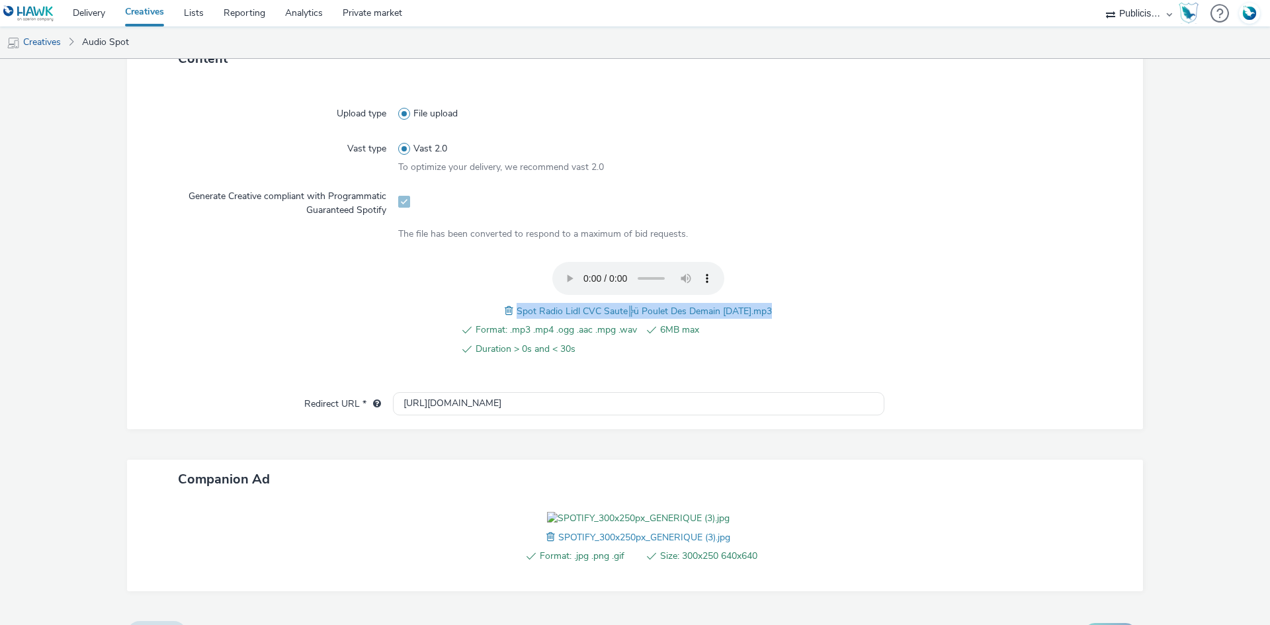
scroll to position [96, 0]
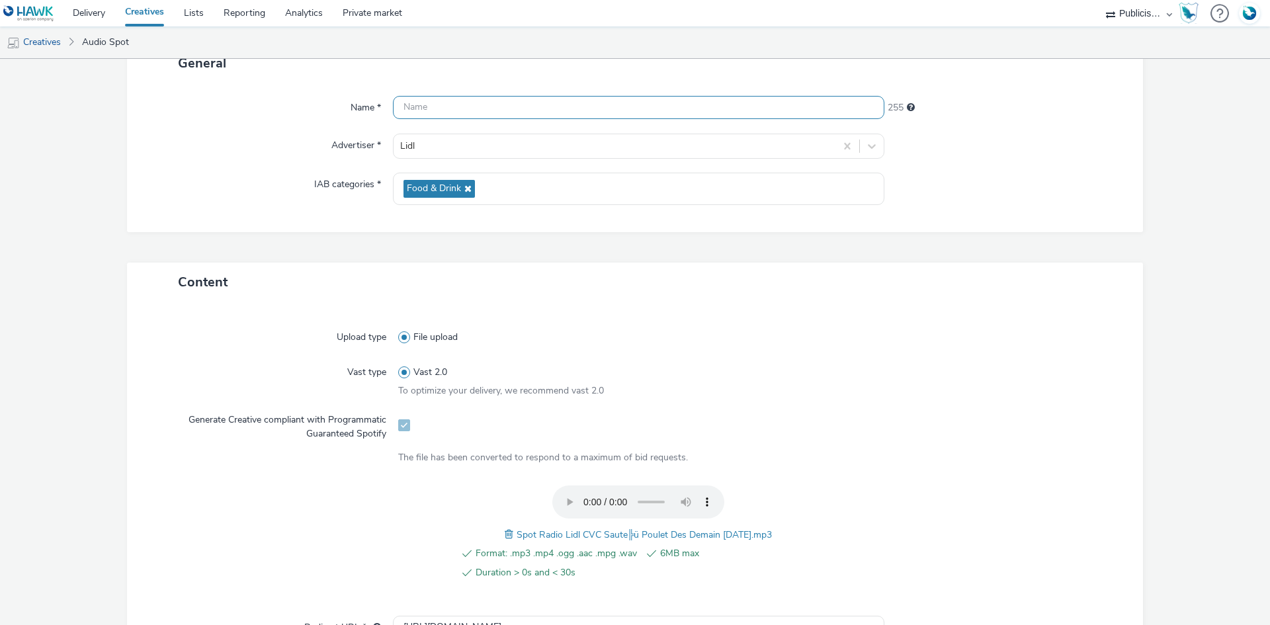
click at [416, 104] on input "text" at bounding box center [638, 107] width 491 height 23
paste input "Spot Radio Lidl CVC Saute╠ü Poulet Des Demain [DATE].mp3"
paste input "_Spotify"
type input "Spot Radio Lidl CVC Saute╠ü Poulet Des Demain [DATE]_Spotify"
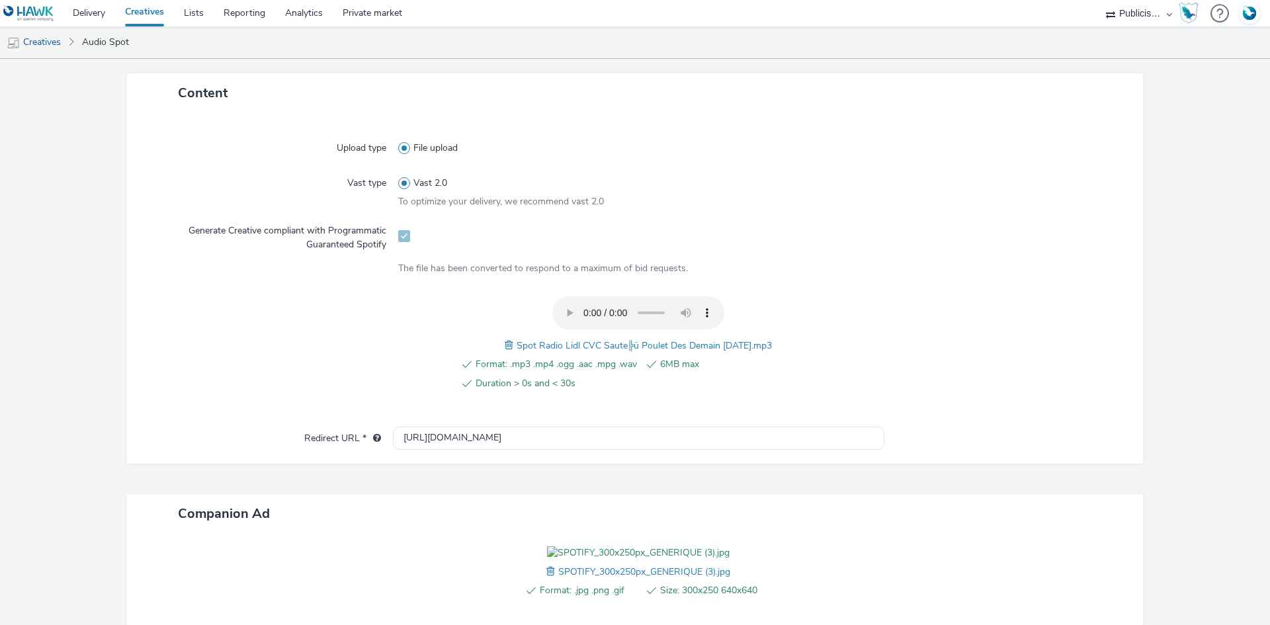
scroll to position [427, 0]
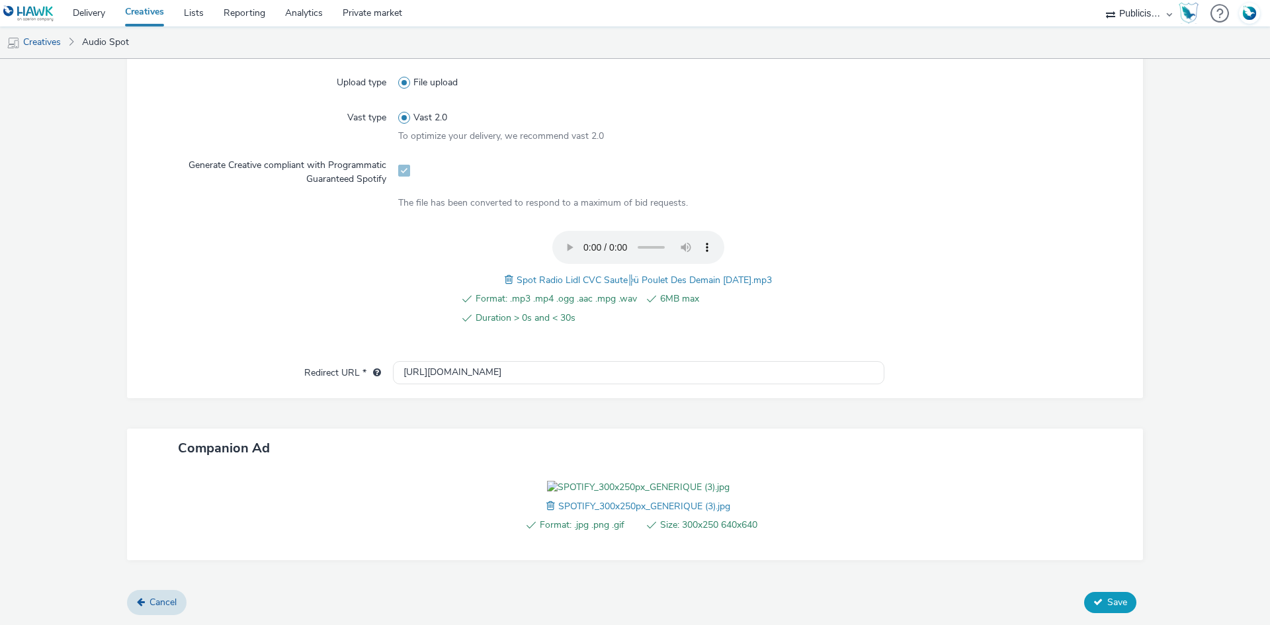
click at [1105, 608] on button "Save" at bounding box center [1110, 602] width 52 height 21
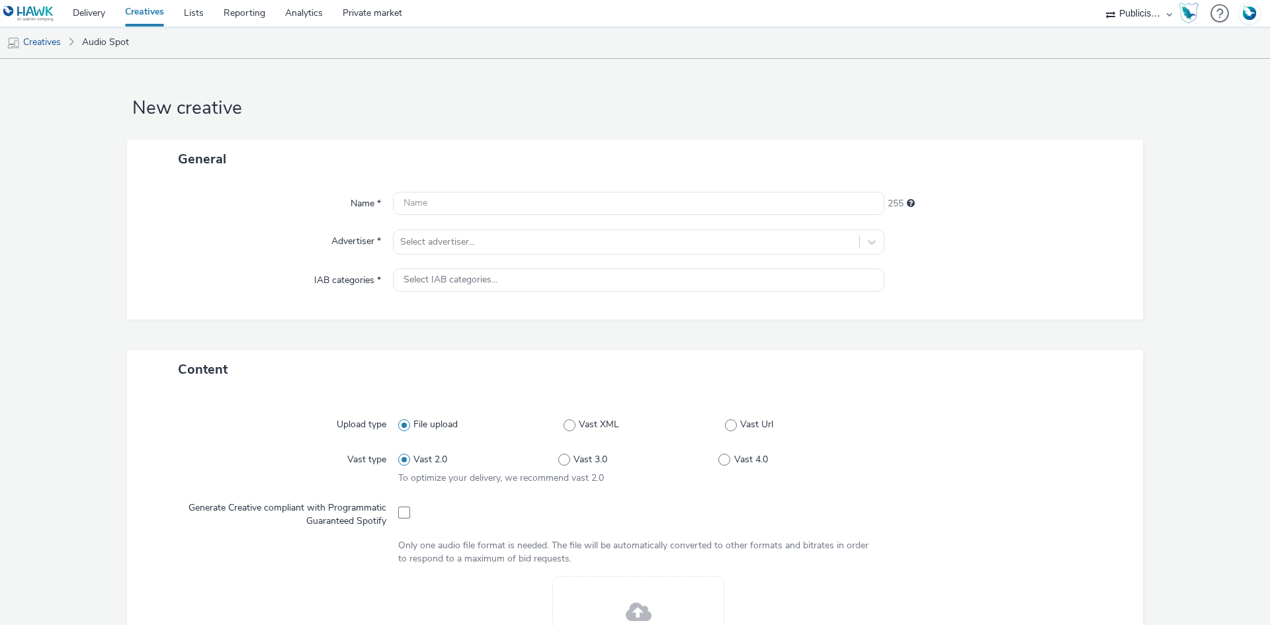
select select "08a58170-7f08-4922-abc8-b2d1eb407230"
click at [461, 237] on div at bounding box center [626, 242] width 452 height 16
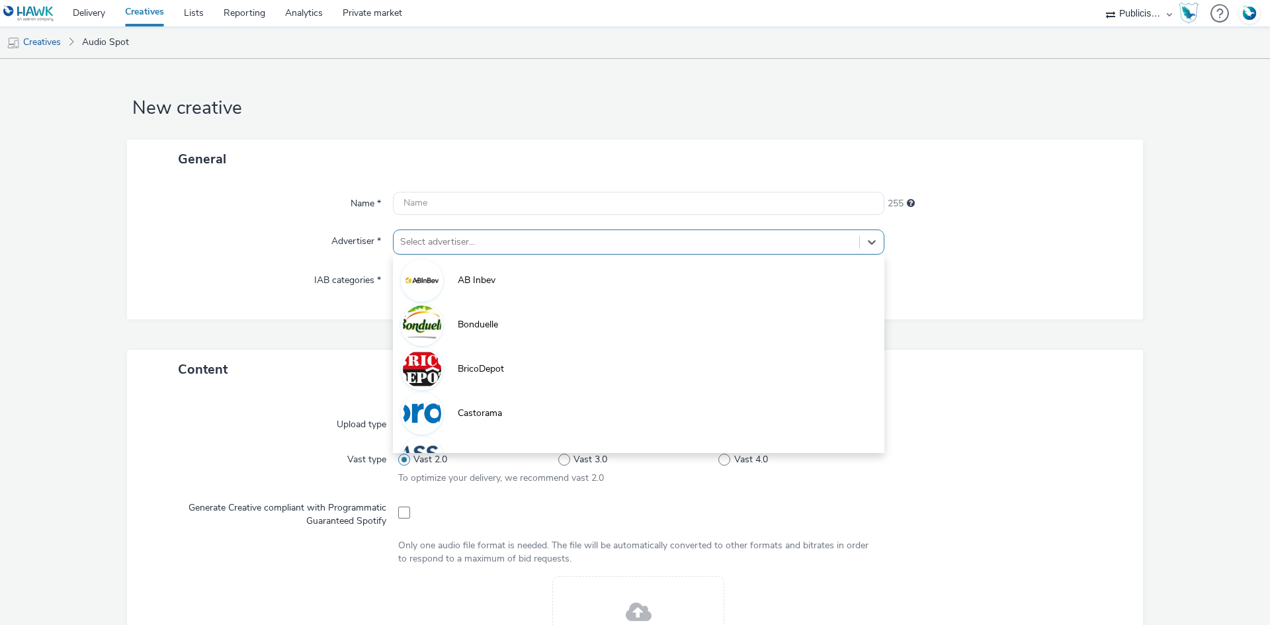
paste input "lid"
type input "lid"
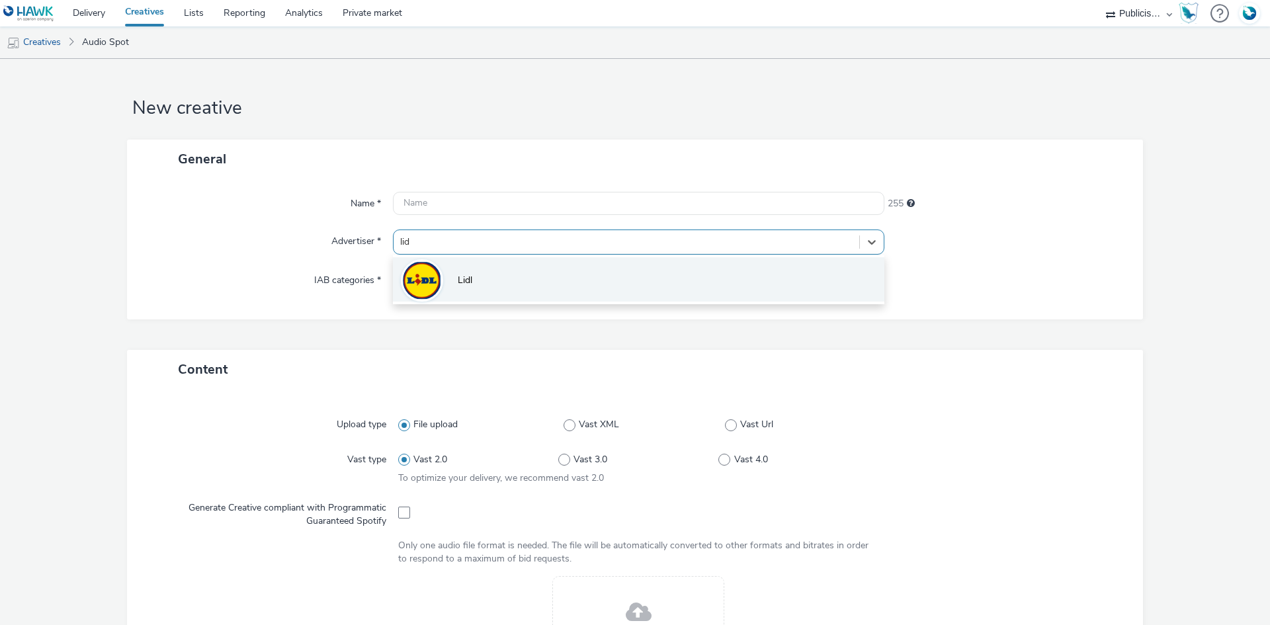
click at [464, 269] on li "Lidl" at bounding box center [638, 279] width 491 height 44
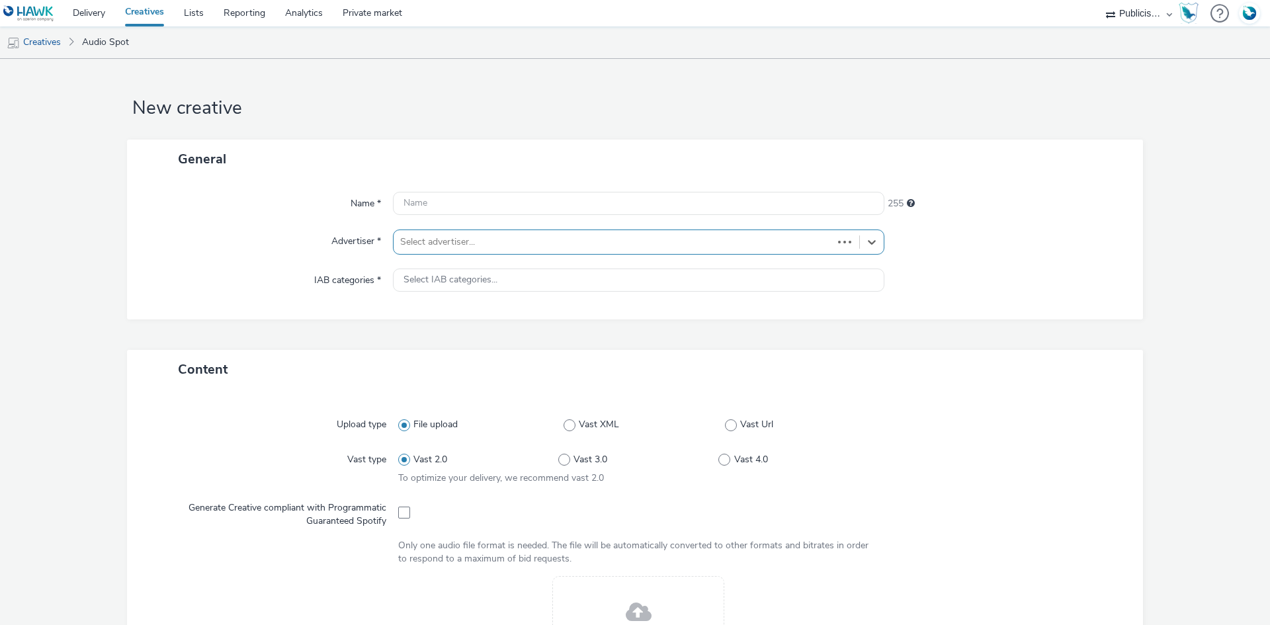
type input "[URL][DOMAIN_NAME]"
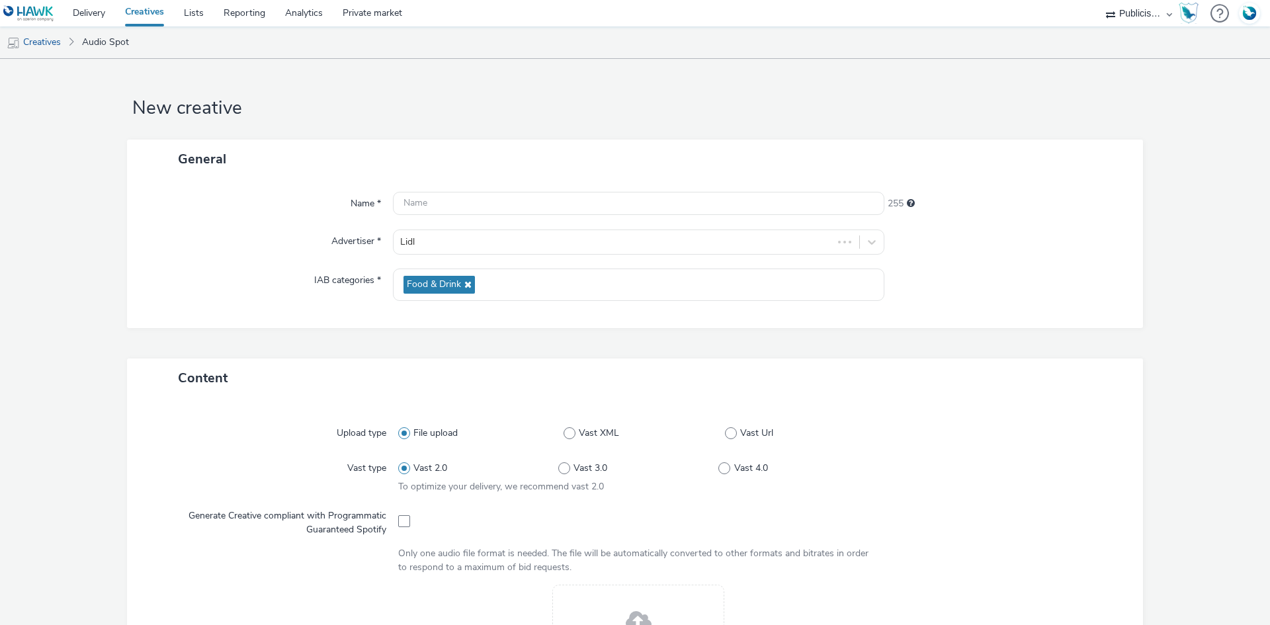
click at [394, 521] on div "Generate Creative compliant with Programmatic Guaranteed Spotify" at bounding box center [274, 520] width 247 height 32
click at [400, 524] on span at bounding box center [404, 521] width 12 height 12
checkbox input "true"
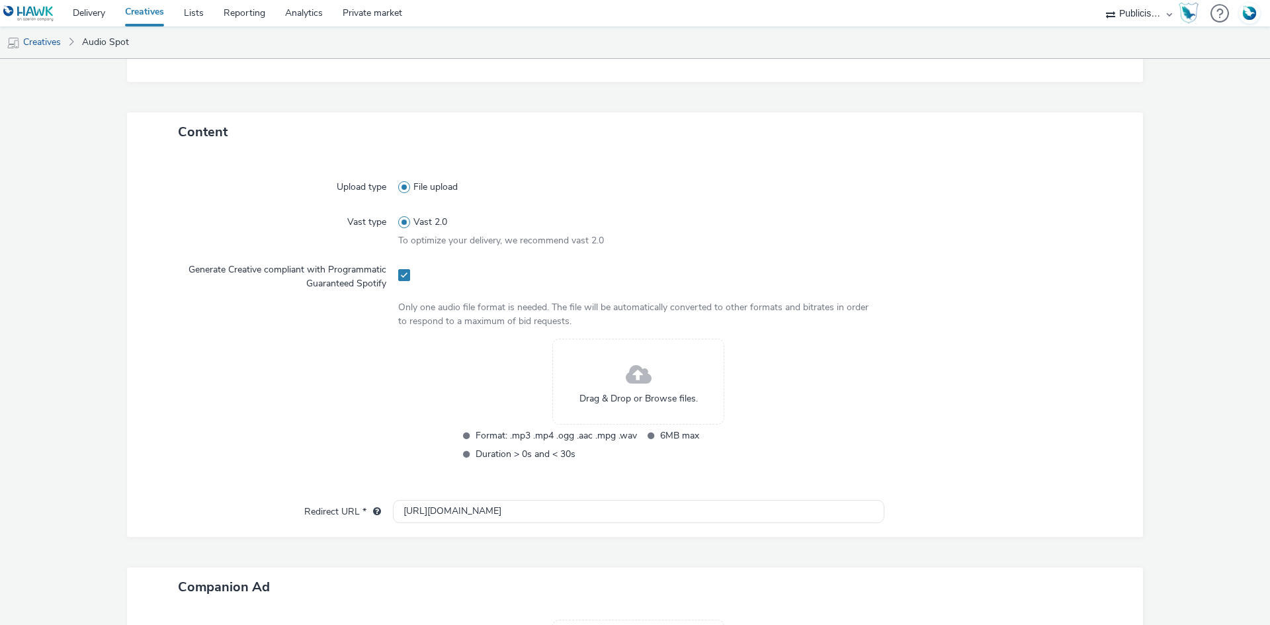
scroll to position [265, 0]
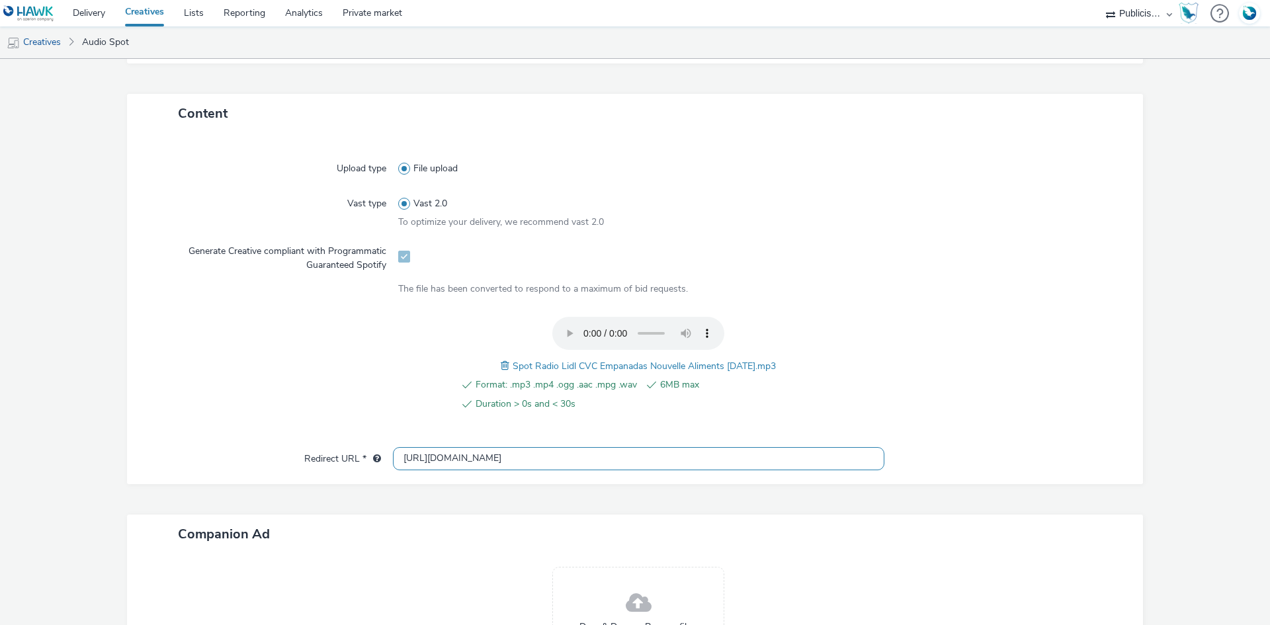
click at [414, 455] on input "[URL][DOMAIN_NAME]" at bounding box center [638, 458] width 491 height 23
paste input "s://[DOMAIN_NAME][URL]"
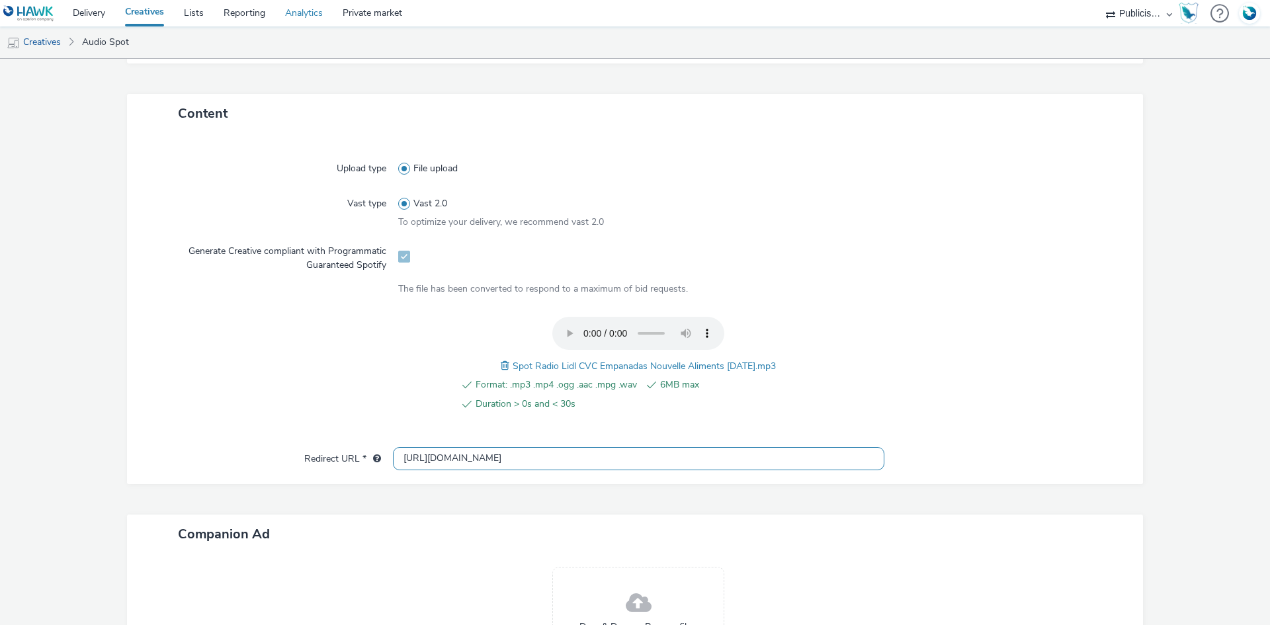
type input "[URL][DOMAIN_NAME]"
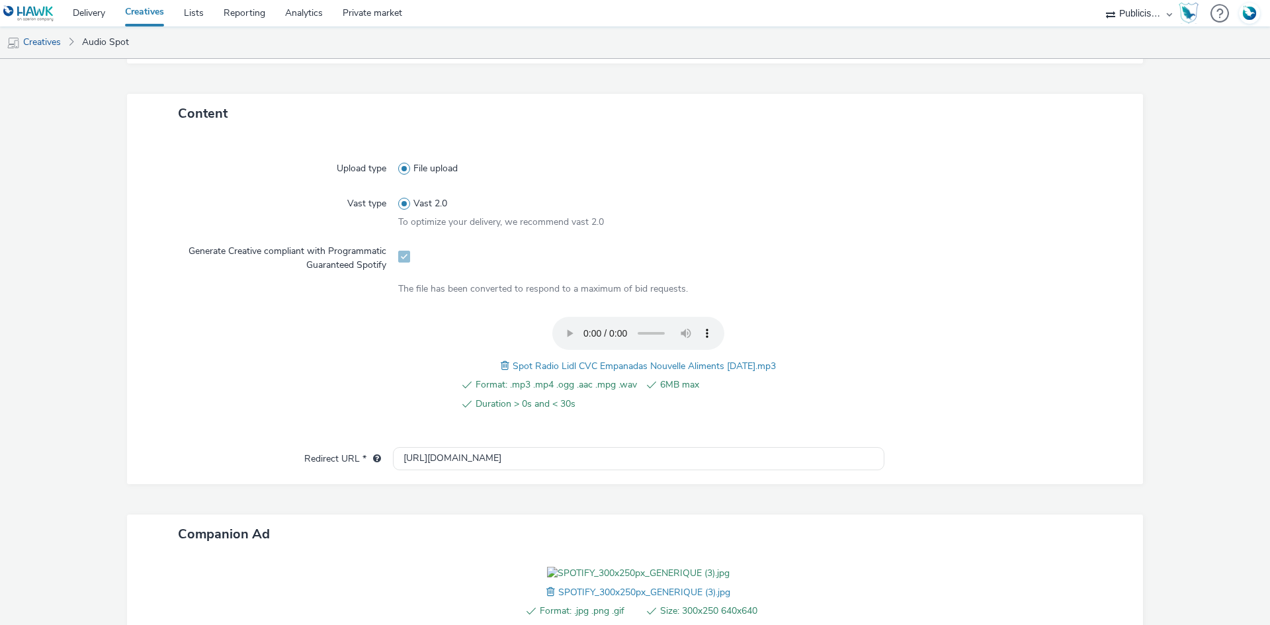
click at [620, 365] on span "Spot Radio Lidl CVC Empanadas Nouvelle Aliments 30-09-25.mp3" at bounding box center [644, 366] width 263 height 13
copy span "Spot Radio Lidl CVC Empanadas Nouvelle Aliments 30-09-25.mp3"
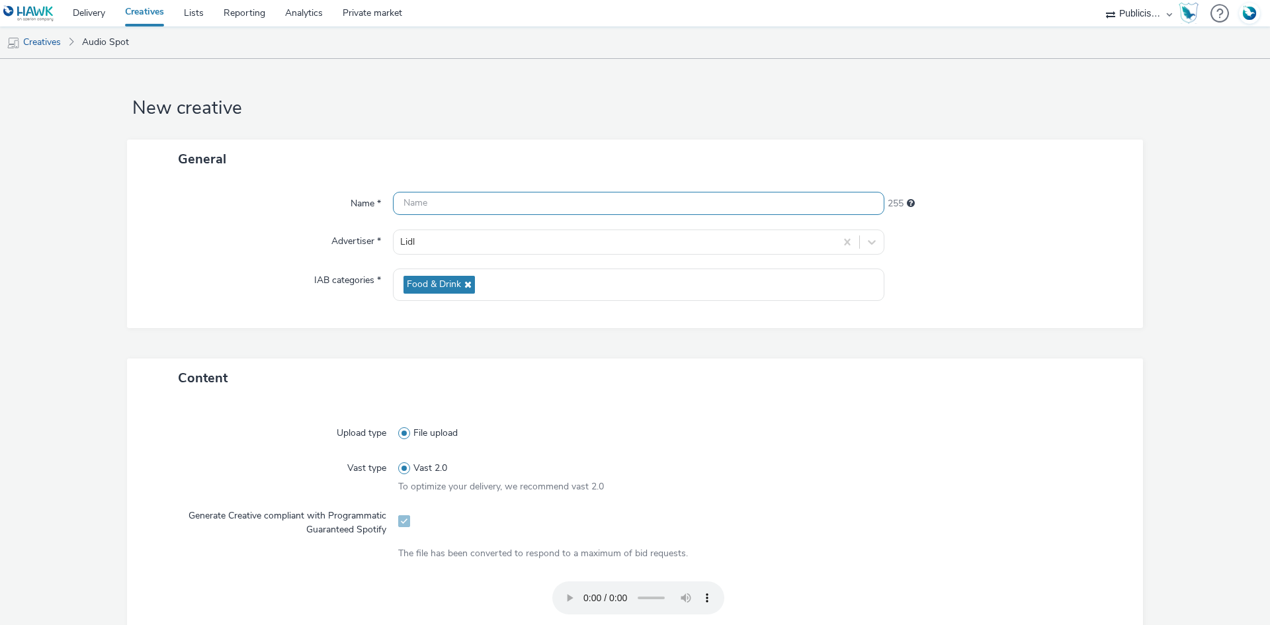
click at [452, 200] on input "text" at bounding box center [638, 203] width 491 height 23
paste input "Spot Radio Lidl CVC Empanadas Nouvelle Aliments 30-09-25.mp3"
paste input "_Spotify"
type input "Spot Radio Lidl CVC Empanadas Nouvelle Aliments 30-09-25_Spotify"
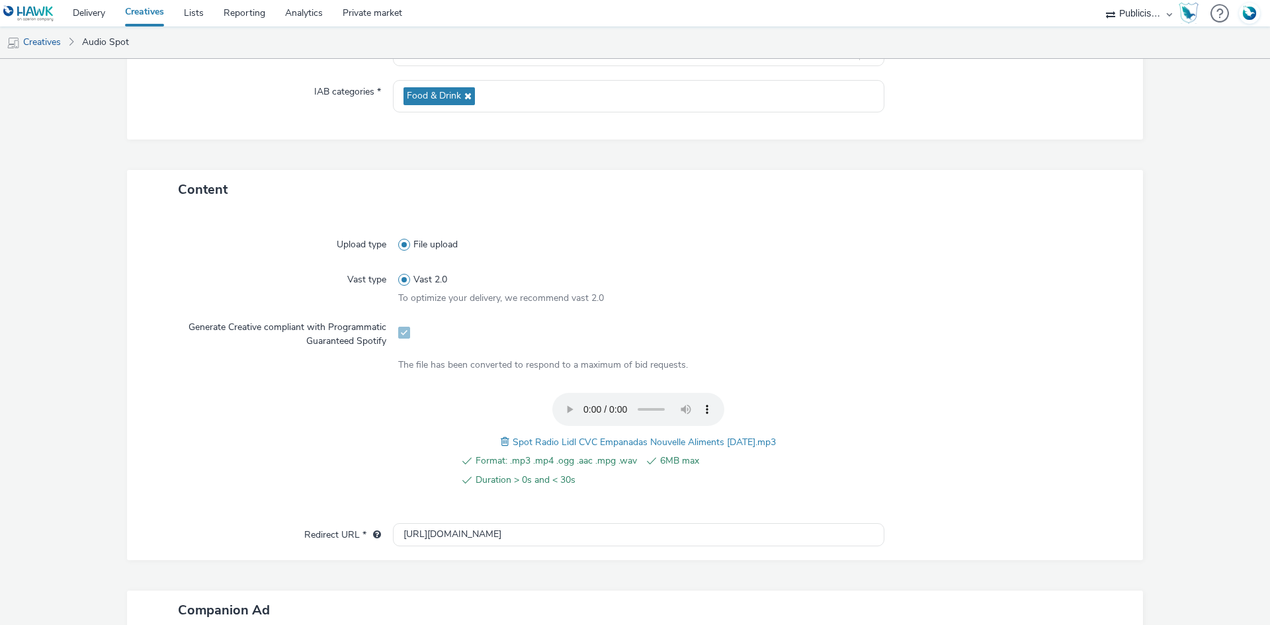
scroll to position [427, 0]
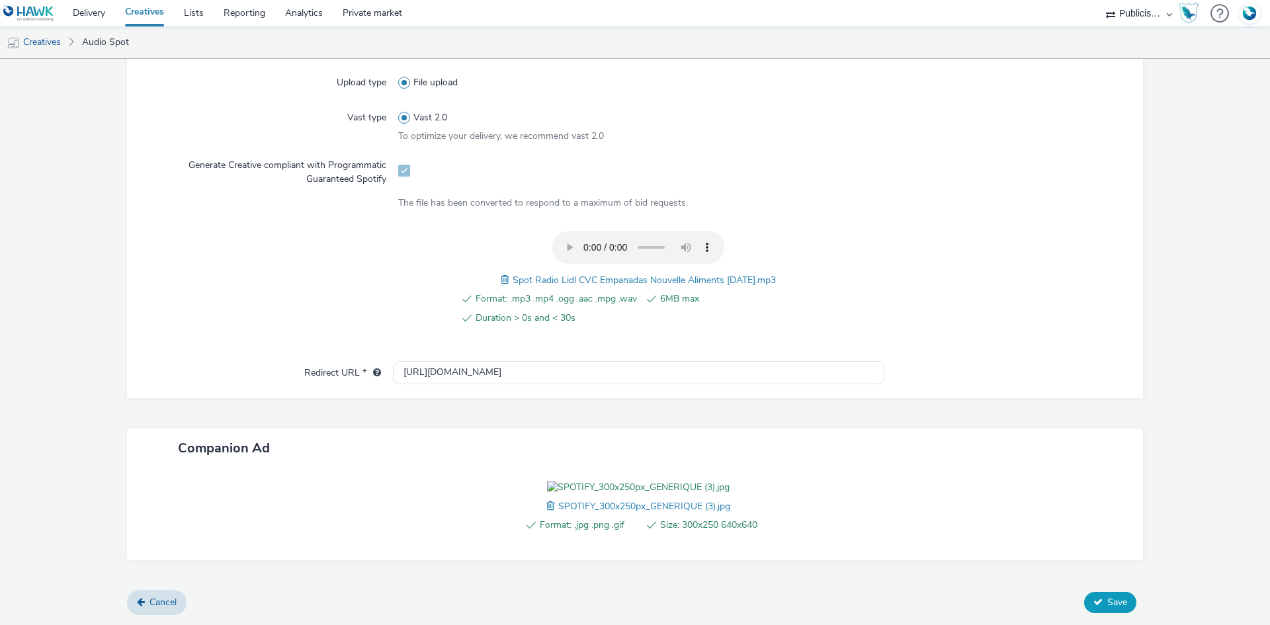
click at [1098, 592] on button "Save" at bounding box center [1110, 602] width 52 height 21
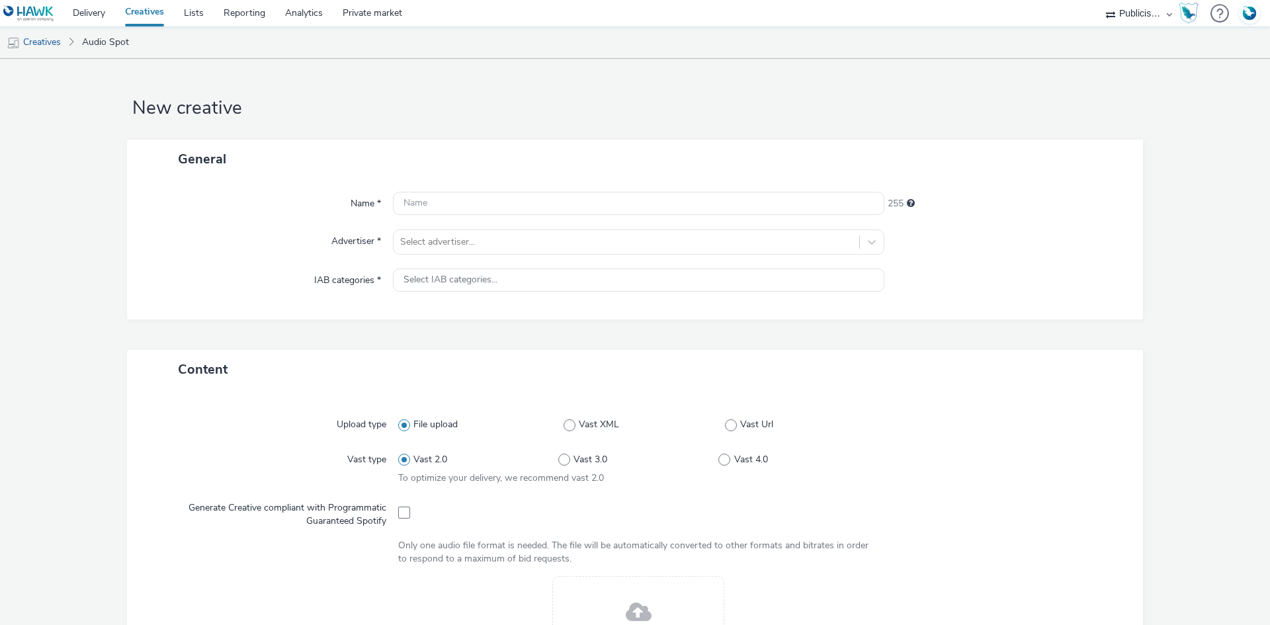
select select "08a58170-7f08-4922-abc8-b2d1eb407230"
click at [485, 241] on div at bounding box center [626, 242] width 452 height 16
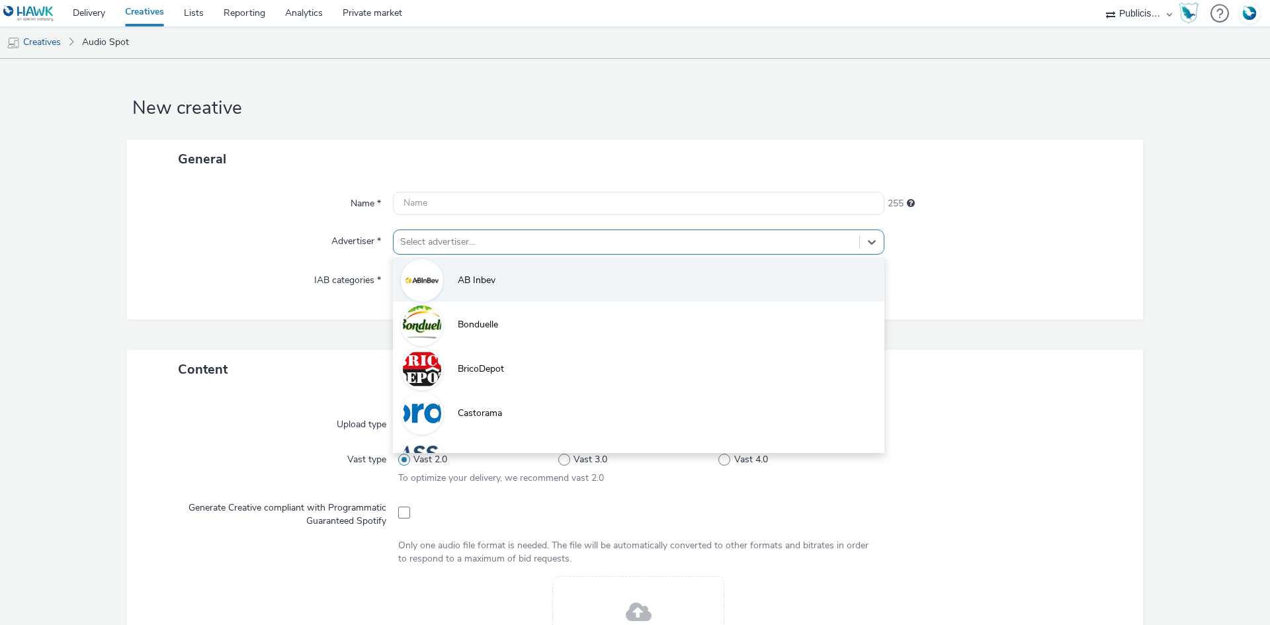
paste input "lid"
type input "lid"
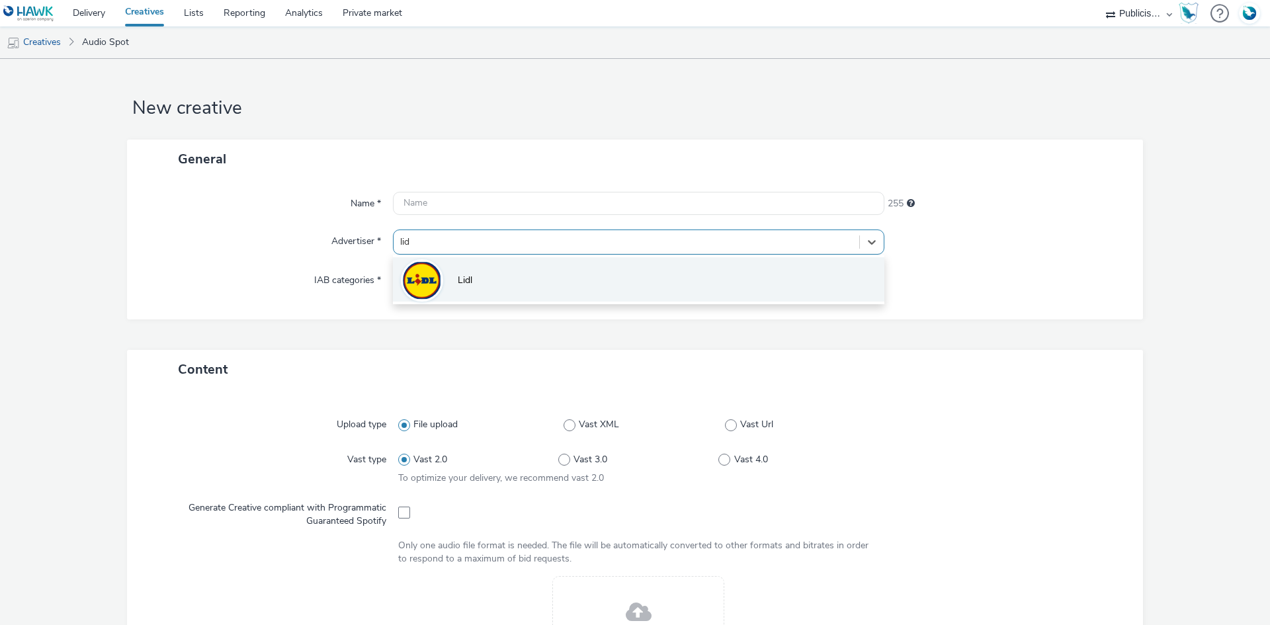
click at [466, 284] on span "Lidl" at bounding box center [465, 280] width 15 height 13
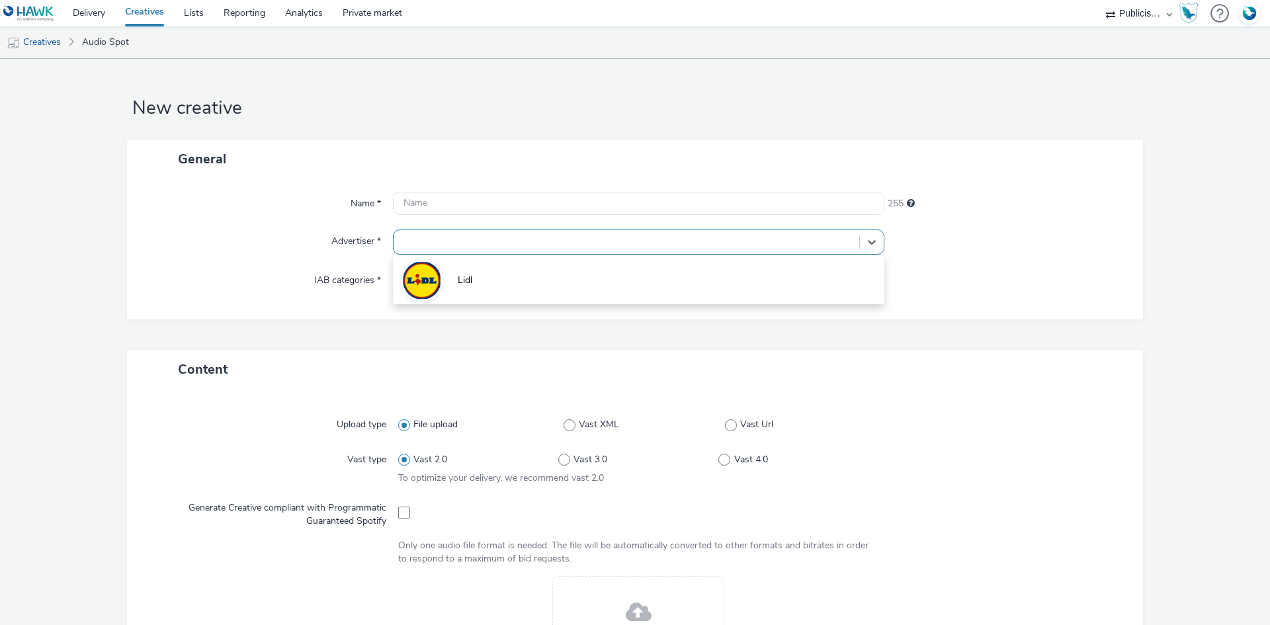
type input "[URL][DOMAIN_NAME]"
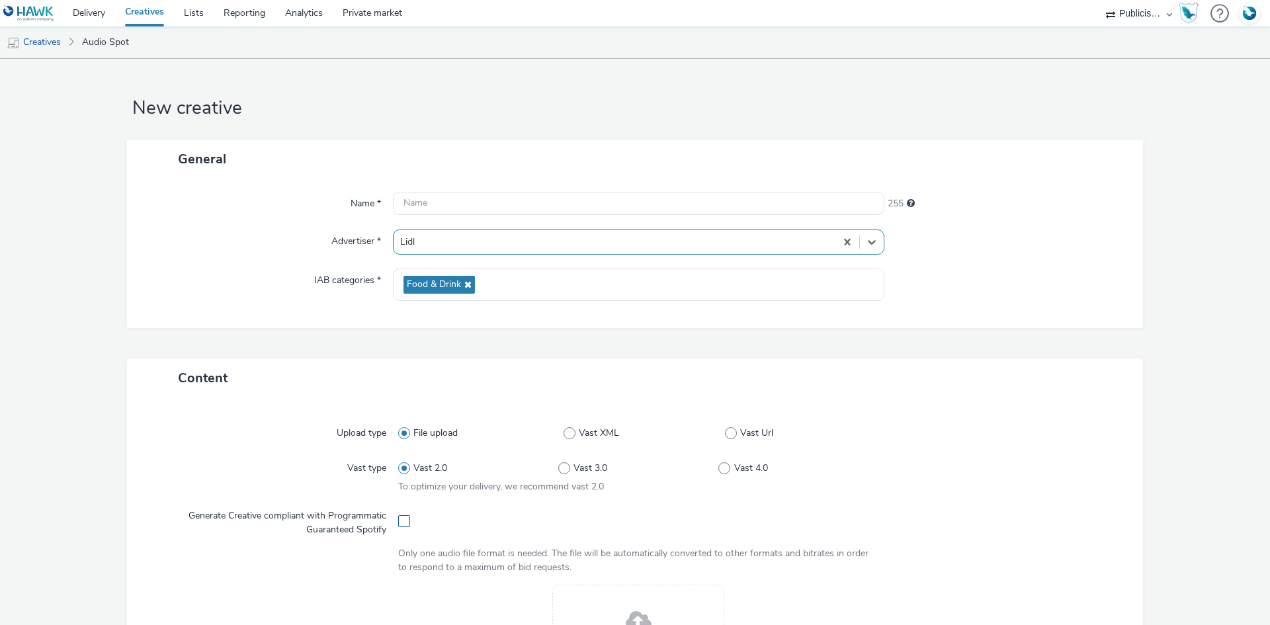
click at [399, 519] on span at bounding box center [404, 521] width 12 height 12
checkbox input "true"
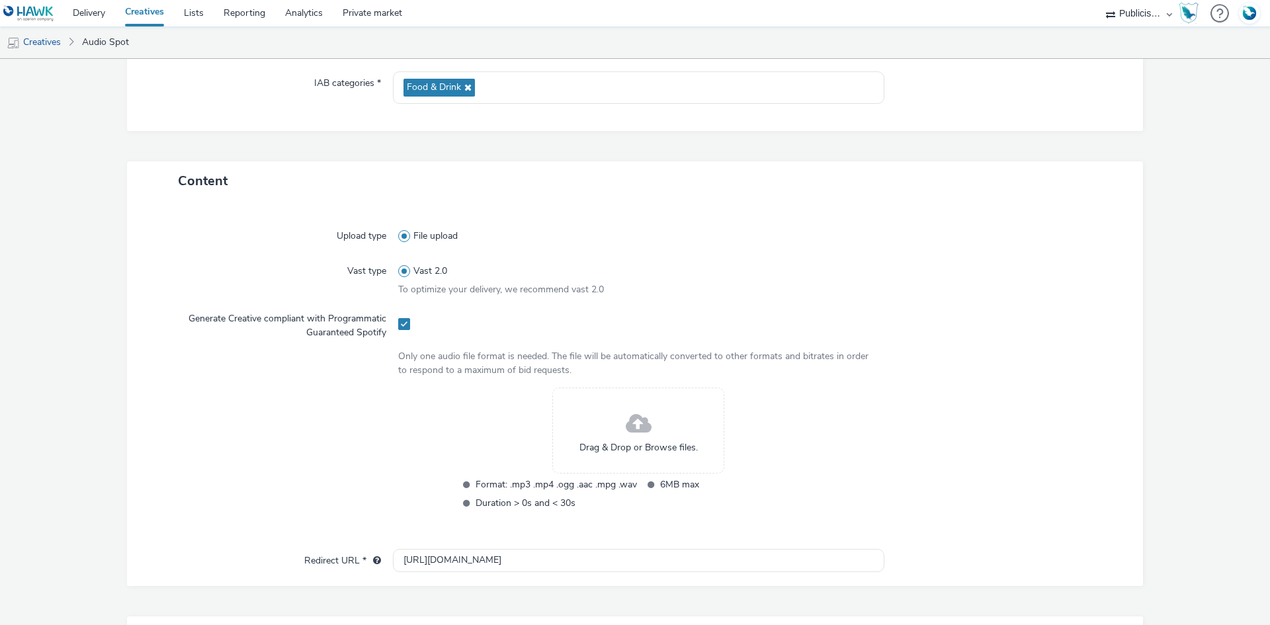
scroll to position [198, 0]
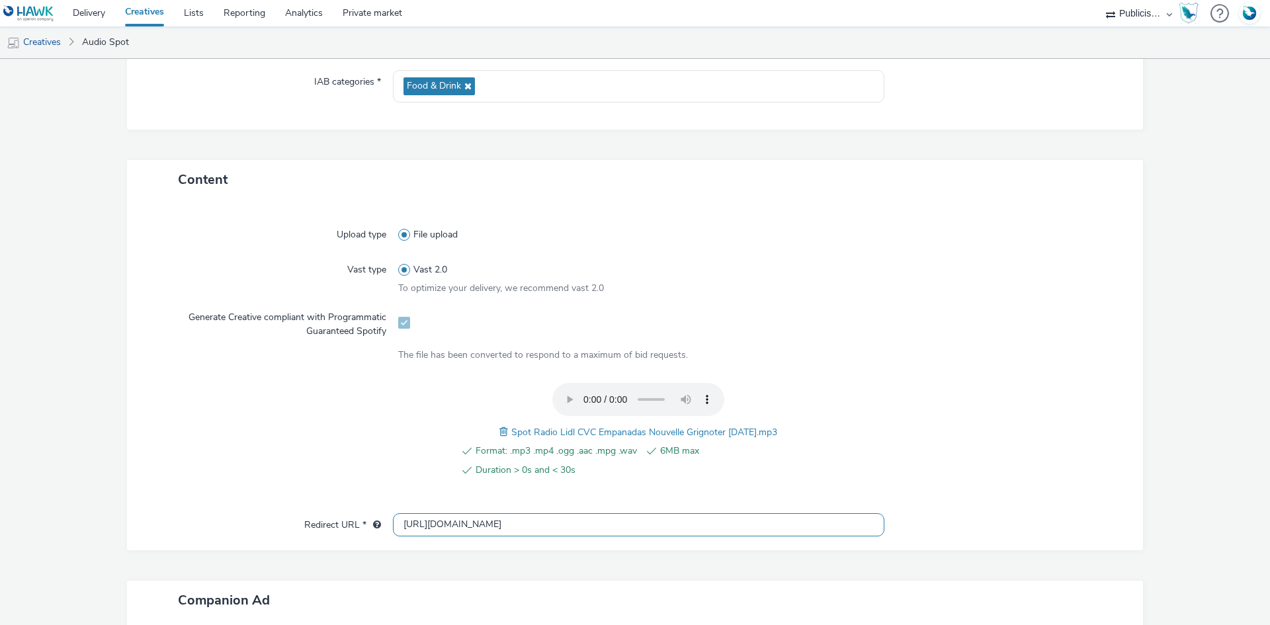
click at [433, 517] on input "[URL][DOMAIN_NAME]" at bounding box center [638, 524] width 491 height 23
paste input "s://[DOMAIN_NAME][URL]"
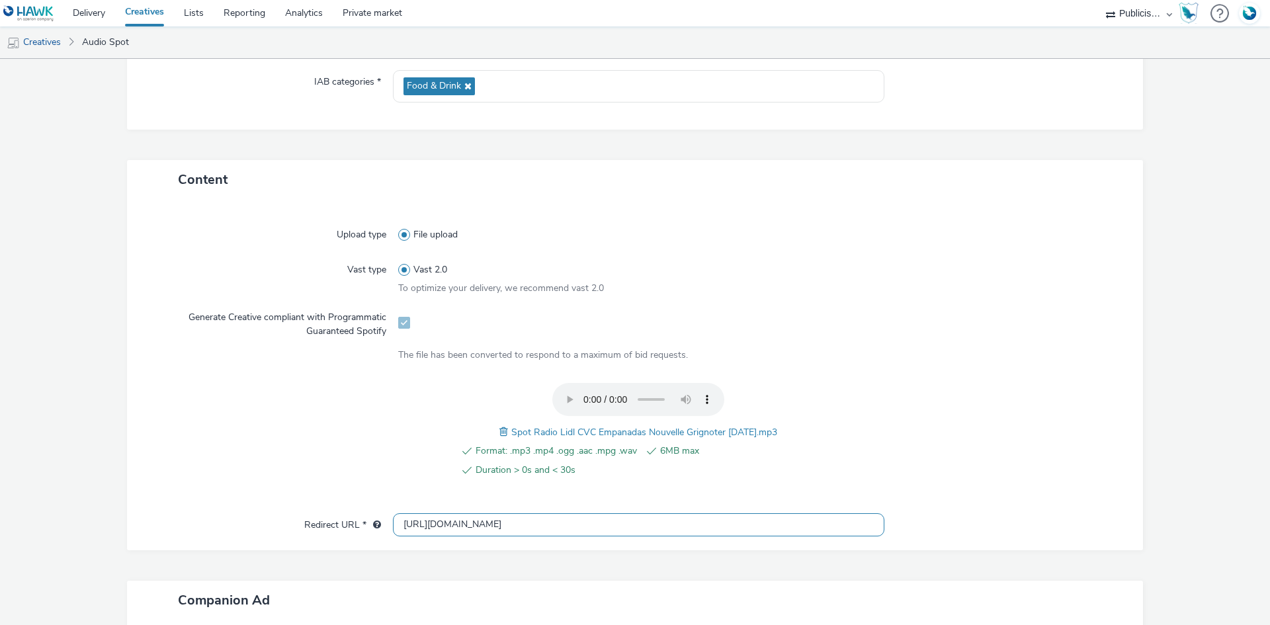
type input "[URL][DOMAIN_NAME]"
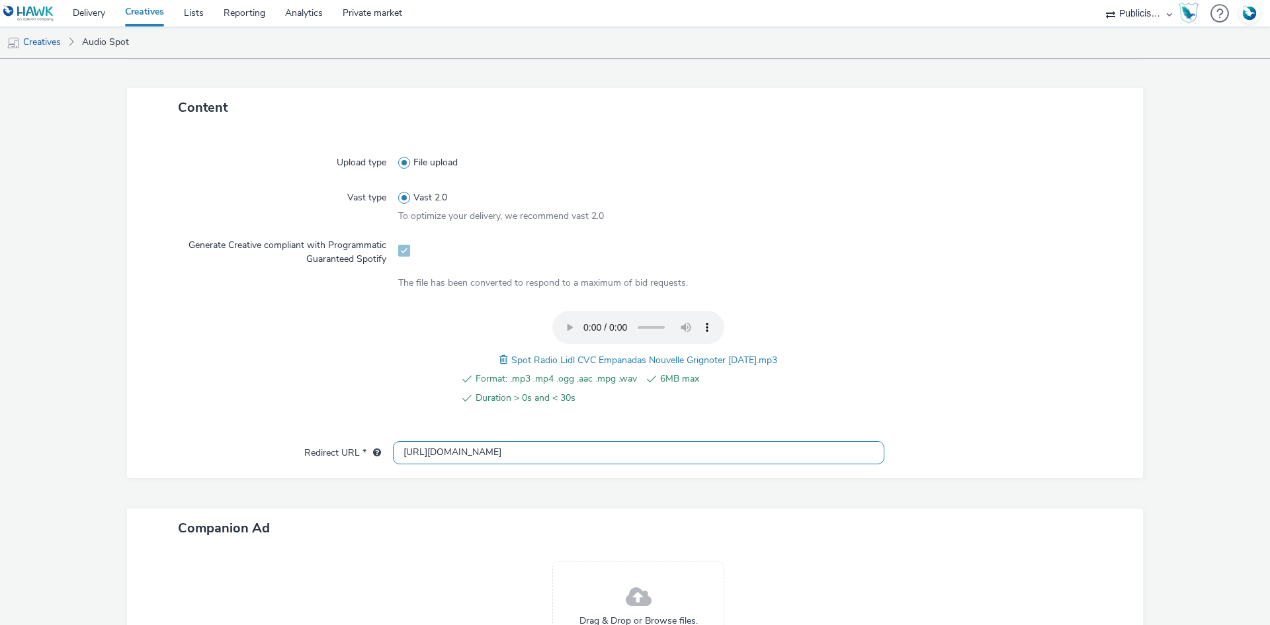
scroll to position [405, 0]
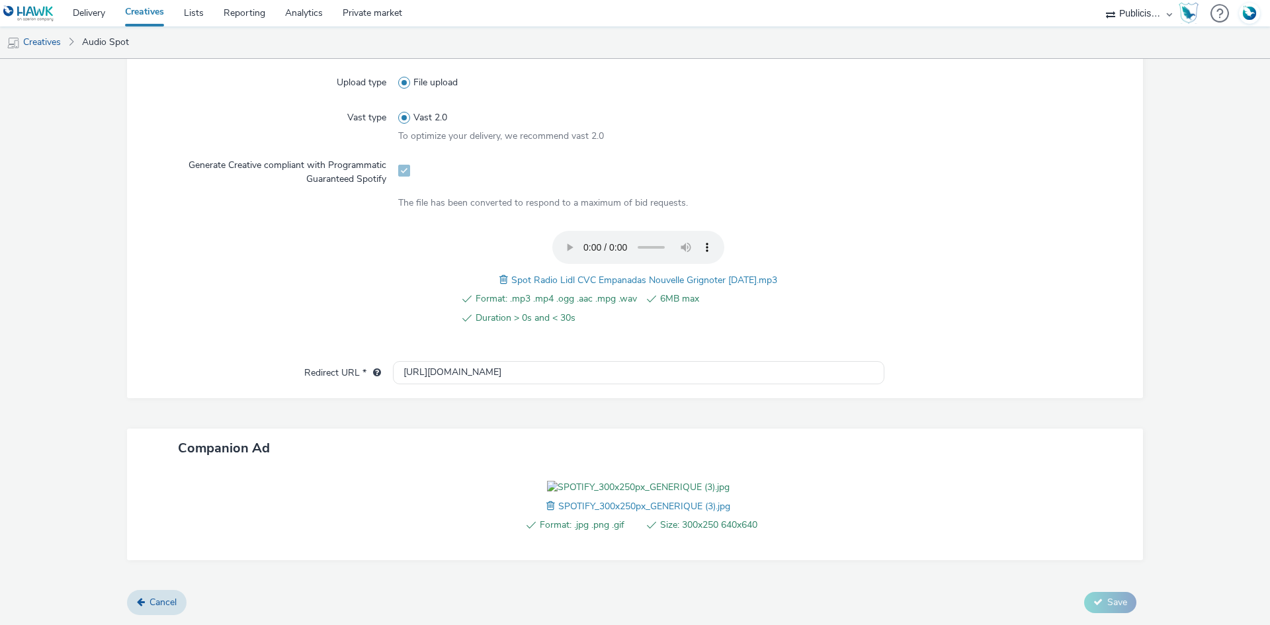
click at [571, 274] on span "Spot Radio Lidl CVC Empanadas Nouvelle Grignoter 30-09-25.mp3" at bounding box center [644, 280] width 266 height 13
copy span "Spot Radio Lidl CVC Empanadas Nouvelle Grignoter 30-09-25.mp3"
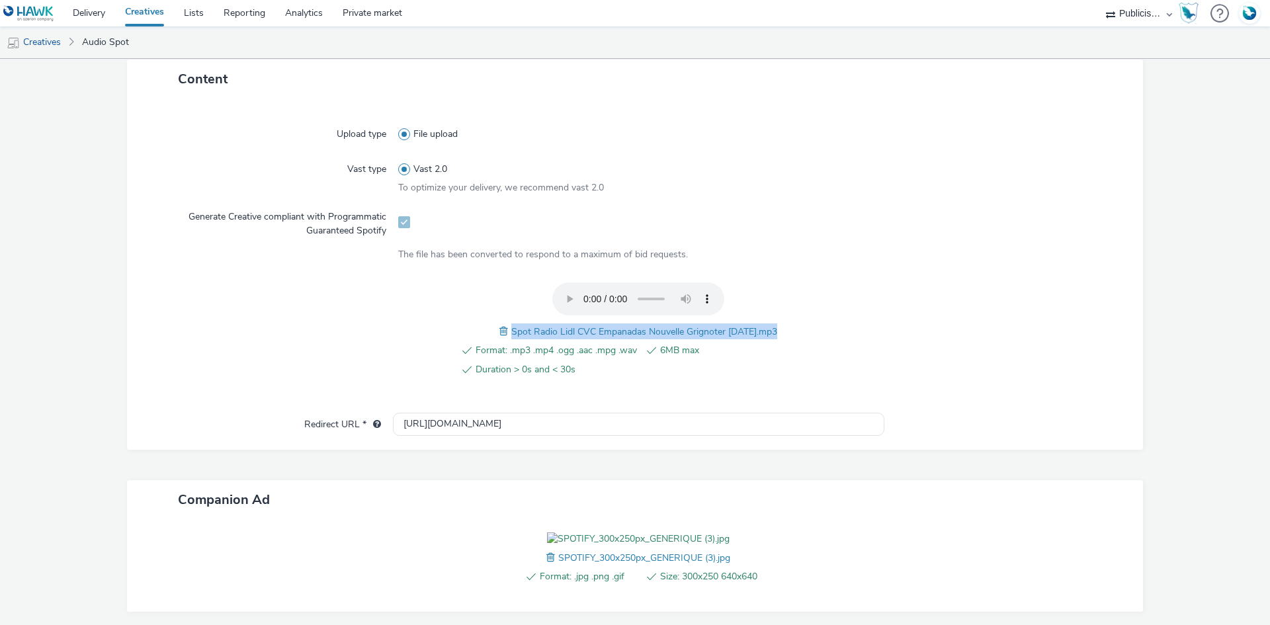
scroll to position [75, 0]
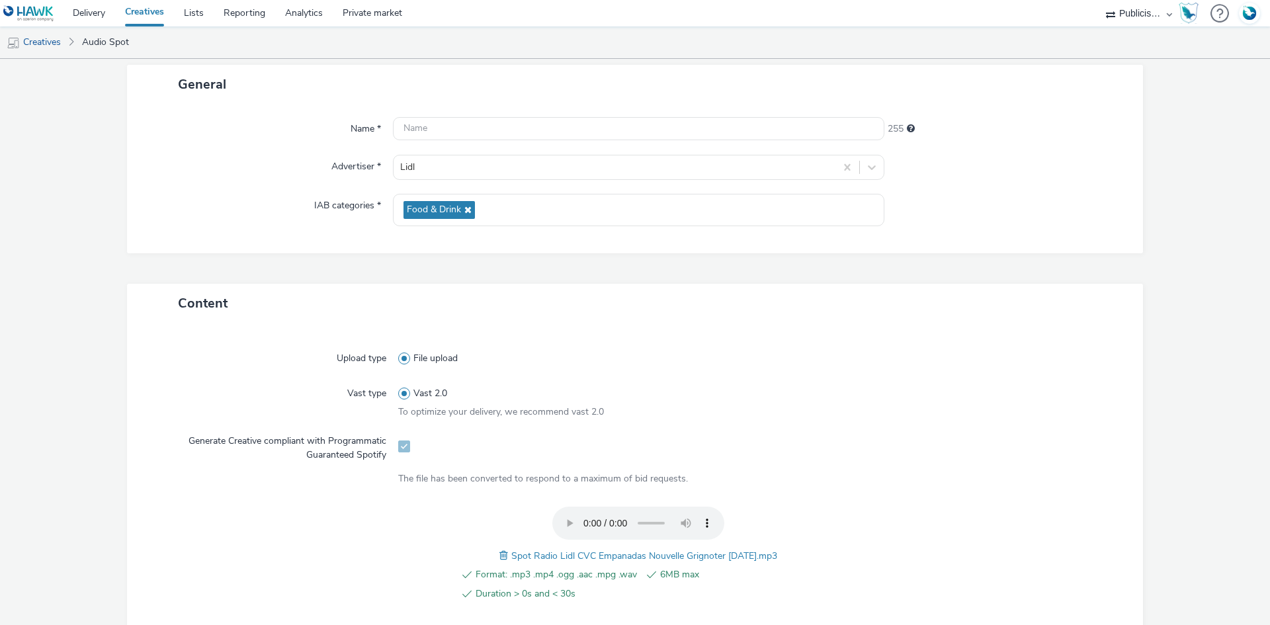
click at [515, 144] on div "Name * 255 Advertiser * Lidl IAB categories * Food & Drink" at bounding box center [635, 178] width 1016 height 149
click at [509, 130] on input "text" at bounding box center [638, 128] width 491 height 23
paste input "Spot Radio Lidl CVC Empanadas Nouvelle Grignoter 30-09-25.mp3"
paste input "_Spotify"
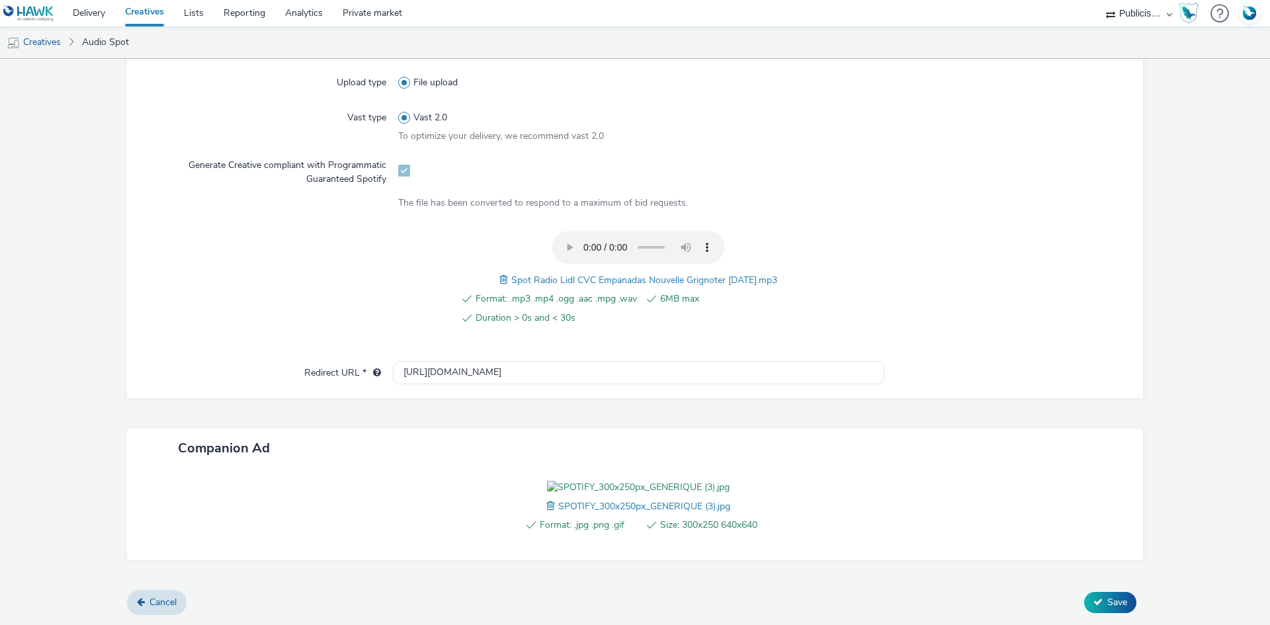
scroll to position [427, 0]
type input "Spot Radio Lidl CVC Empanadas Nouvelle Grignoter 30-09-25_Spotify"
click at [1103, 609] on button "Save" at bounding box center [1110, 602] width 52 height 21
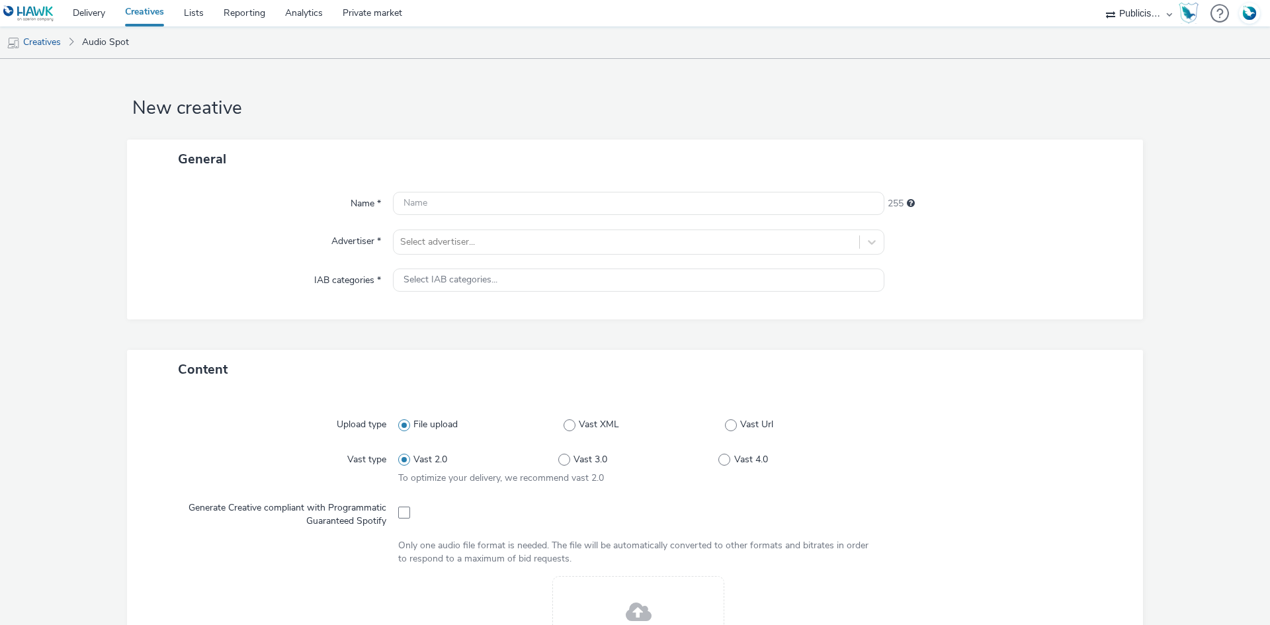
select select "08a58170-7f08-4922-abc8-b2d1eb407230"
click at [472, 238] on div at bounding box center [626, 242] width 452 height 16
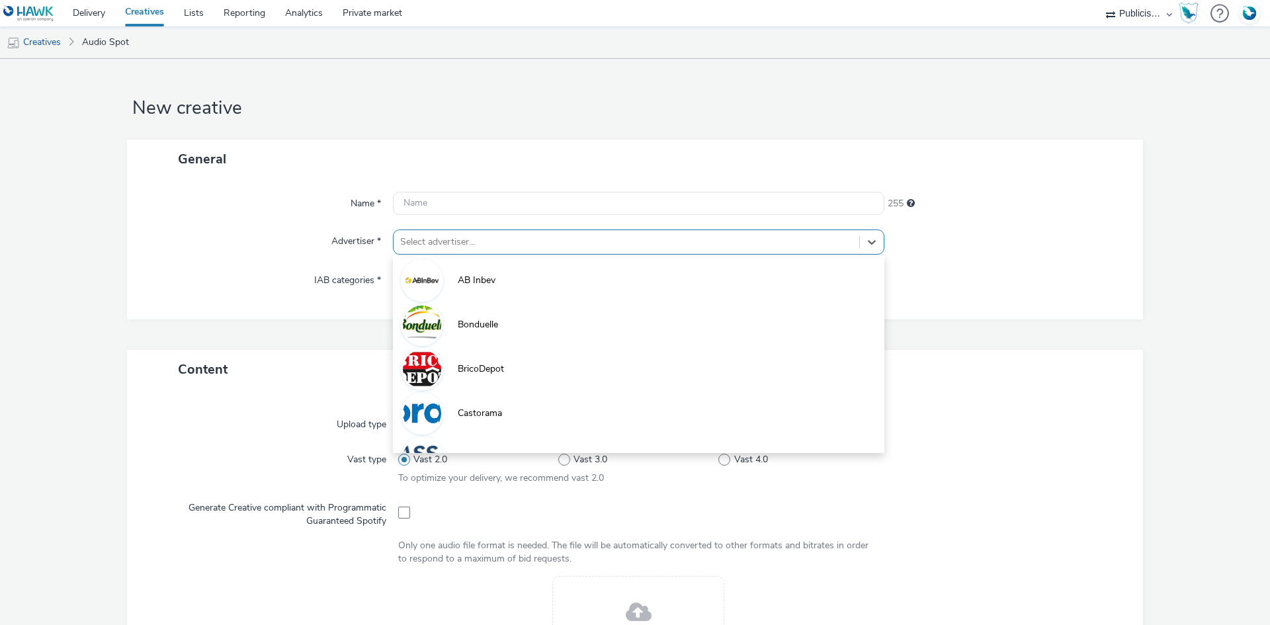
paste input "lid"
type input "lid"
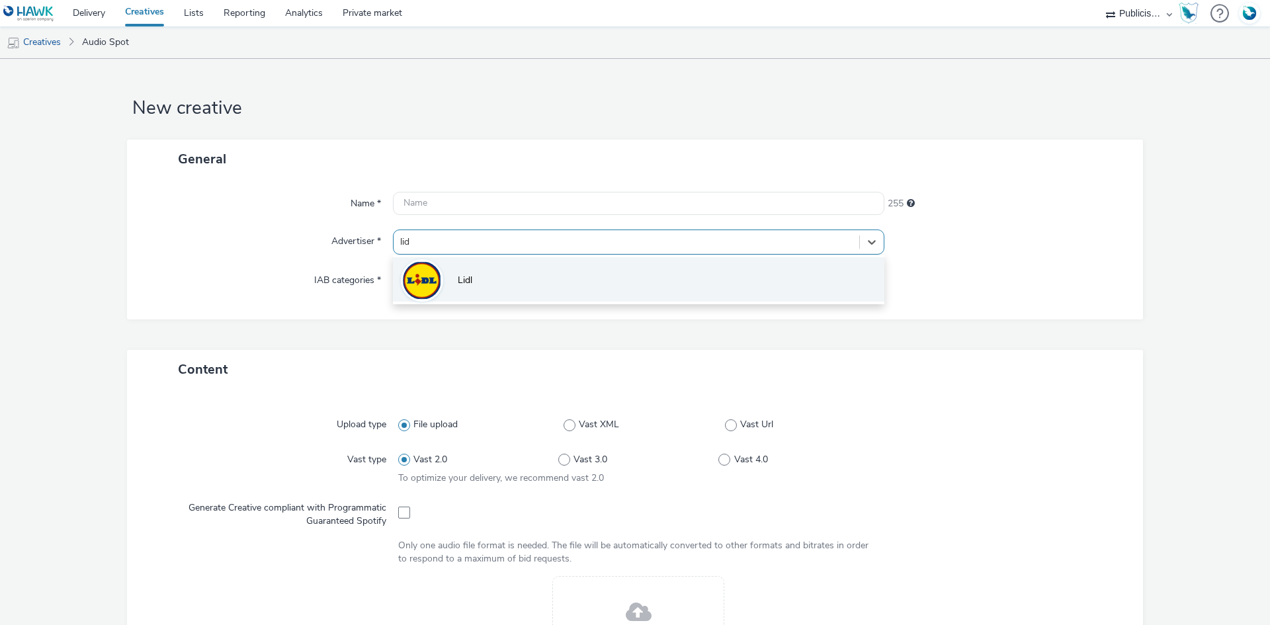
click at [470, 283] on li "Lidl" at bounding box center [638, 279] width 491 height 44
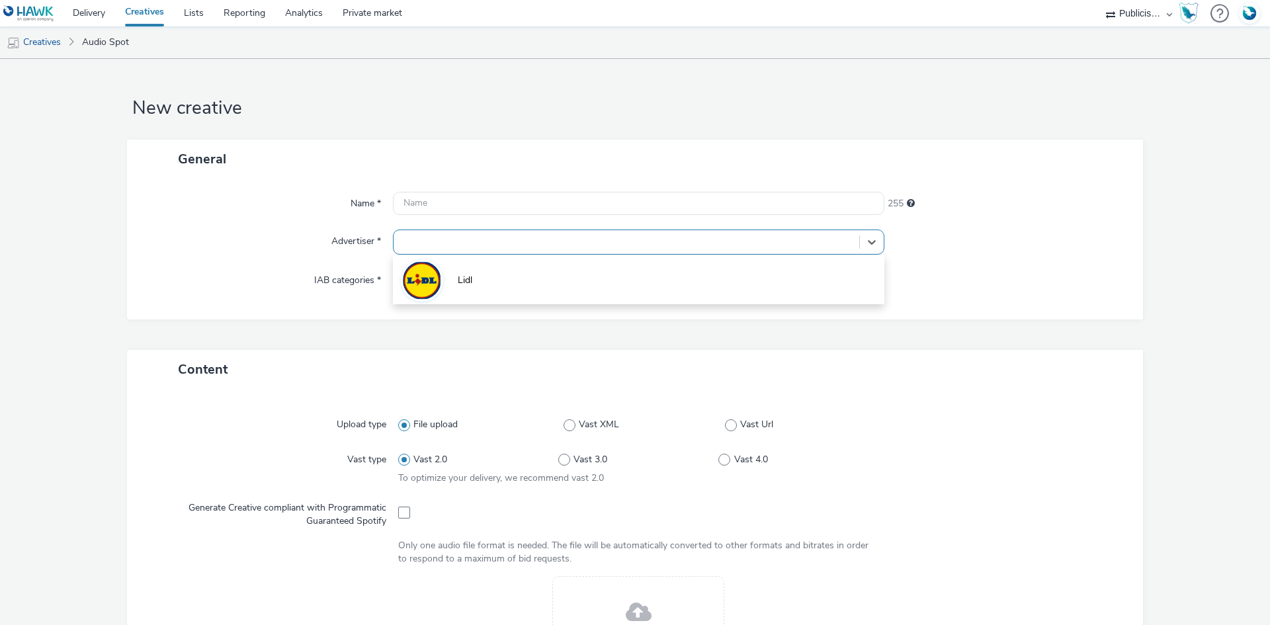
type input "[URL][DOMAIN_NAME]"
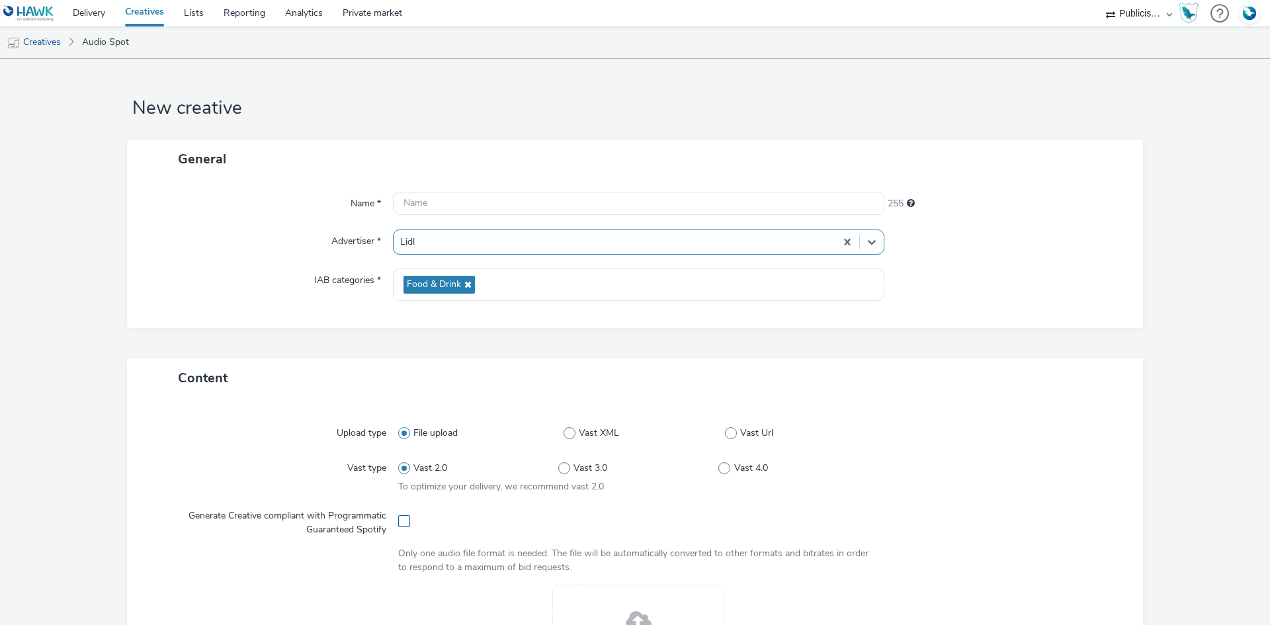
click at [399, 521] on span at bounding box center [404, 521] width 12 height 12
checkbox input "true"
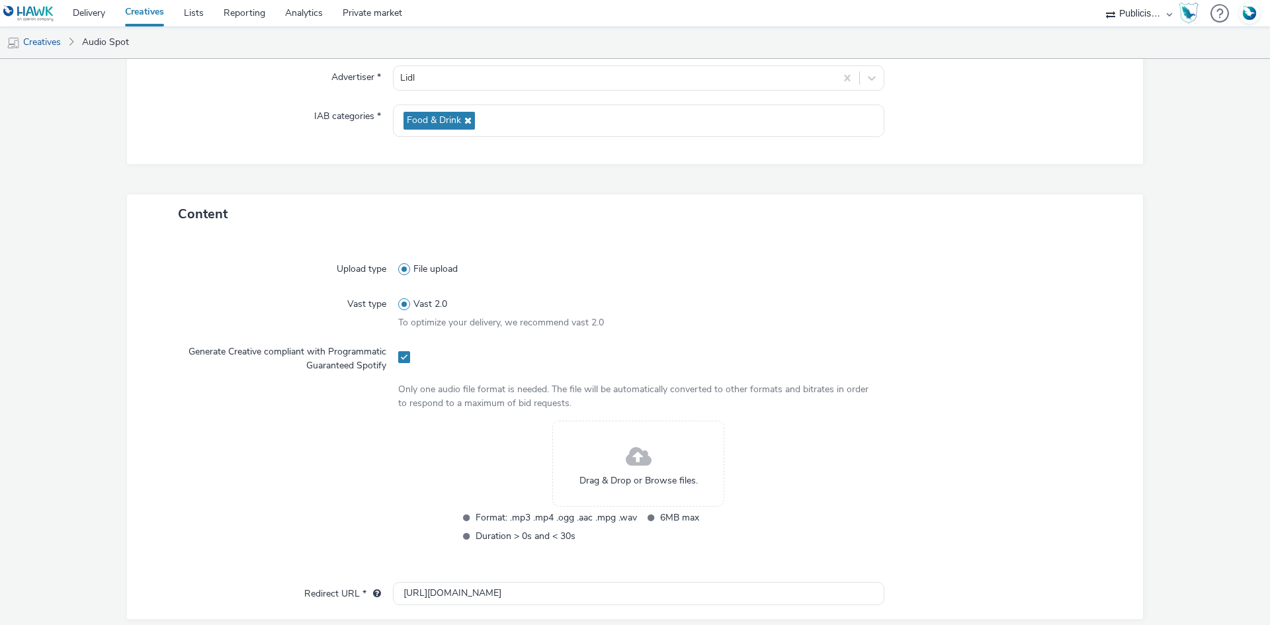
scroll to position [198, 0]
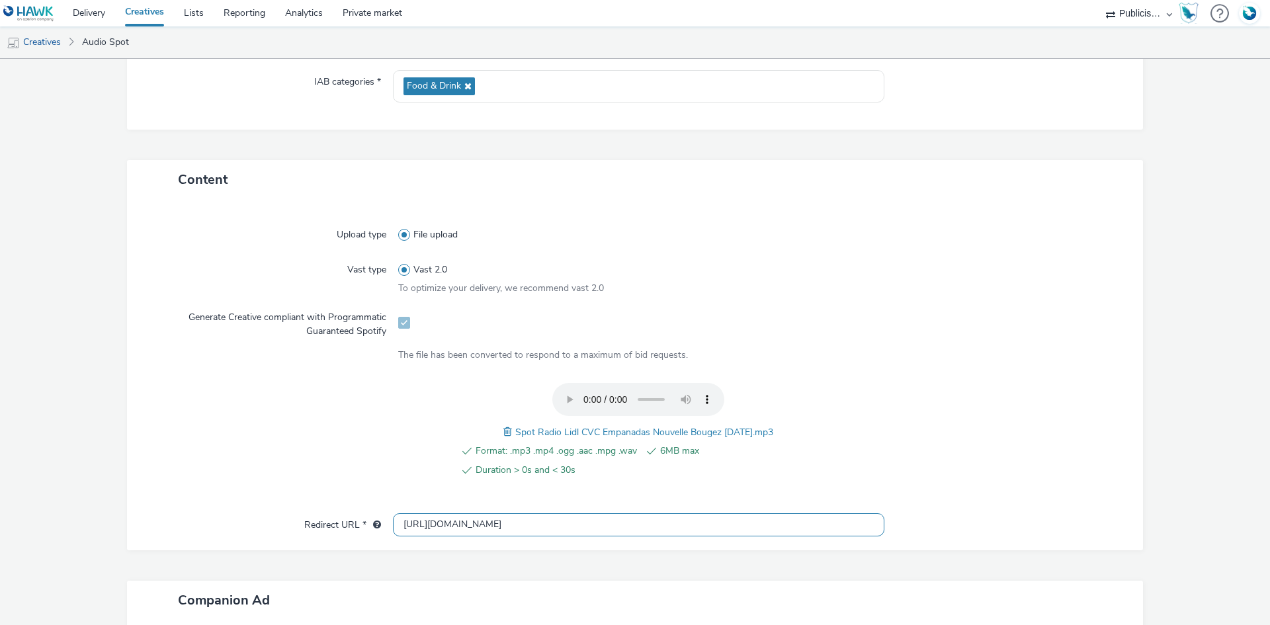
click at [439, 520] on input "[URL][DOMAIN_NAME]" at bounding box center [638, 524] width 491 height 23
drag, startPoint x: 439, startPoint y: 520, endPoint x: 442, endPoint y: 510, distance: 10.9
click at [438, 521] on input "[URL][DOMAIN_NAME]" at bounding box center [638, 524] width 491 height 23
paste input "s://[DOMAIN_NAME][URL]"
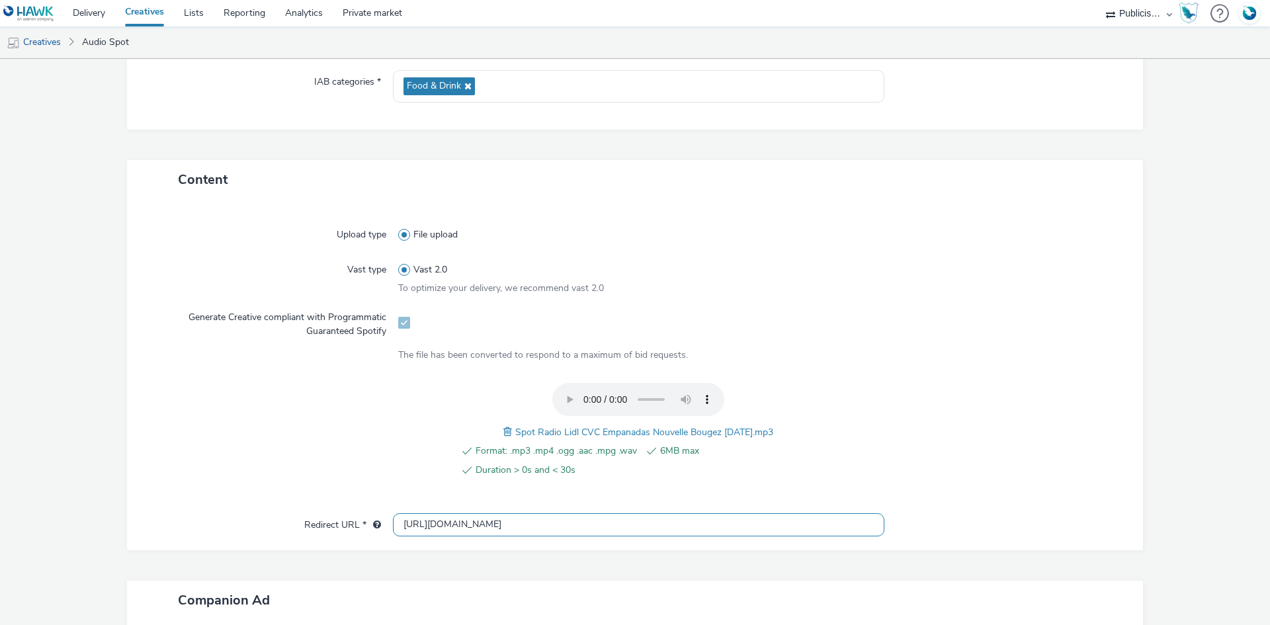
scroll to position [0, 888]
type input "[URL][DOMAIN_NAME]"
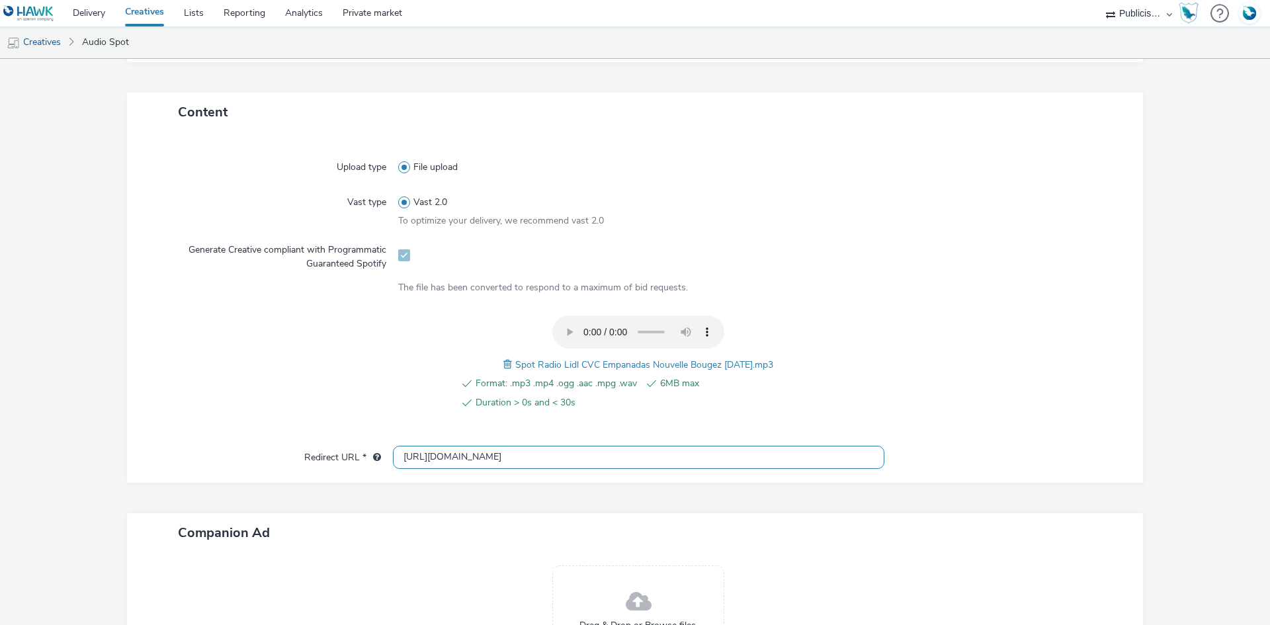
scroll to position [405, 0]
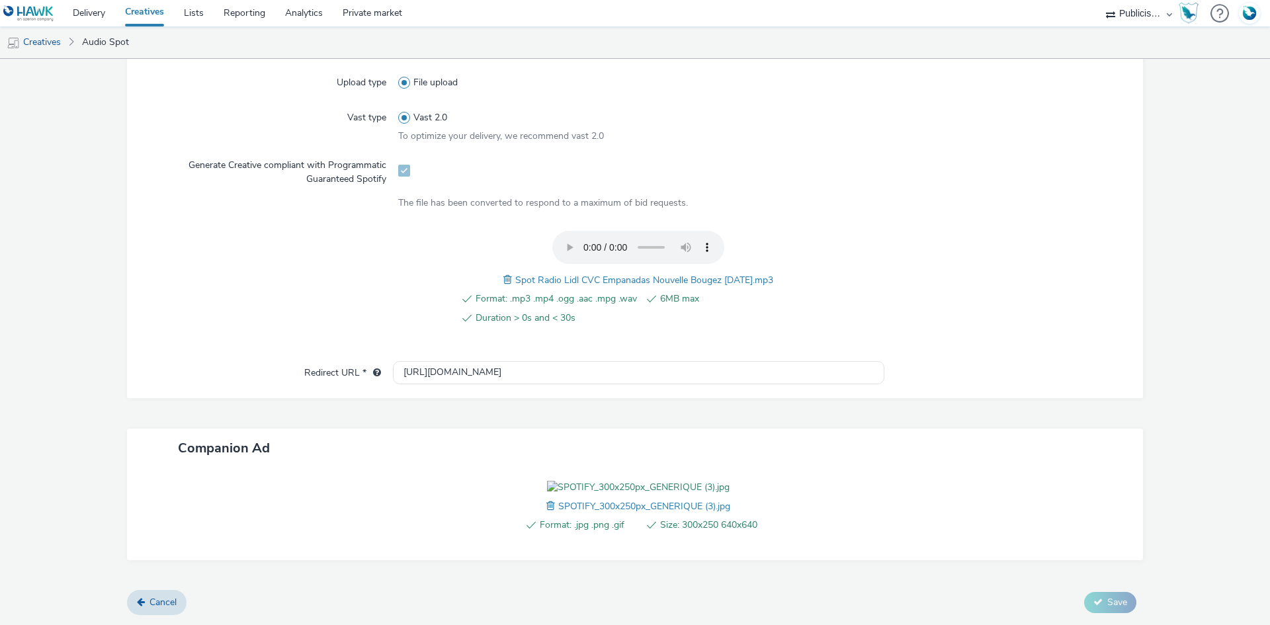
click at [587, 274] on span "Spot Radio Lidl CVC Empanadas Nouvelle Bougez [DATE].mp3" at bounding box center [644, 280] width 258 height 13
copy span "Spot Radio Lidl CVC Empanadas Nouvelle Bougez [DATE].mp3"
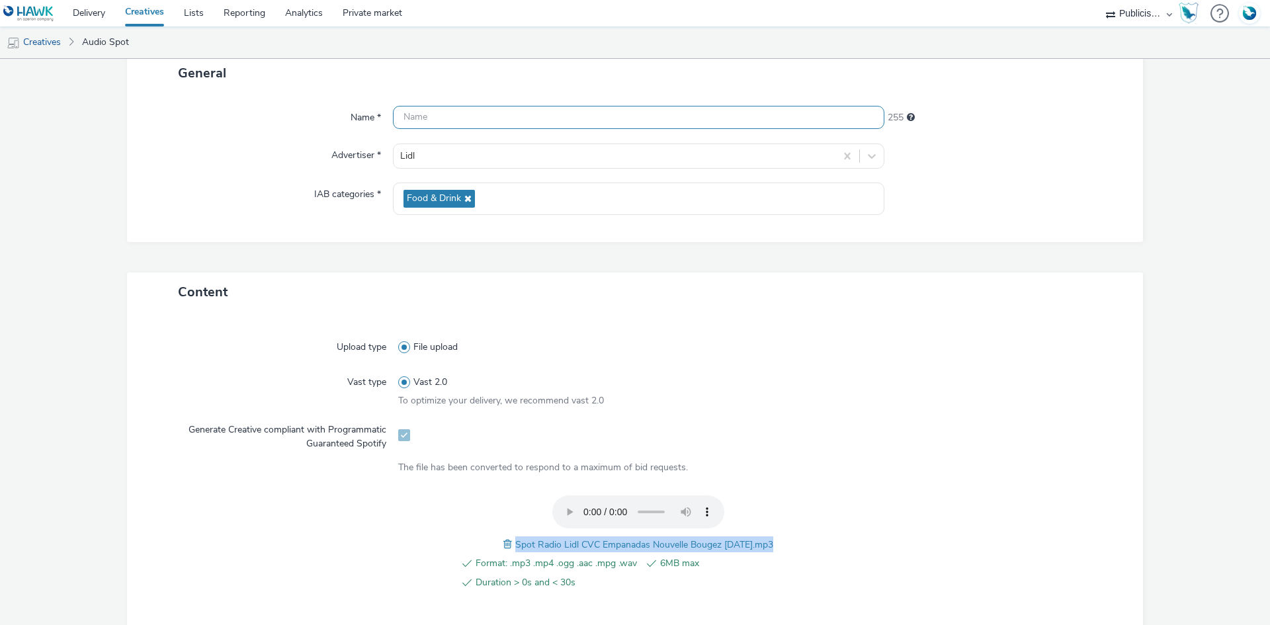
scroll to position [75, 0]
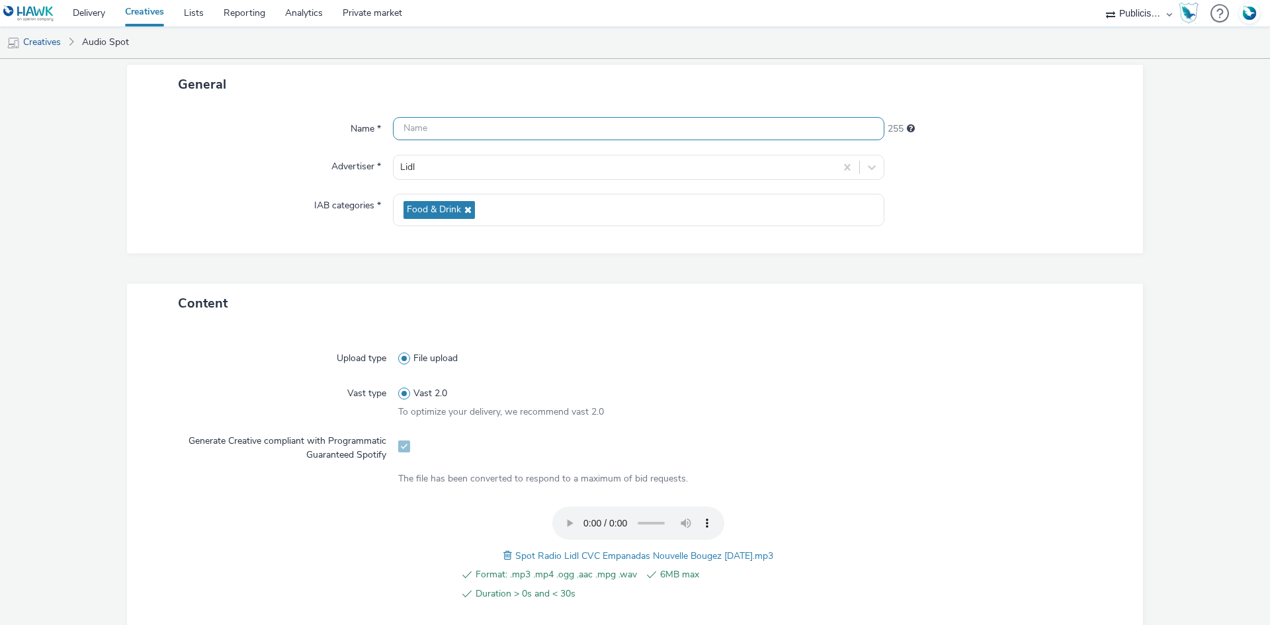
click at [515, 136] on input "text" at bounding box center [638, 128] width 491 height 23
paste input "Spot Radio Lidl CVC Empanadas Nouvelle Bougez [DATE].mp3"
paste input "_Spotify"
type input "Spot Radio Lidl CVC Empanadas Nouvelle Bougez [DATE]_Spotify"
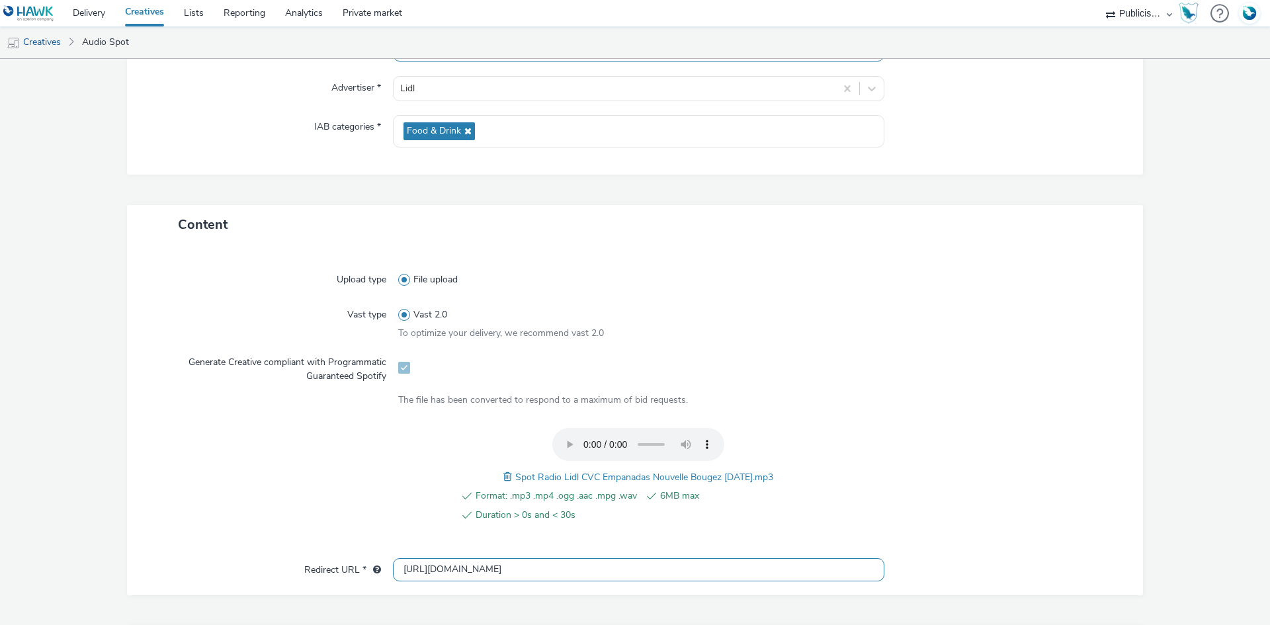
scroll to position [427, 0]
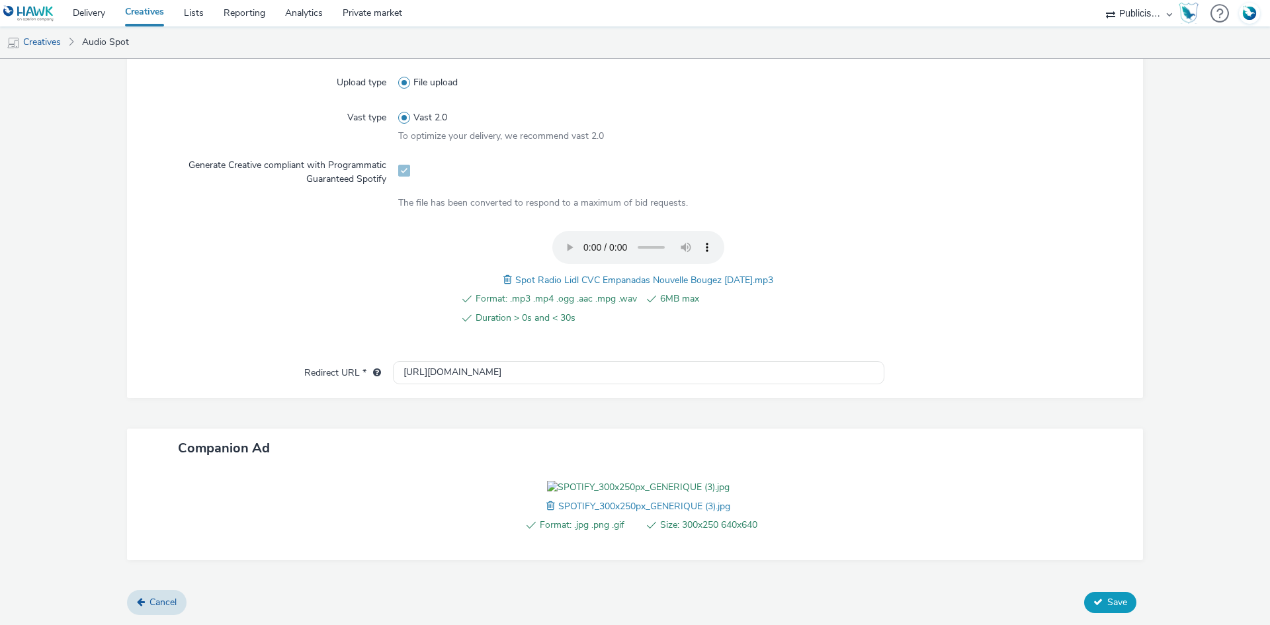
click at [1084, 599] on button "Save" at bounding box center [1110, 602] width 52 height 21
